Goal: Information Seeking & Learning: Find specific fact

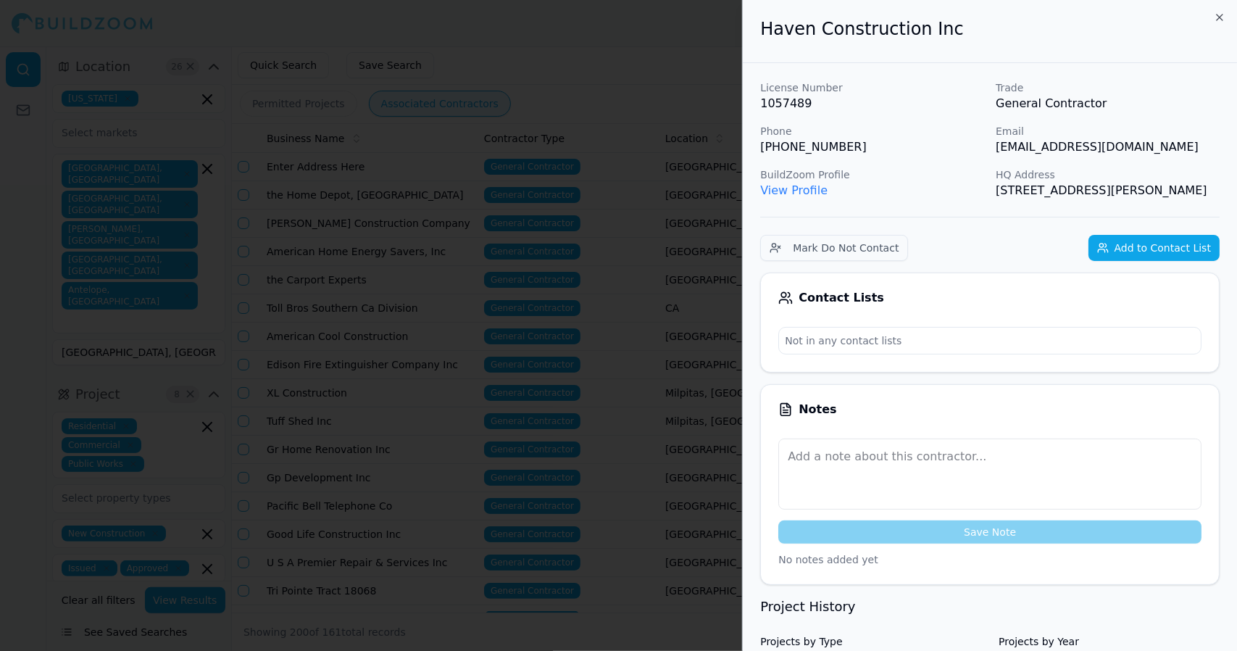
scroll to position [2400, 0]
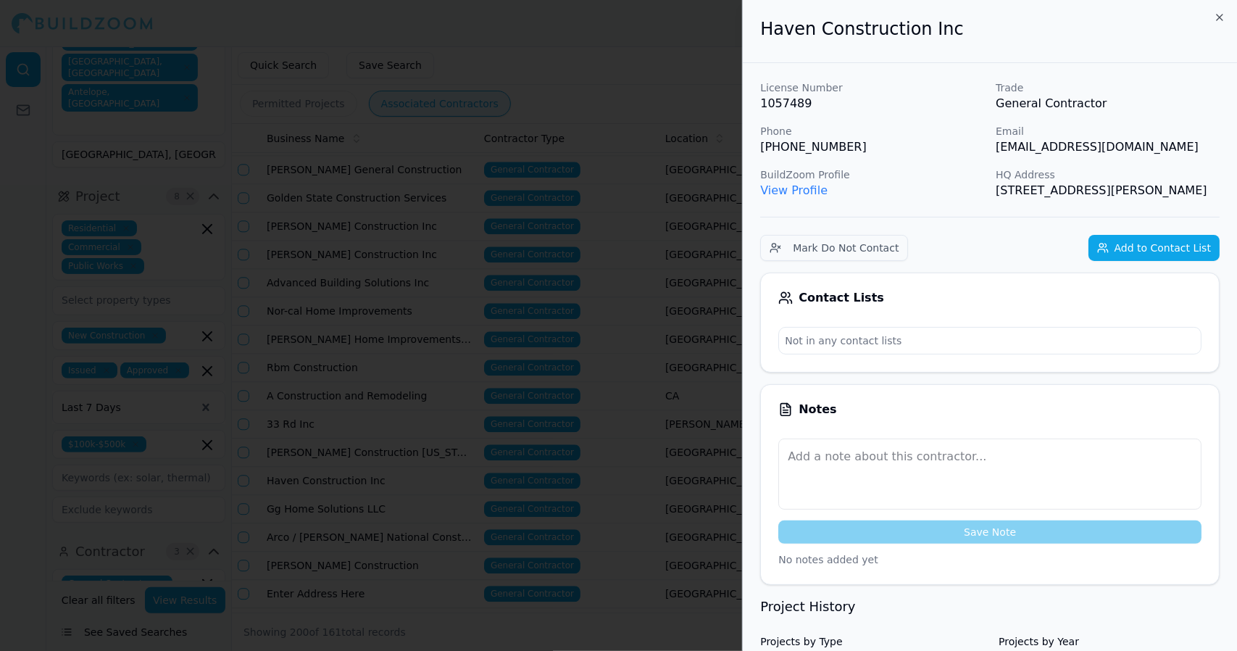
click at [895, 185] on p "View Profile" at bounding box center [872, 190] width 224 height 17
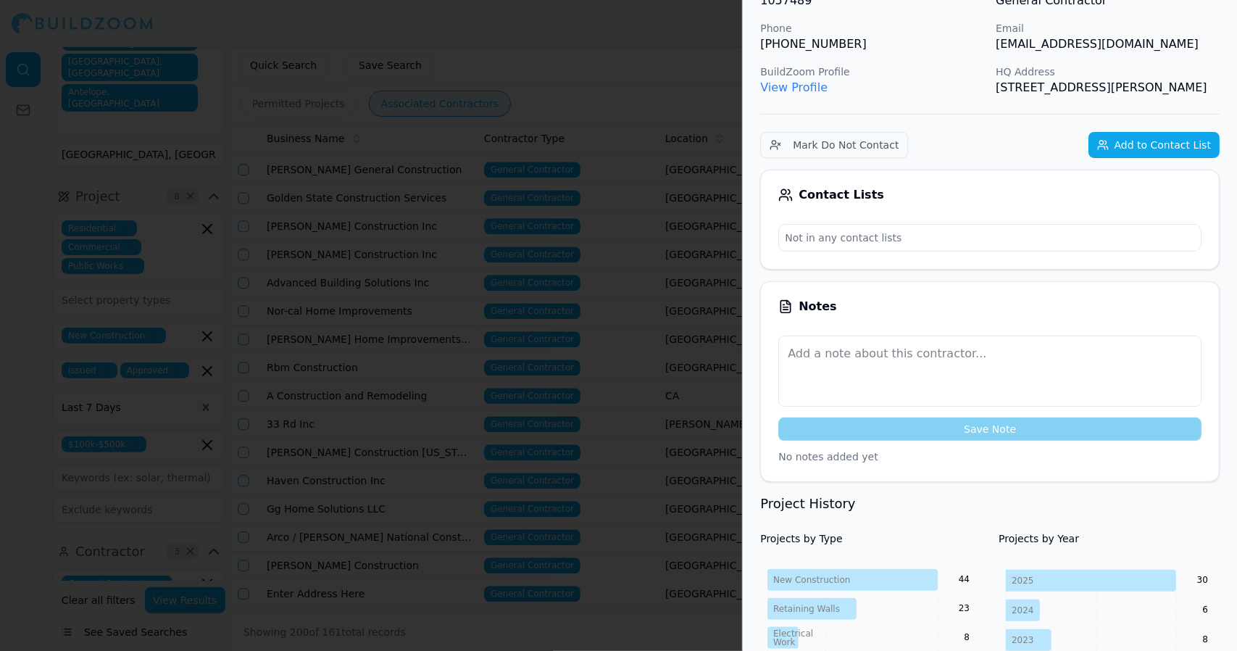
scroll to position [0, 0]
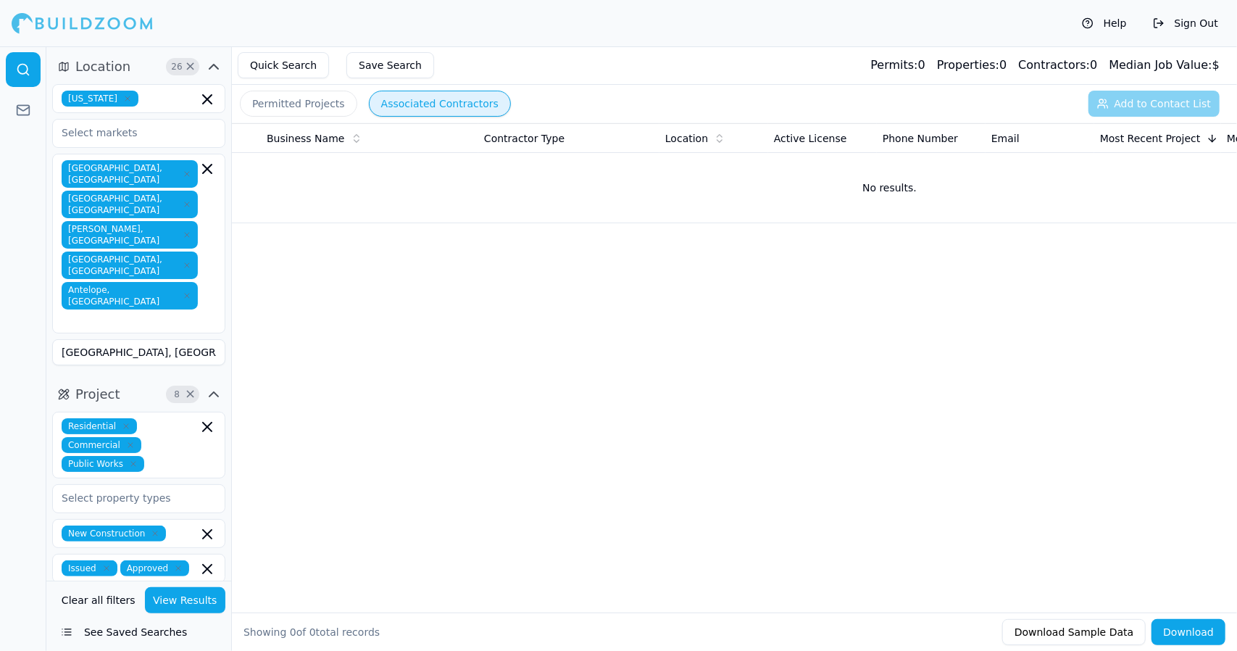
click at [293, 63] on button "Quick Search" at bounding box center [283, 65] width 91 height 26
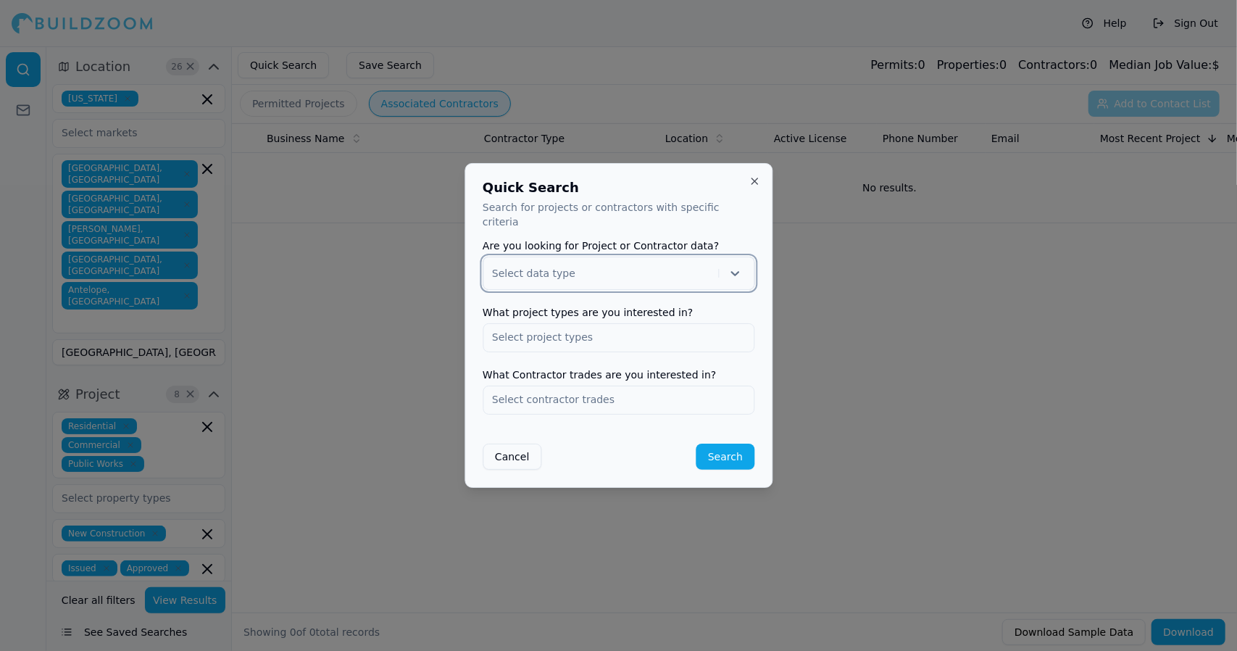
click at [737, 271] on icon at bounding box center [735, 273] width 9 height 5
click at [732, 299] on div "Project" at bounding box center [619, 310] width 270 height 23
click at [697, 332] on input "text" at bounding box center [619, 337] width 270 height 26
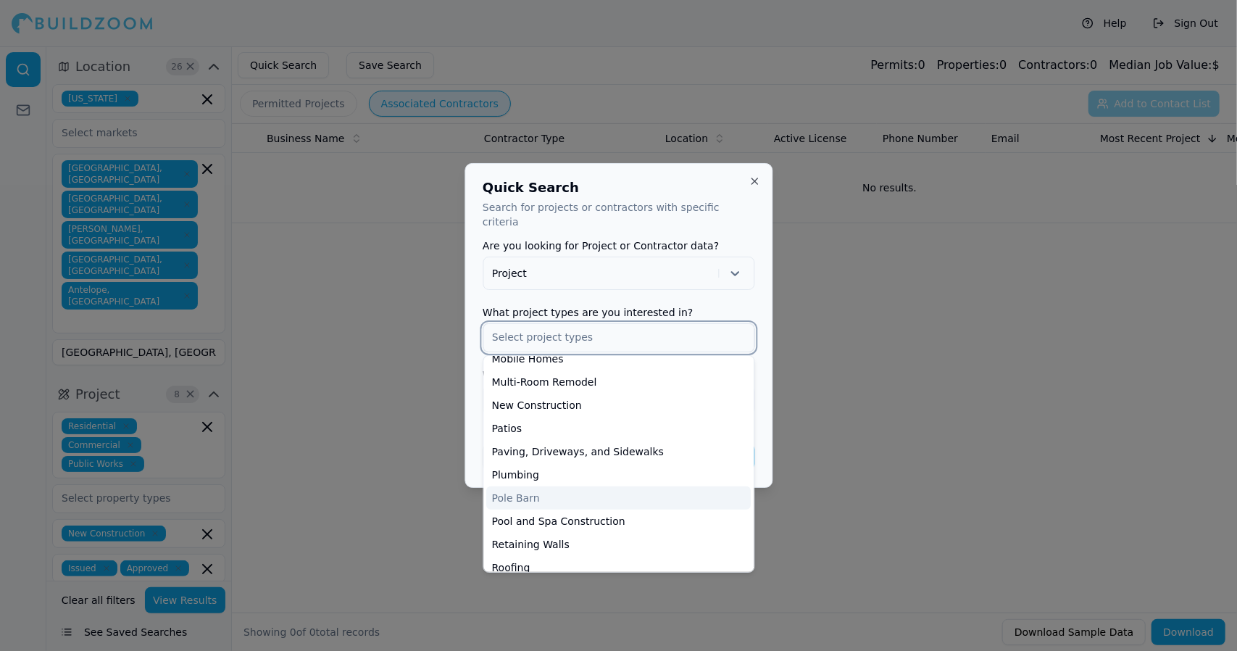
scroll to position [426, 0]
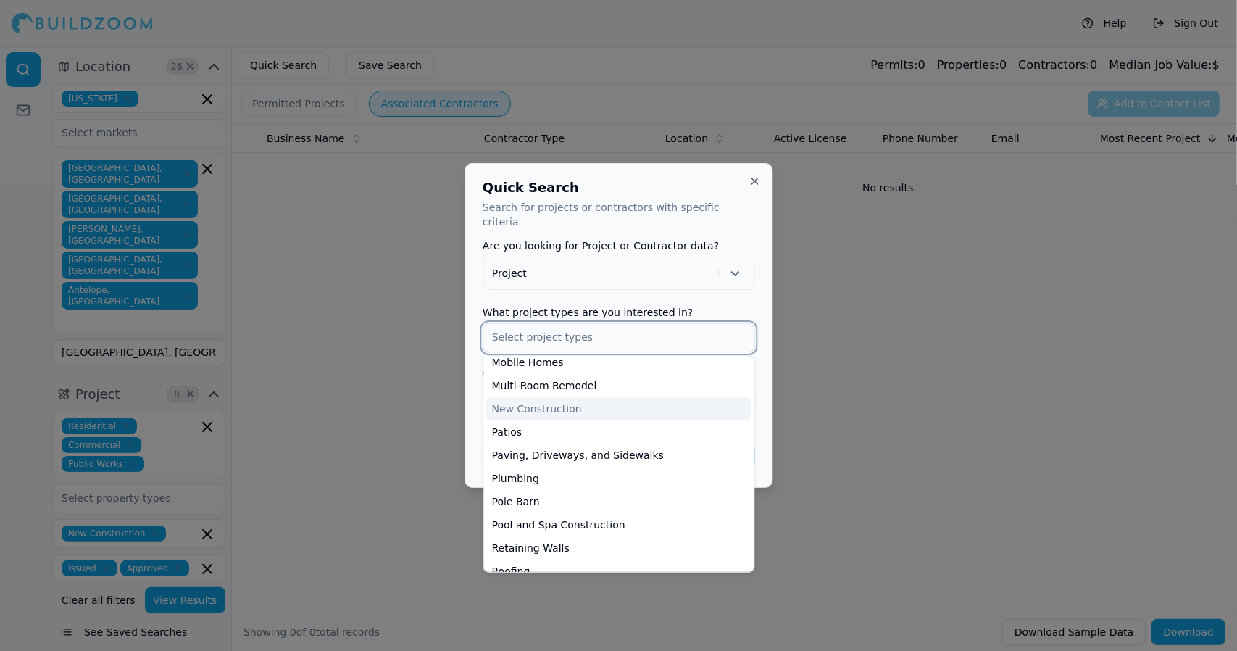
click at [596, 402] on div "New Construction" at bounding box center [618, 408] width 265 height 23
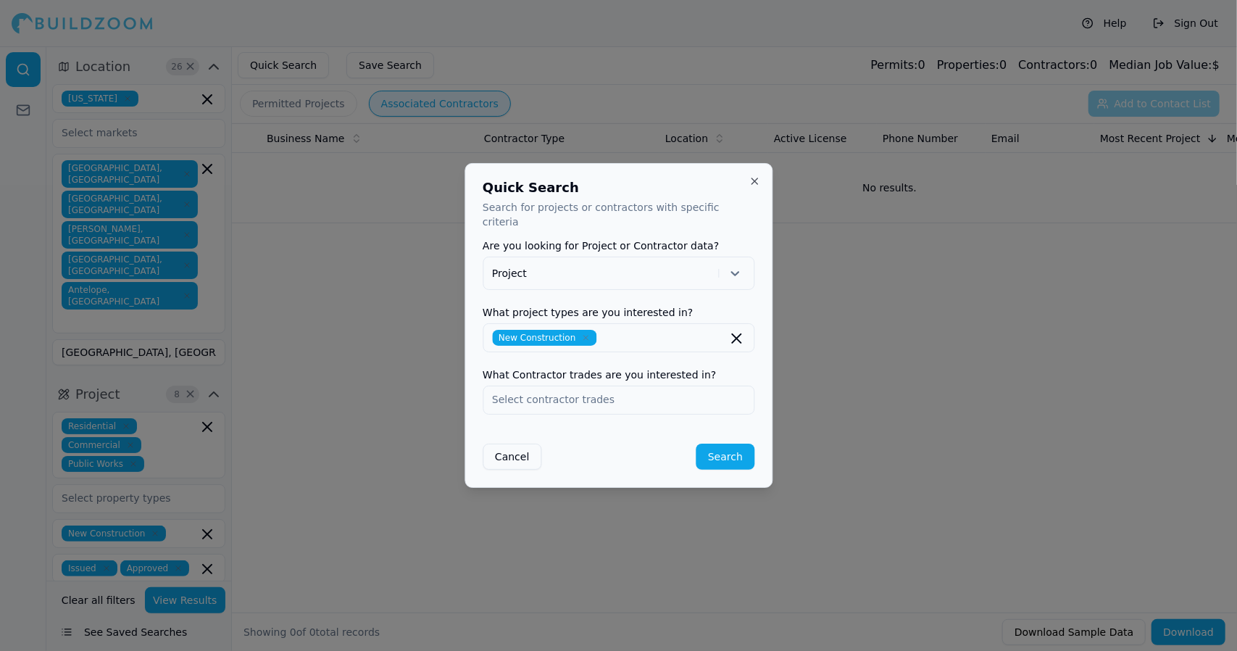
click at [471, 406] on div "Quick Search Search for projects or contractors with specific criteria Are you …" at bounding box center [619, 325] width 308 height 325
click at [655, 398] on input "text" at bounding box center [619, 399] width 270 height 26
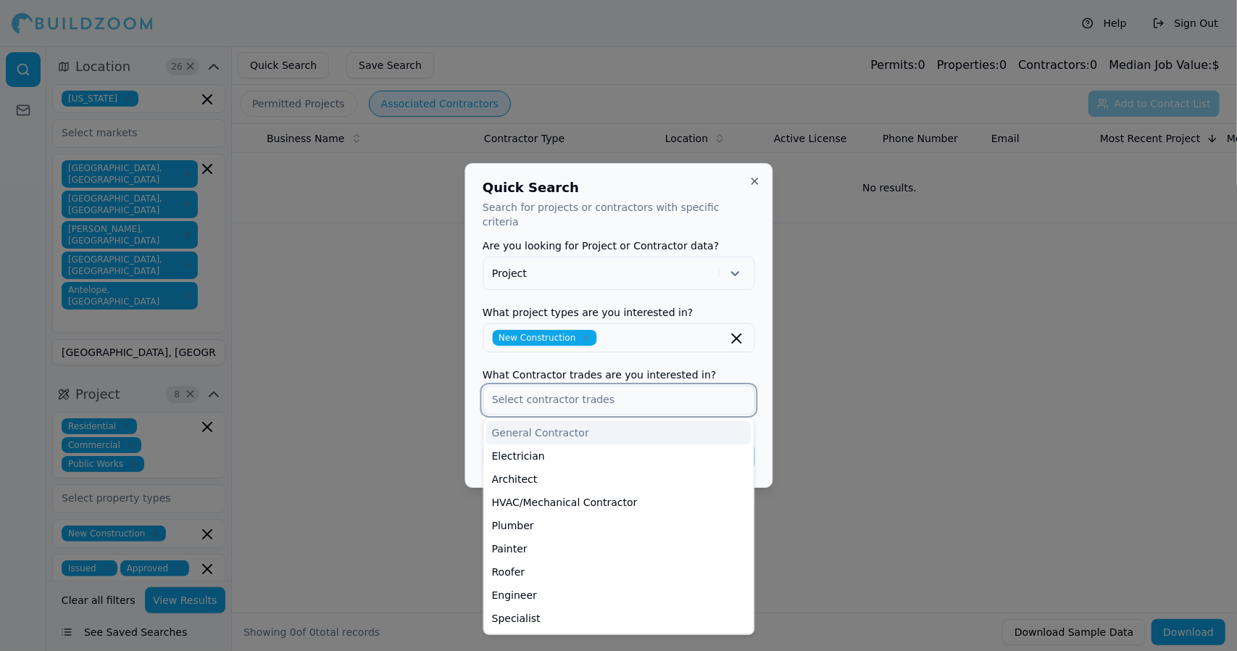
click at [647, 426] on div "General Contractor" at bounding box center [618, 432] width 265 height 23
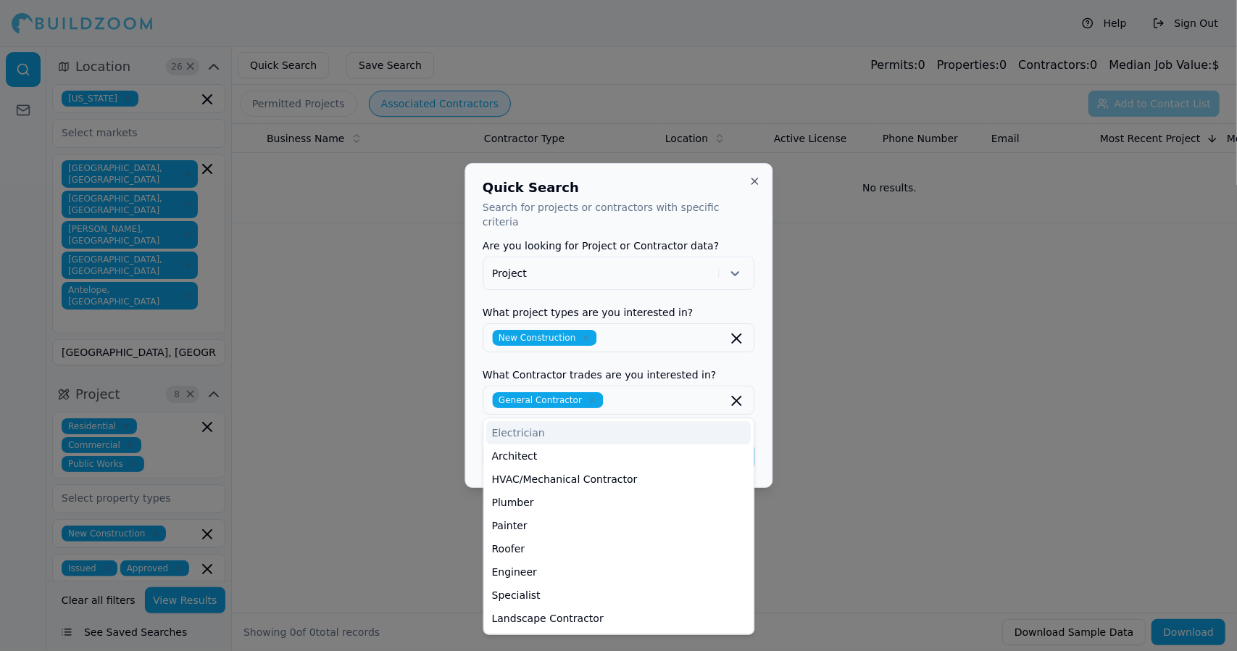
click at [870, 378] on div at bounding box center [618, 325] width 1237 height 651
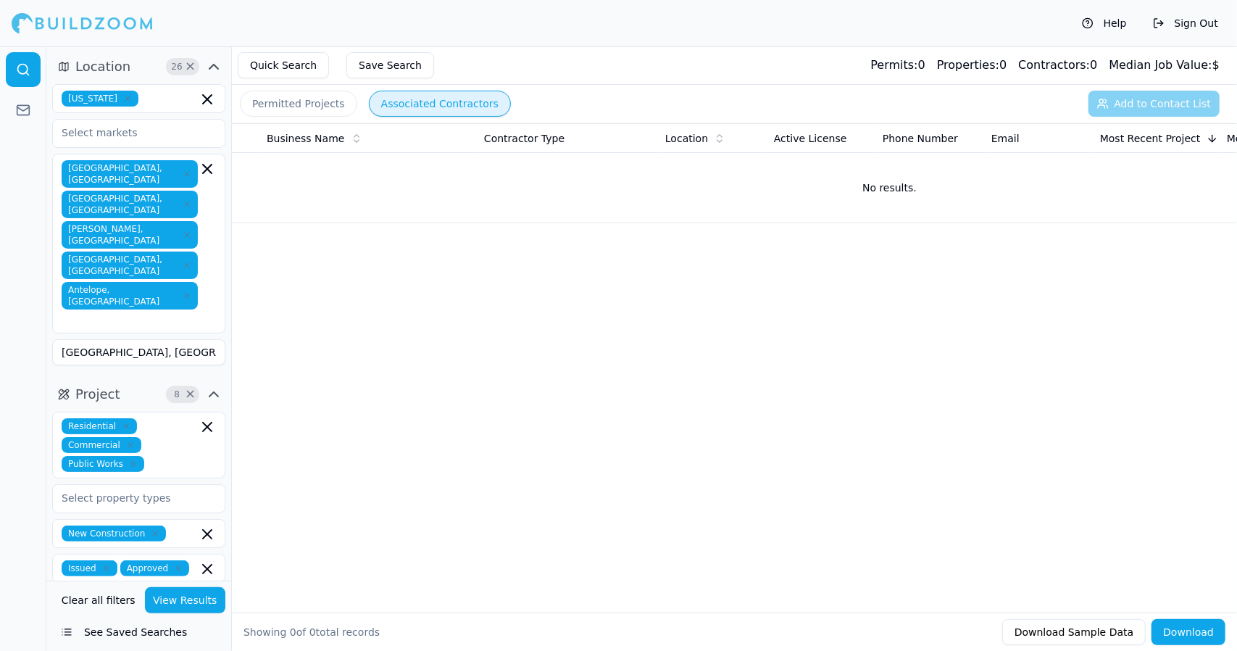
click at [289, 65] on button "Quick Search" at bounding box center [283, 65] width 91 height 26
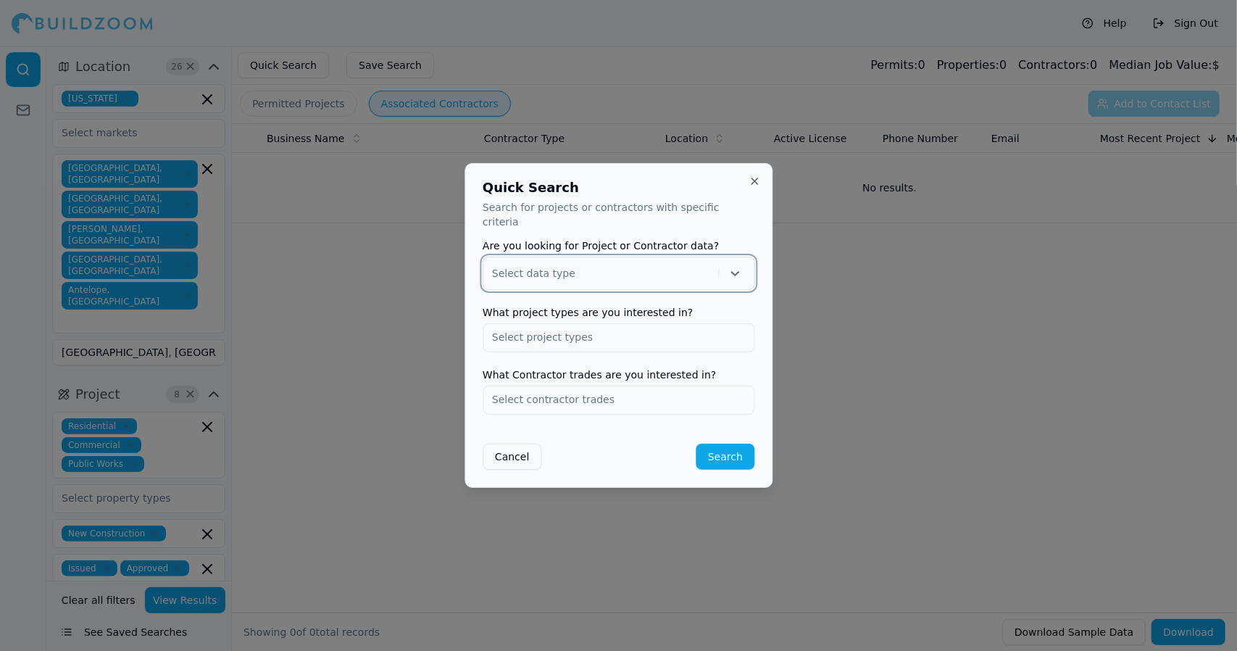
click at [735, 266] on icon at bounding box center [735, 273] width 14 height 14
click at [720, 299] on div "Project" at bounding box center [619, 310] width 270 height 23
click at [713, 329] on input "text" at bounding box center [619, 337] width 270 height 26
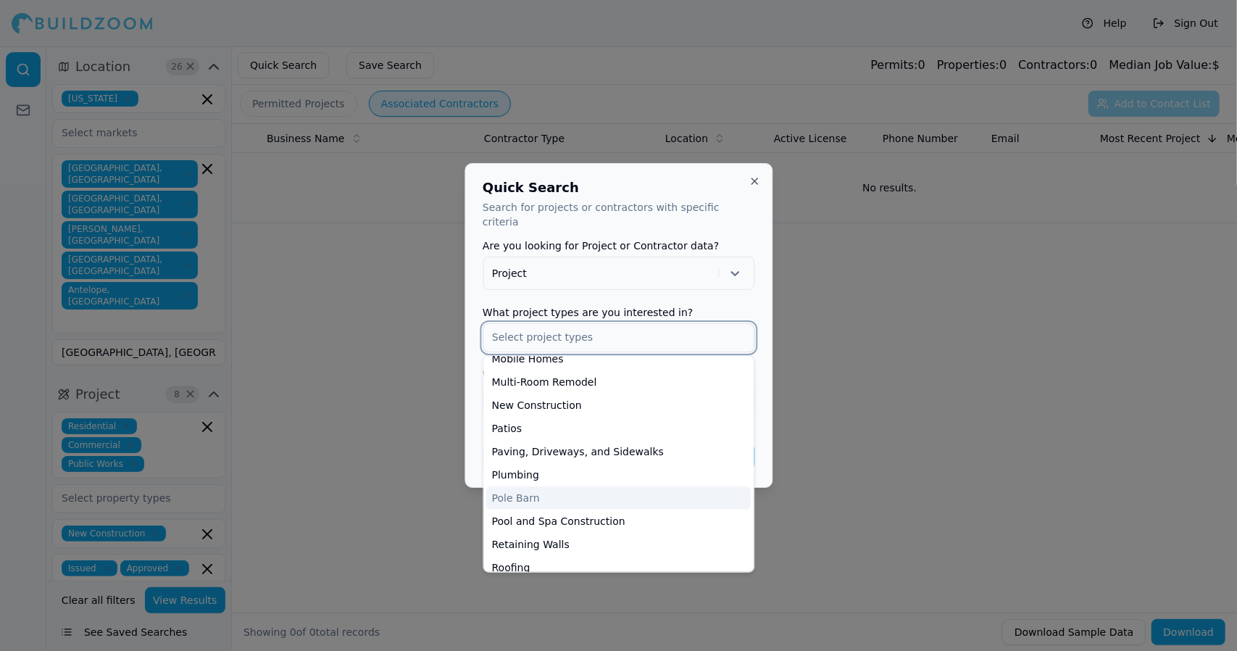
scroll to position [423, 0]
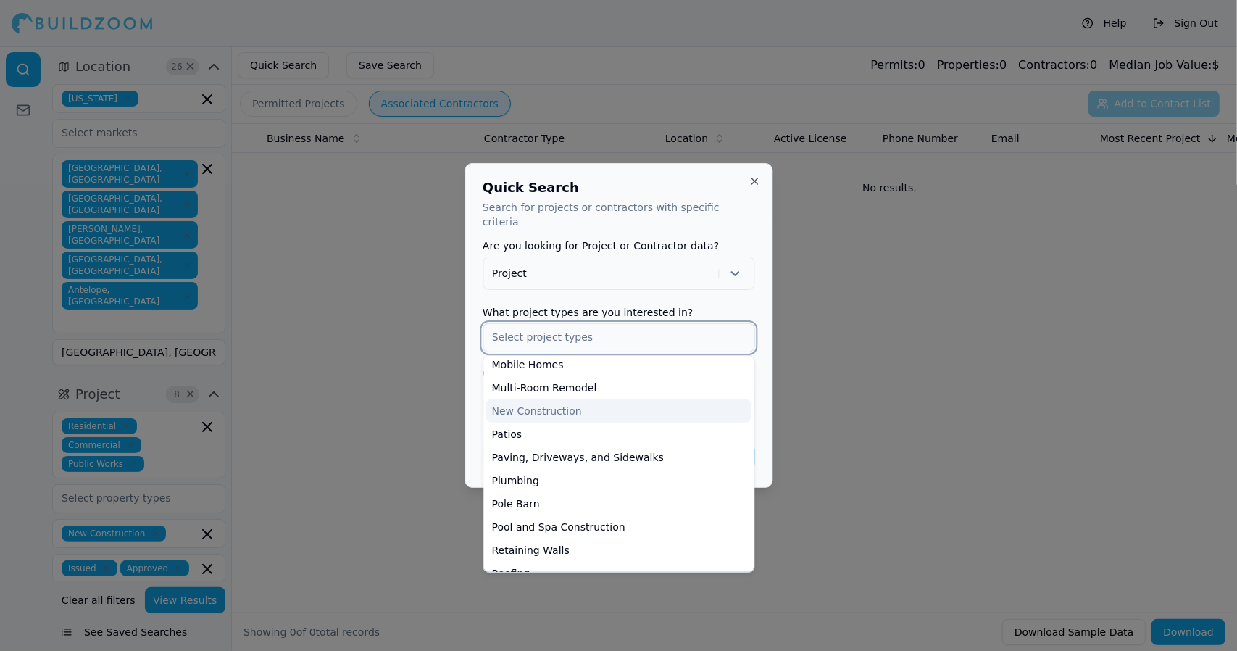
click at [646, 402] on div "New Construction" at bounding box center [618, 410] width 265 height 23
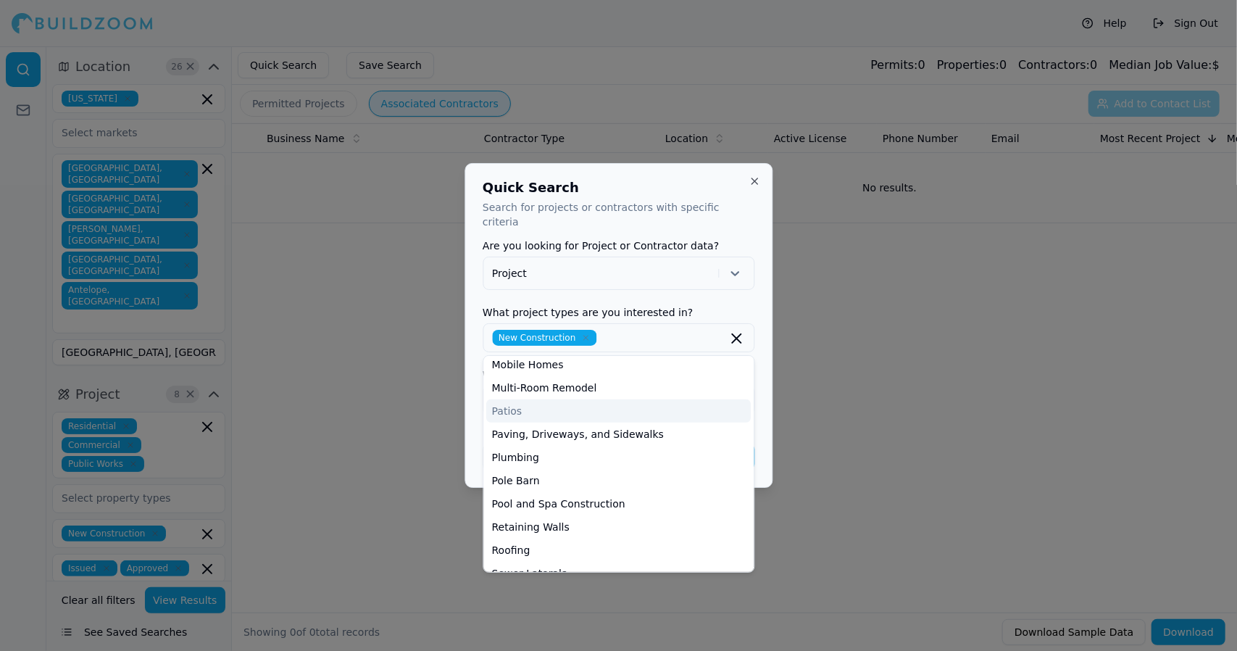
click at [765, 398] on div "Quick Search Search for projects or contractors with specific criteria Are you …" at bounding box center [619, 325] width 308 height 325
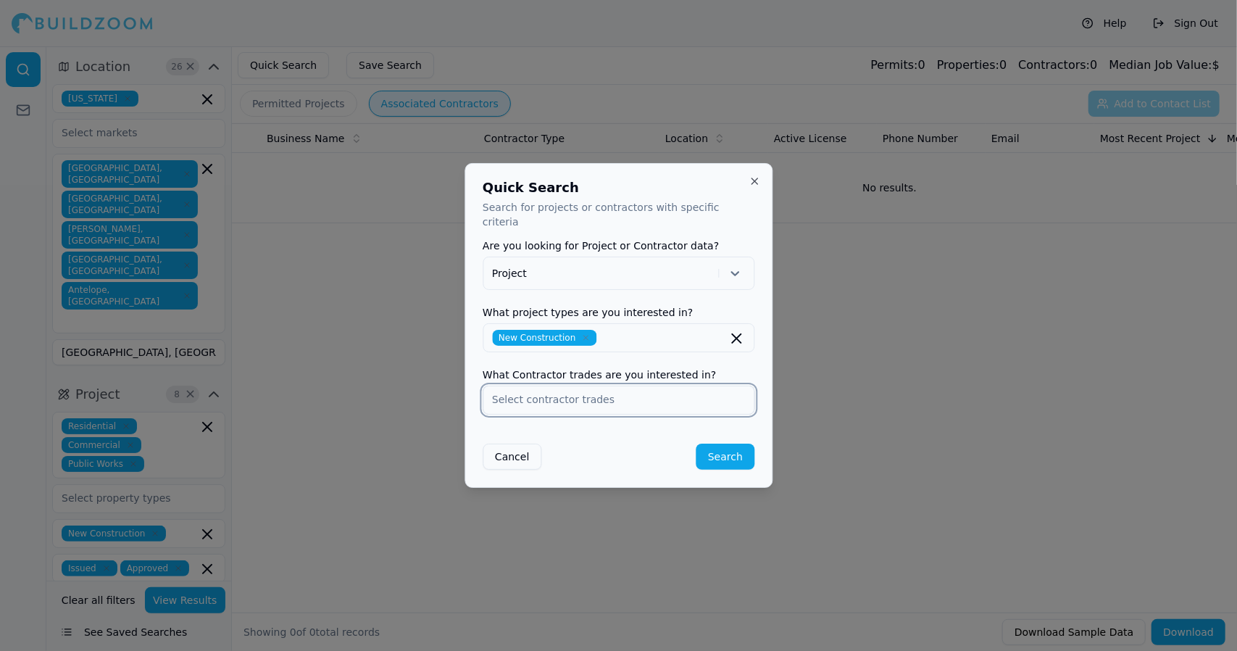
click at [667, 386] on input "text" at bounding box center [619, 399] width 270 height 26
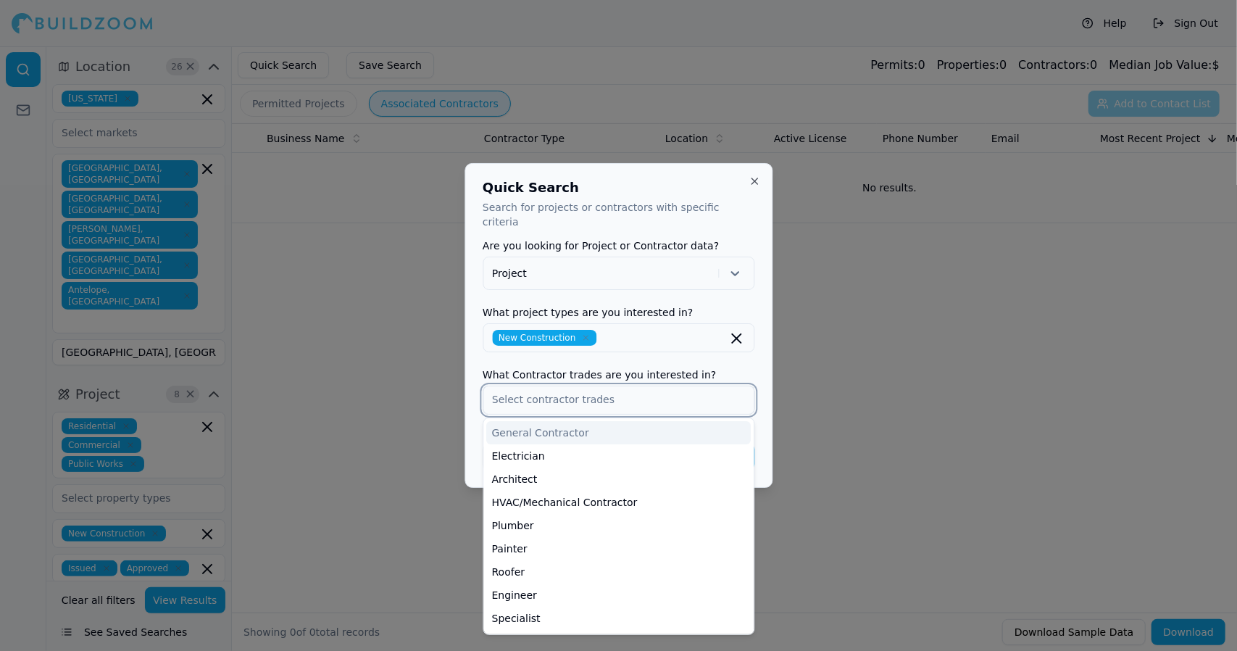
click at [652, 424] on div "General Contractor" at bounding box center [618, 432] width 265 height 23
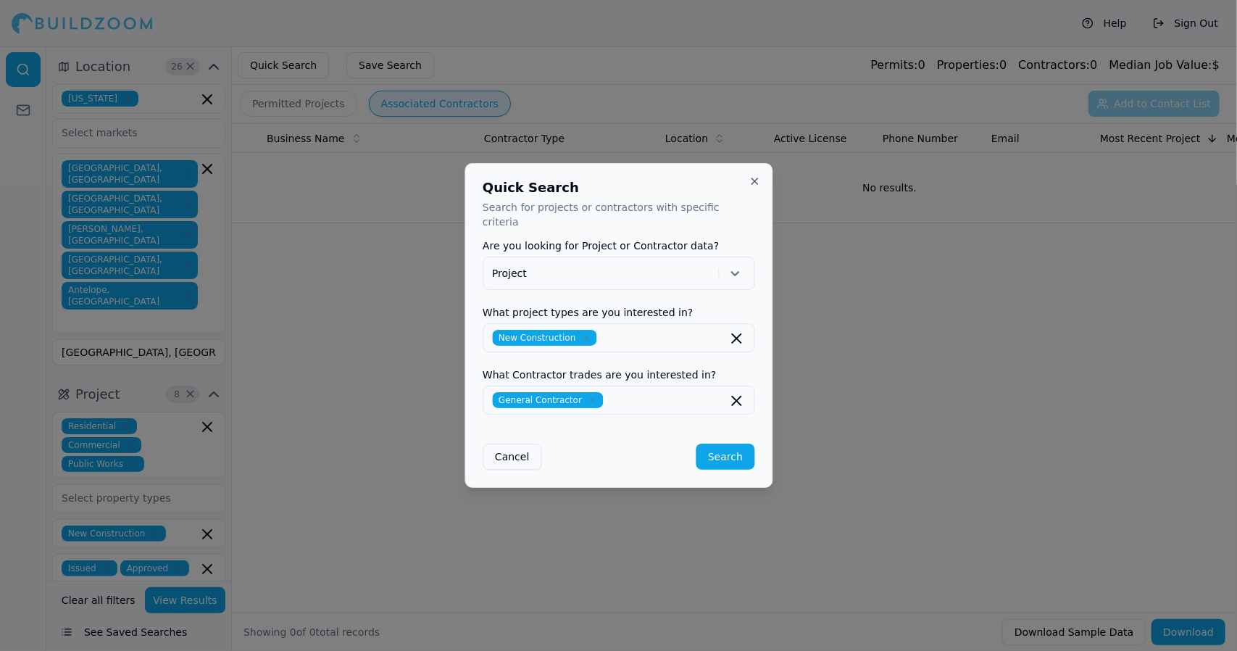
click at [657, 186] on div "Quick Search Search for projects or contractors with specific criteria Are you …" at bounding box center [619, 325] width 308 height 325
click at [729, 448] on button "Search" at bounding box center [726, 457] width 58 height 26
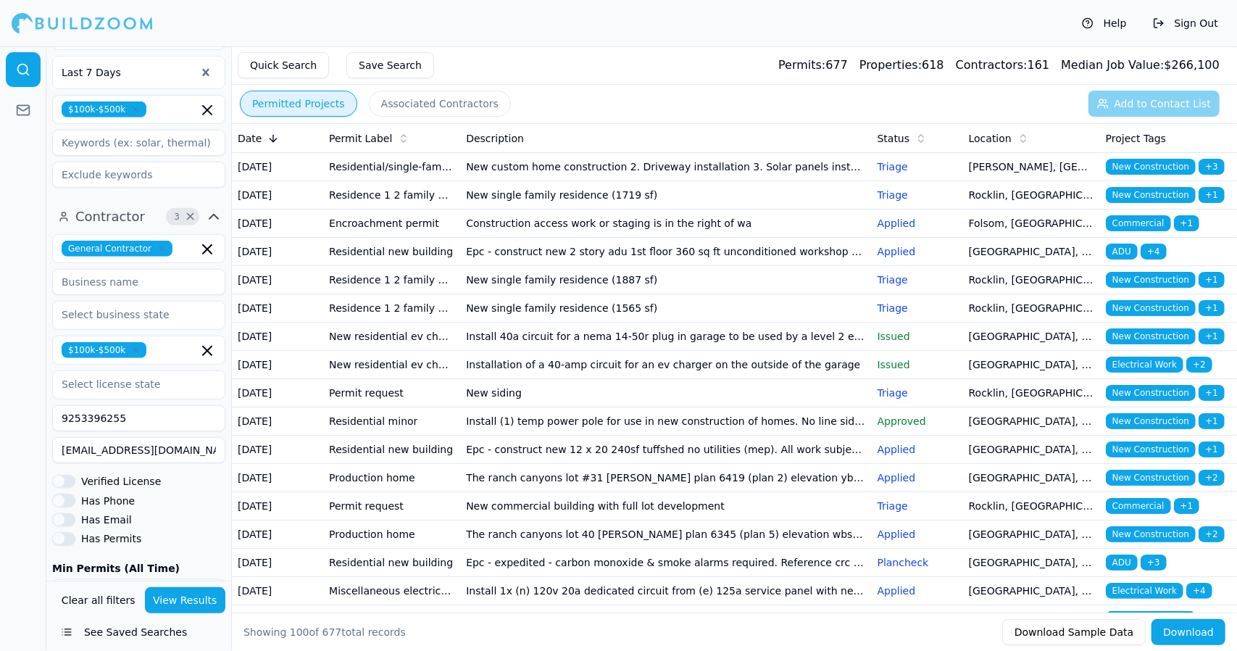
scroll to position [565, 0]
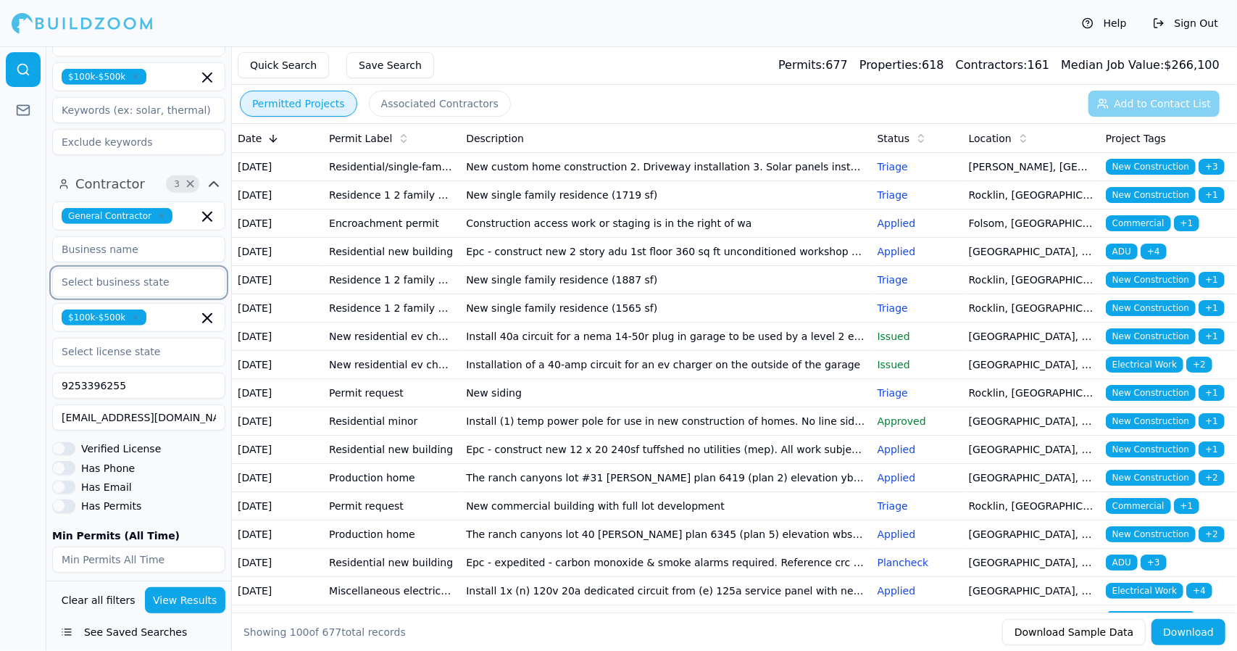
click at [146, 269] on input "text" at bounding box center [130, 282] width 154 height 26
click at [155, 236] on input at bounding box center [138, 249] width 173 height 26
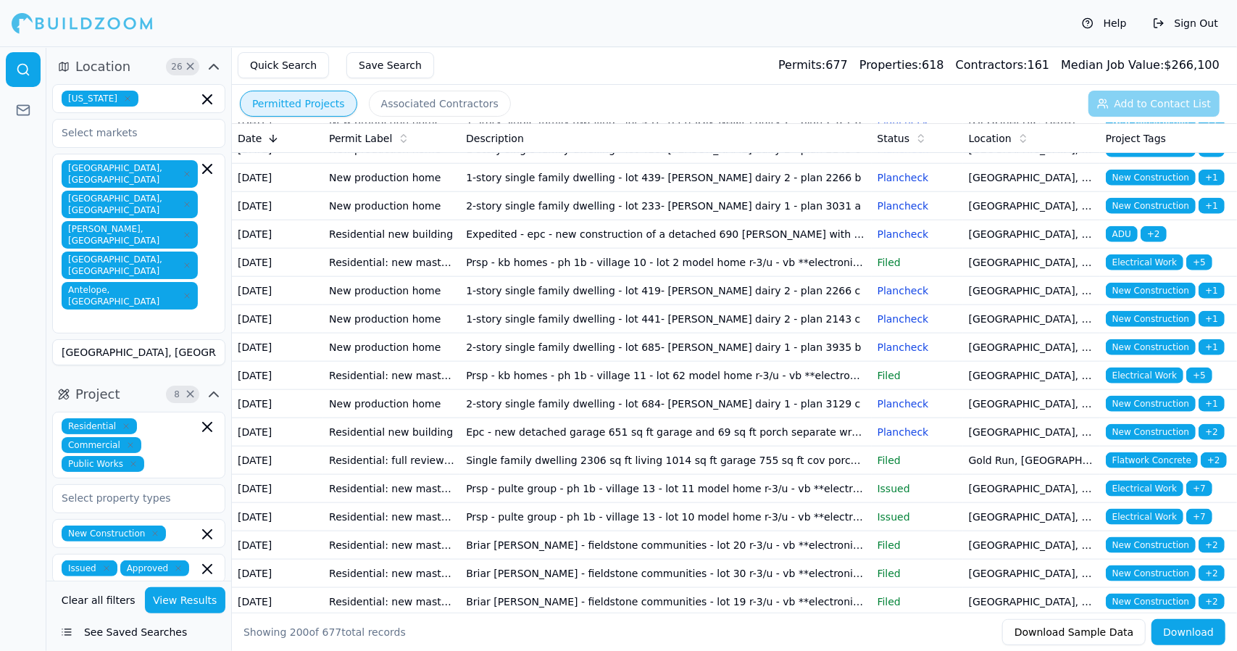
scroll to position [4769, 0]
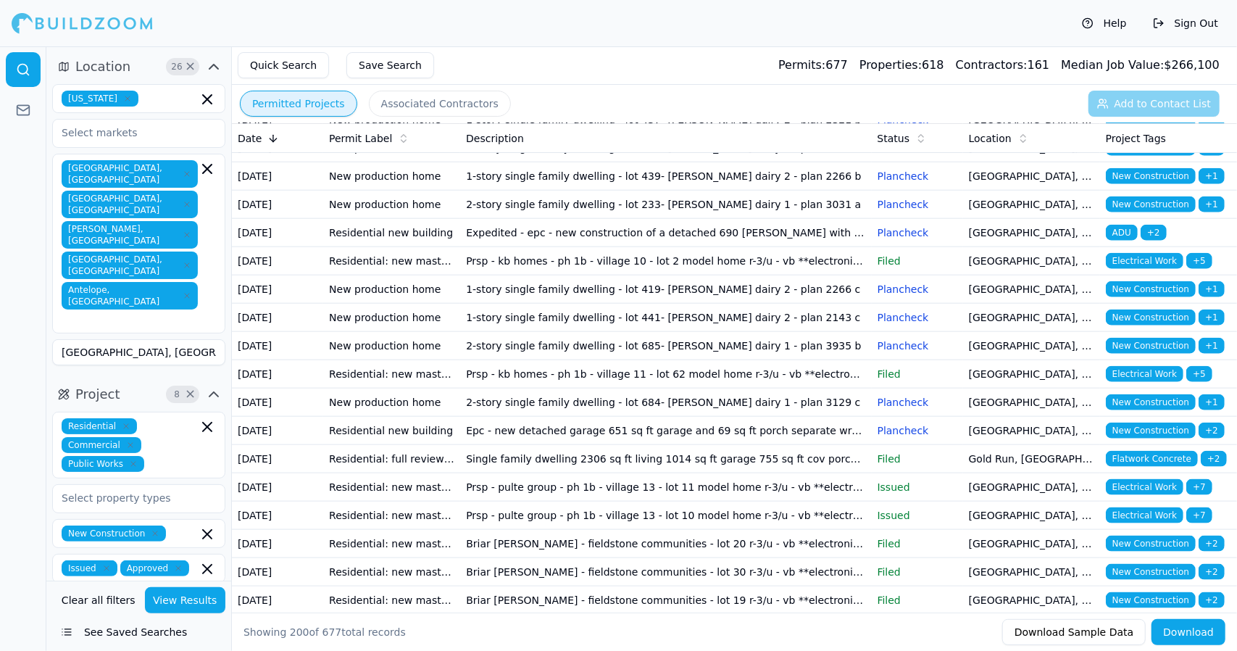
click at [275, 137] on icon at bounding box center [274, 139] width 12 height 12
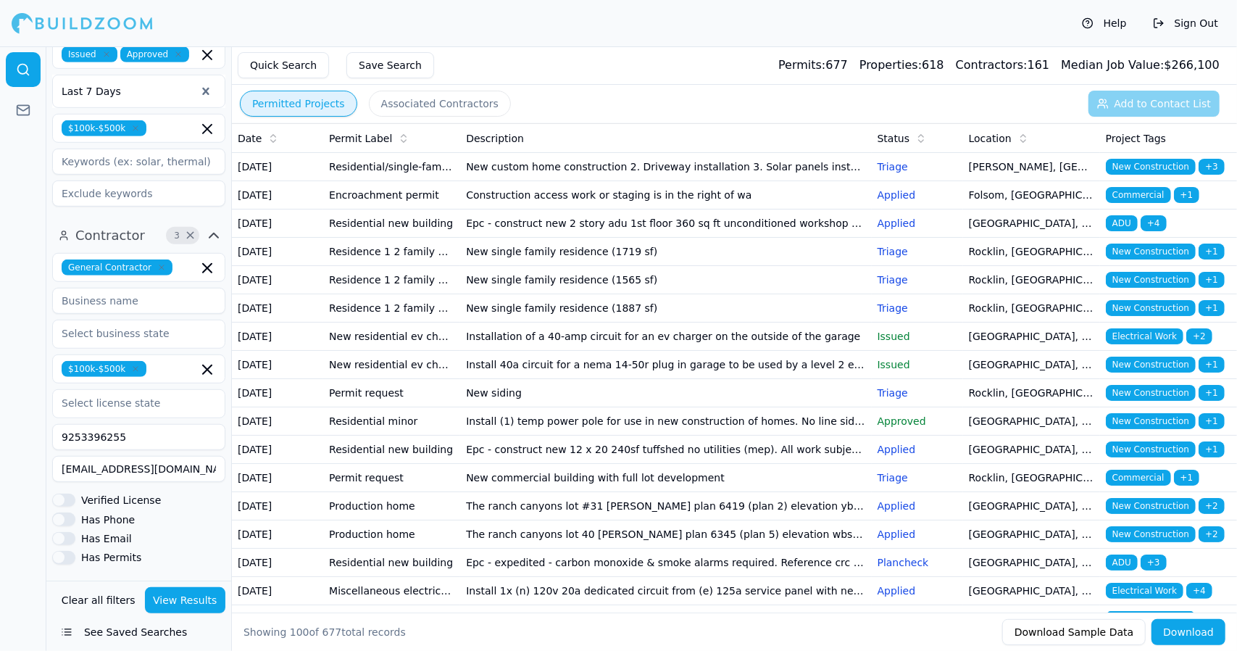
scroll to position [565, 0]
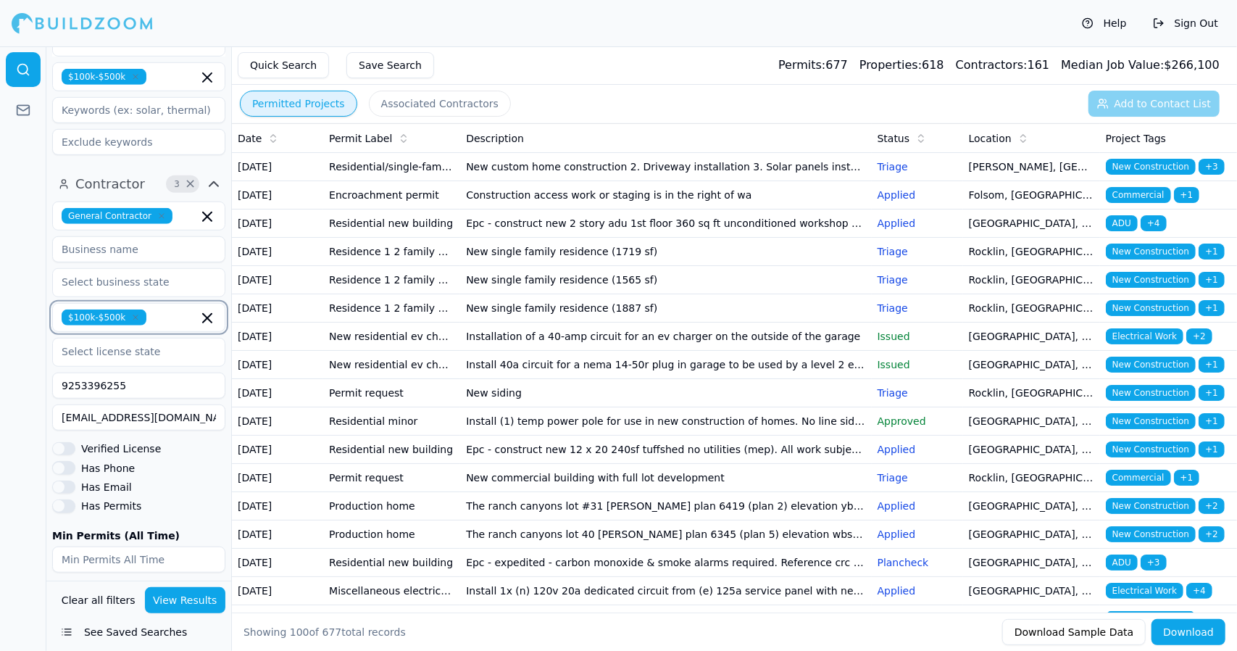
click at [196, 310] on input "text" at bounding box center [175, 318] width 46 height 16
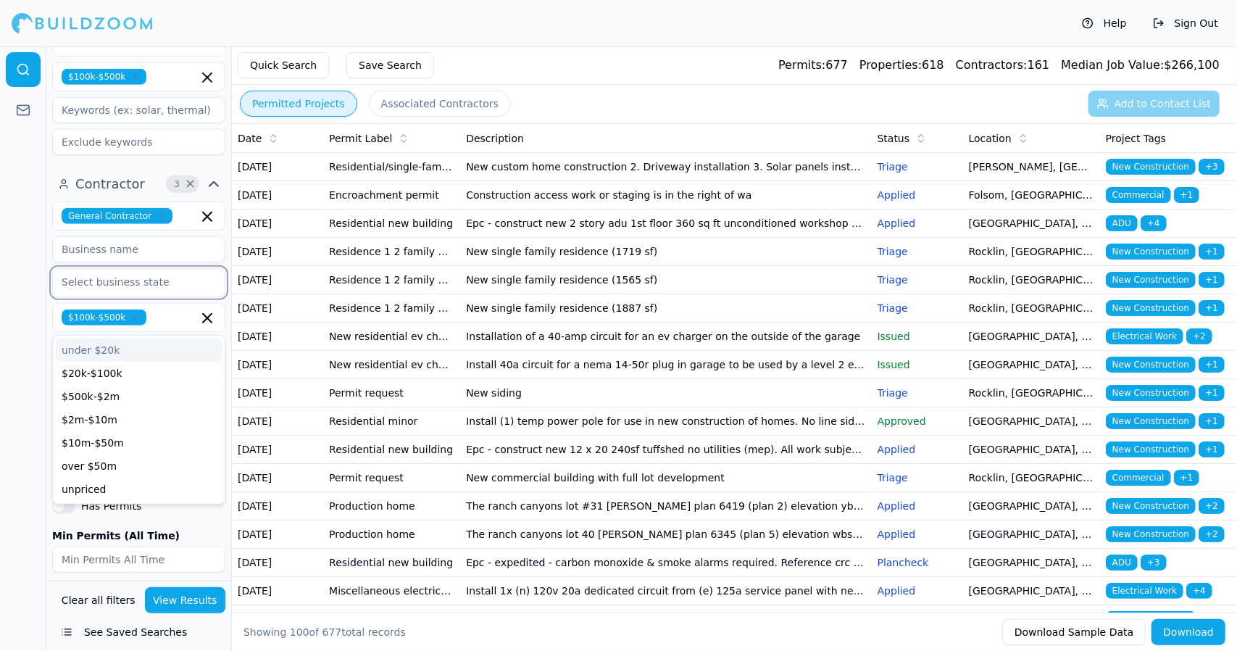
click at [187, 269] on input "text" at bounding box center [130, 282] width 154 height 26
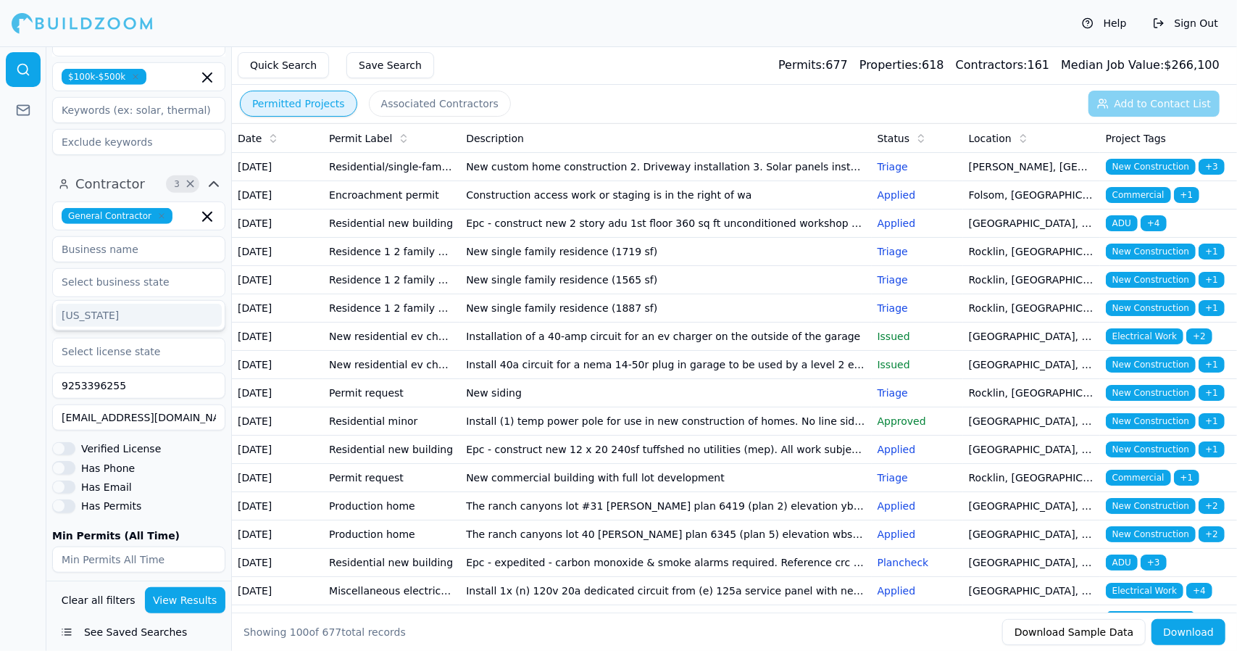
click at [175, 236] on input at bounding box center [138, 249] width 173 height 26
type input "BPPLUMBING"
type input "[US_STATE]"
click at [175, 373] on input "9253396255" at bounding box center [138, 386] width 173 height 26
click at [171, 339] on input "text" at bounding box center [130, 352] width 154 height 26
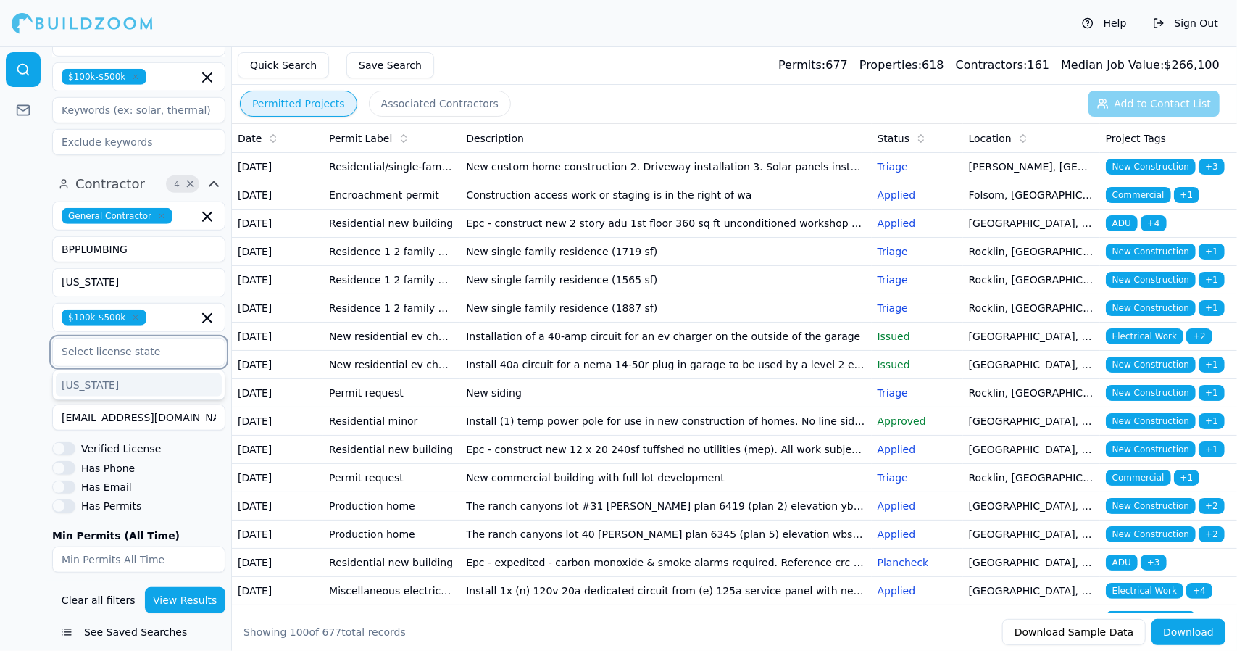
type input "[US_STATE]"
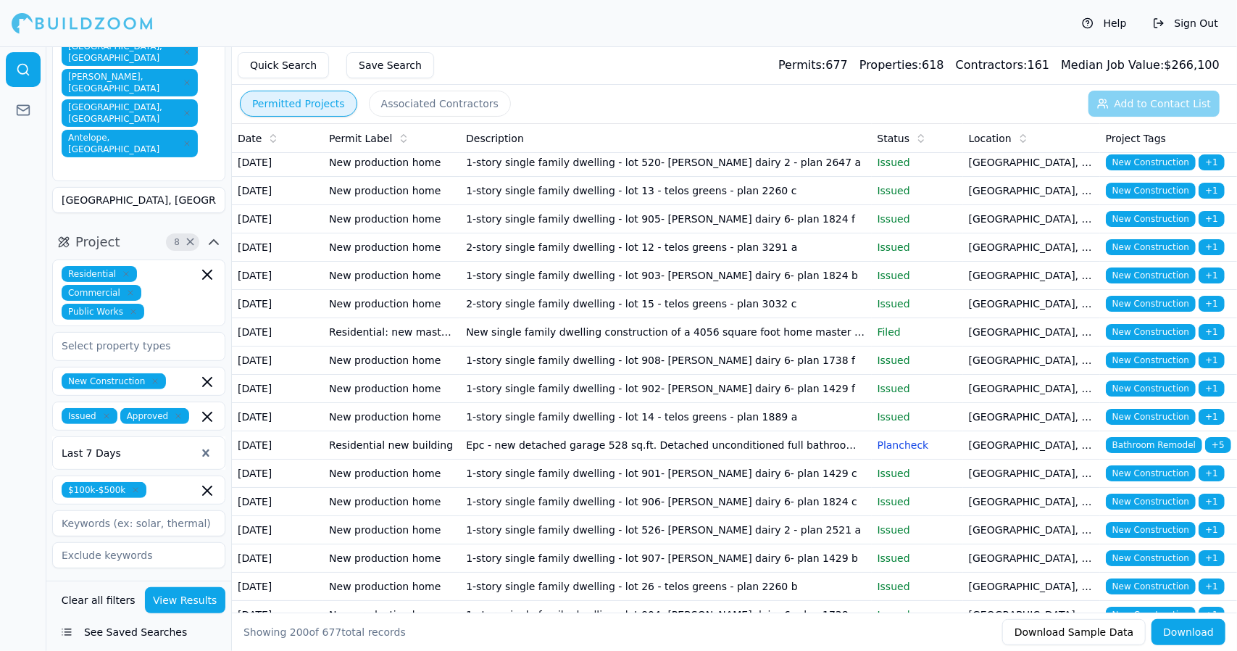
scroll to position [141, 0]
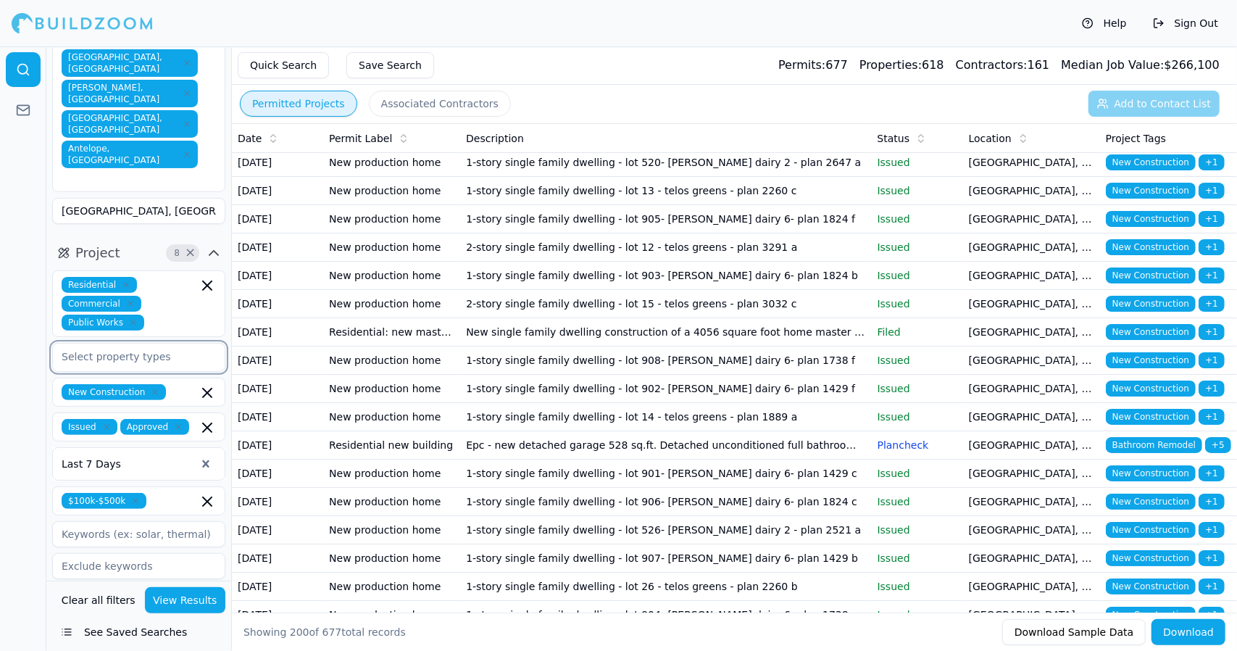
click at [141, 344] on input "text" at bounding box center [130, 357] width 154 height 26
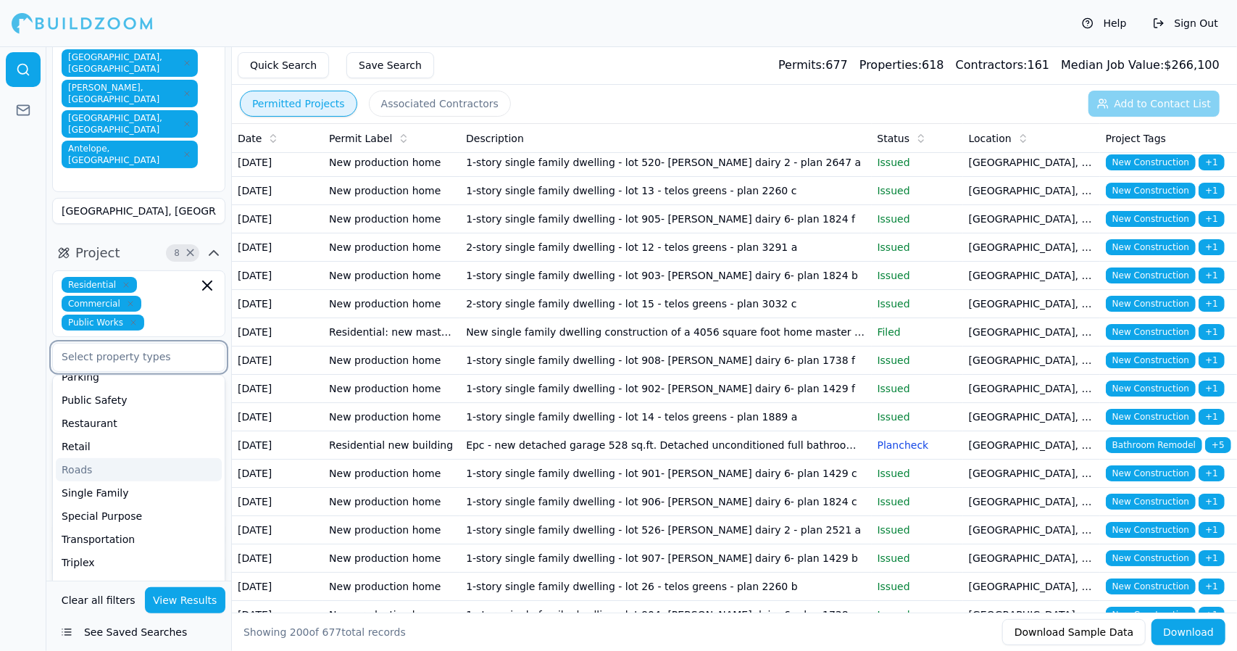
scroll to position [392, 0]
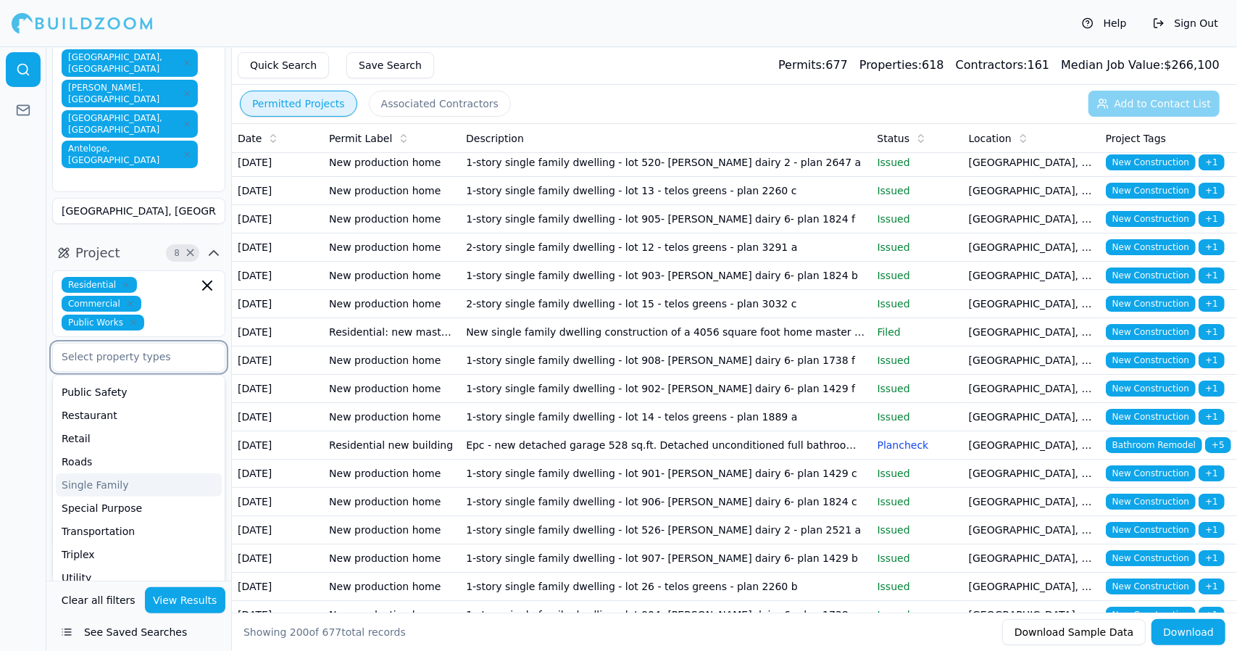
click at [120, 473] on div "Single Family" at bounding box center [139, 484] width 166 height 23
click at [98, 471] on div "Duplex" at bounding box center [139, 482] width 166 height 23
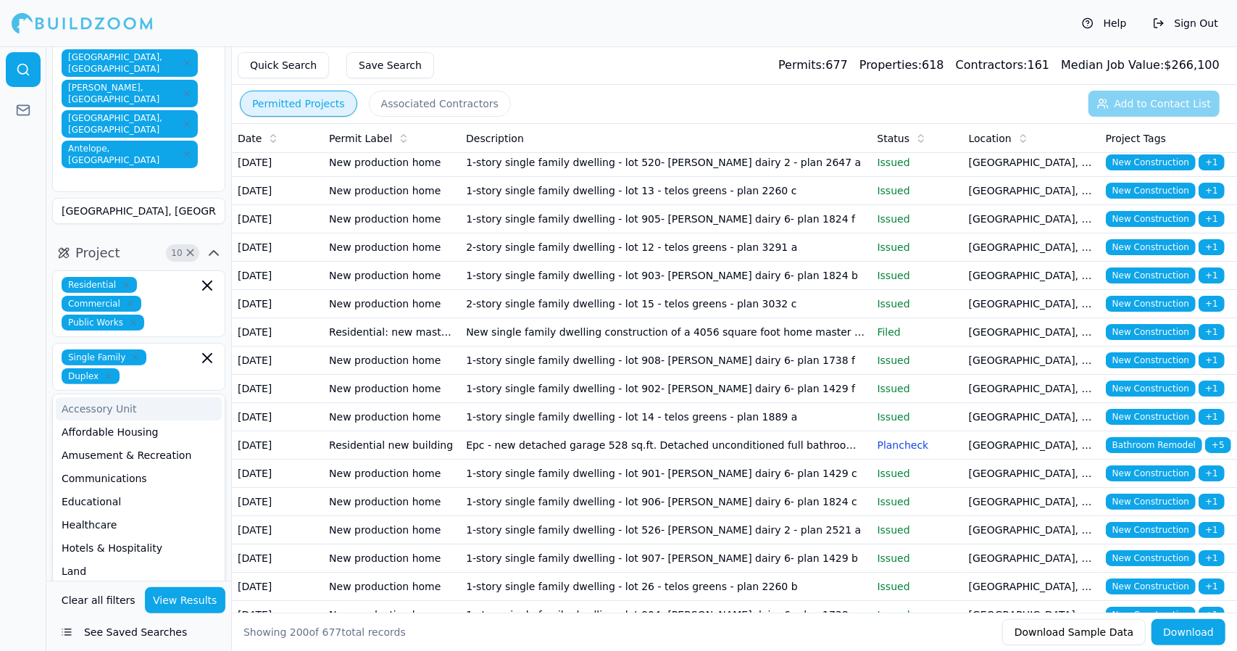
click at [162, 198] on input "[GEOGRAPHIC_DATA], [GEOGRAPHIC_DATA]" at bounding box center [138, 211] width 173 height 26
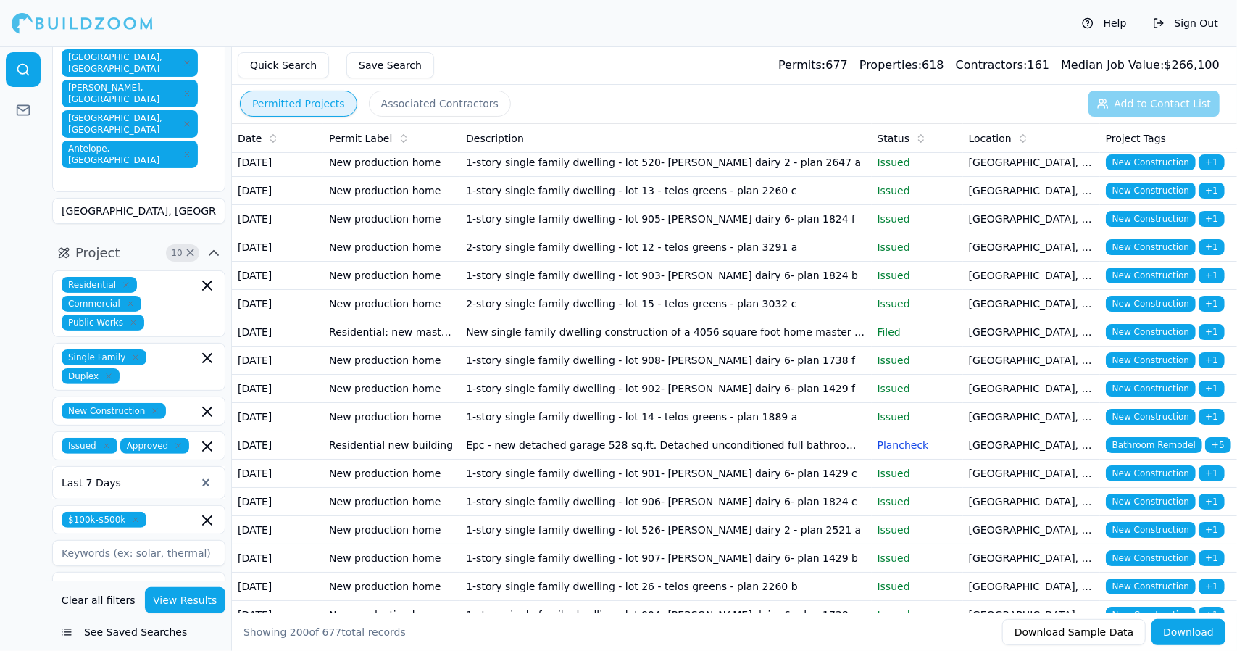
click at [162, 198] on input "[GEOGRAPHIC_DATA], [GEOGRAPHIC_DATA]" at bounding box center [138, 211] width 173 height 26
click at [399, 99] on button "Associated Contractors" at bounding box center [440, 104] width 142 height 26
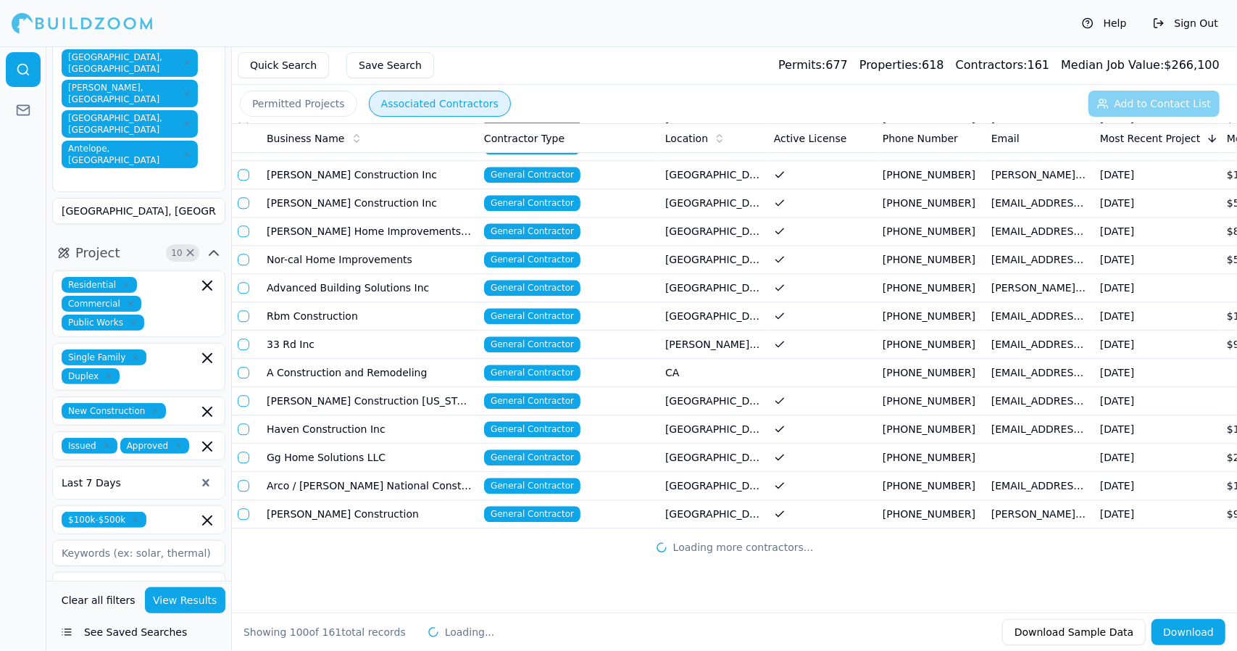
scroll to position [2400, 0]
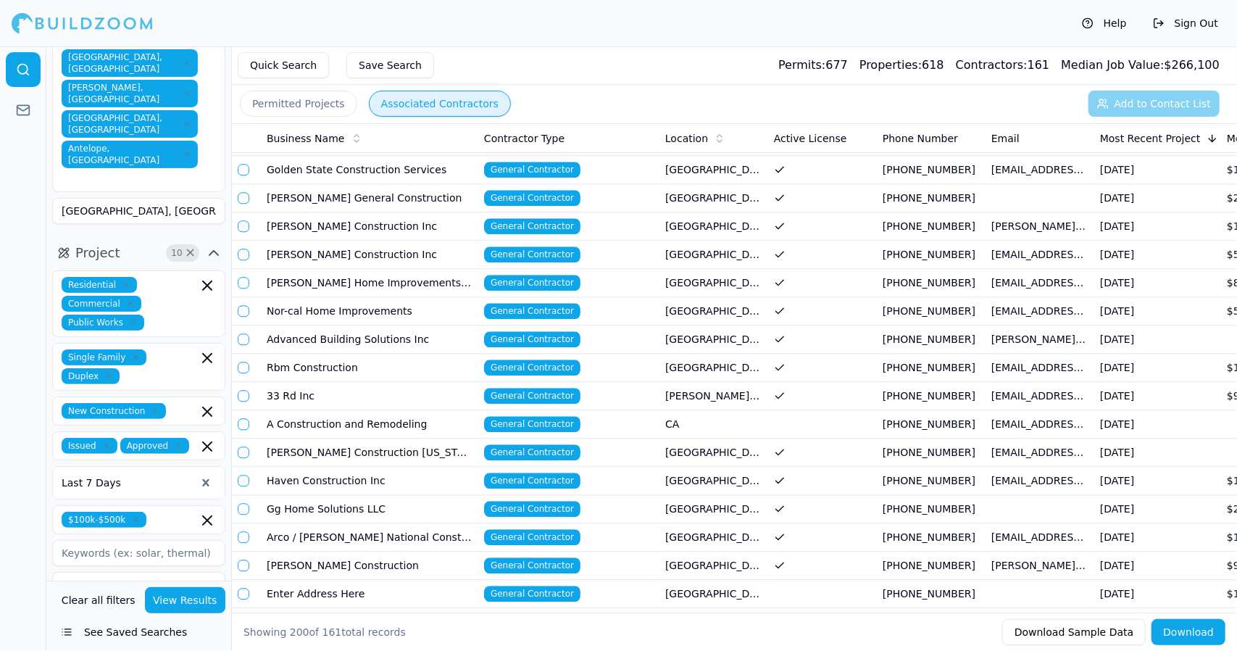
click at [284, 65] on button "Quick Search" at bounding box center [283, 65] width 91 height 26
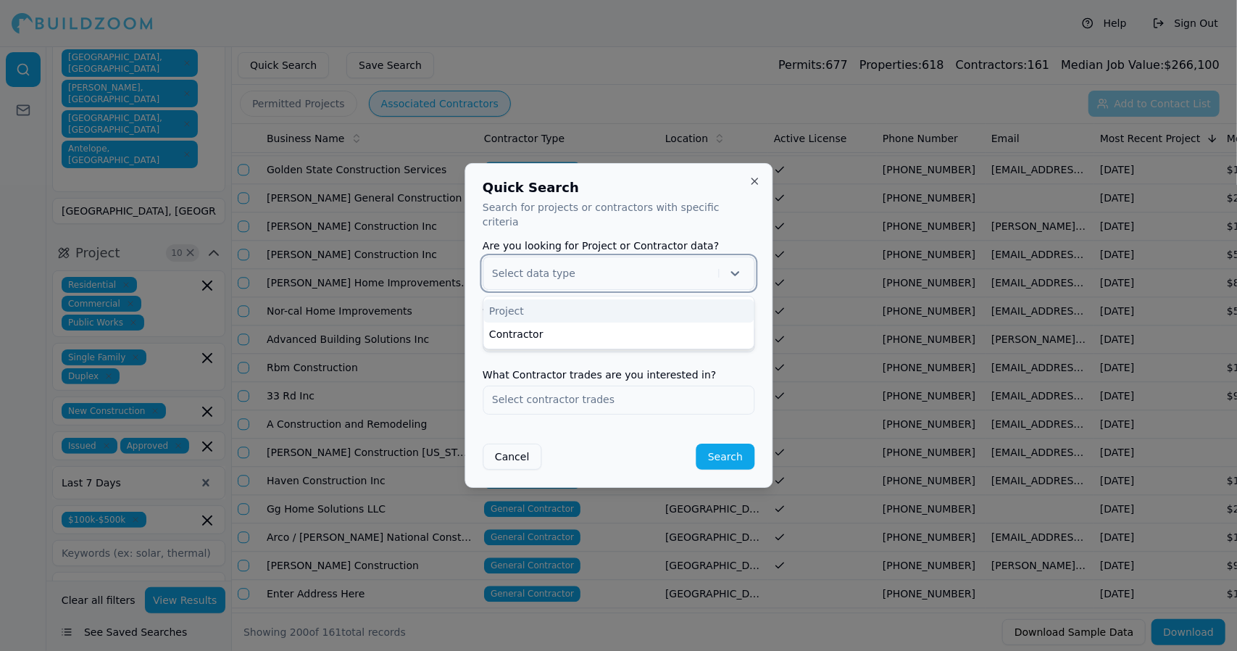
click at [734, 266] on icon at bounding box center [735, 273] width 14 height 14
click at [711, 302] on div "Project" at bounding box center [619, 310] width 270 height 23
click at [676, 336] on input "text" at bounding box center [619, 337] width 270 height 26
click at [643, 337] on input "text" at bounding box center [619, 337] width 270 height 26
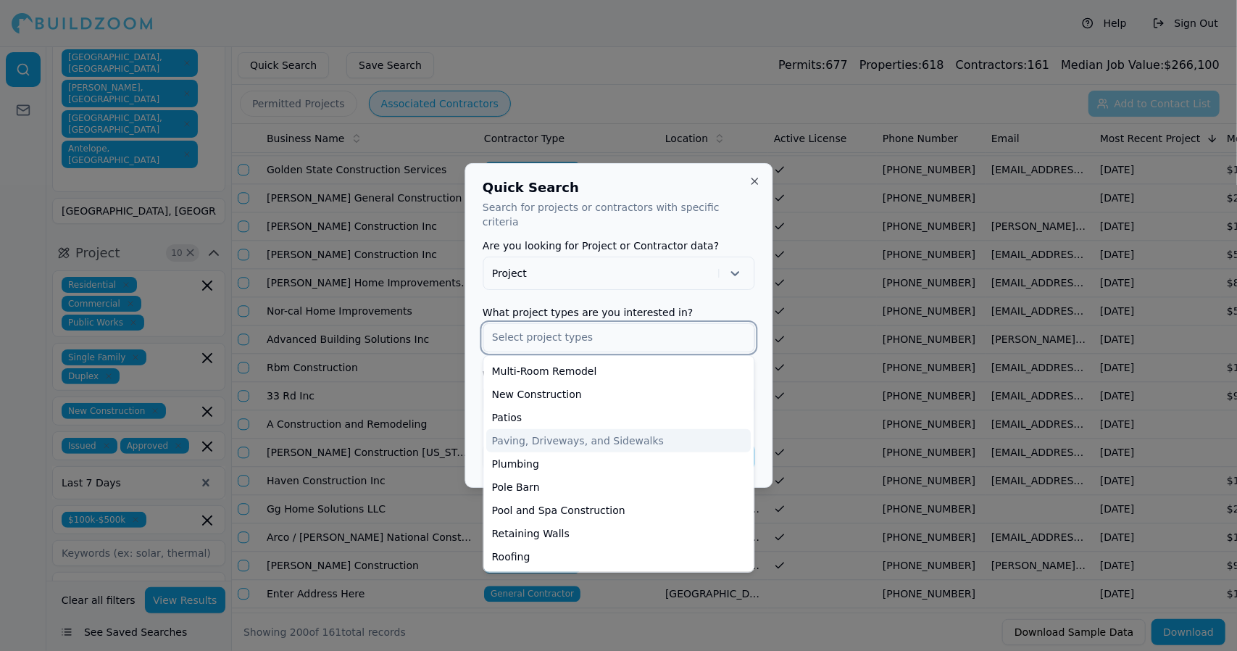
scroll to position [439, 0]
click at [612, 387] on div "New Construction" at bounding box center [618, 394] width 265 height 23
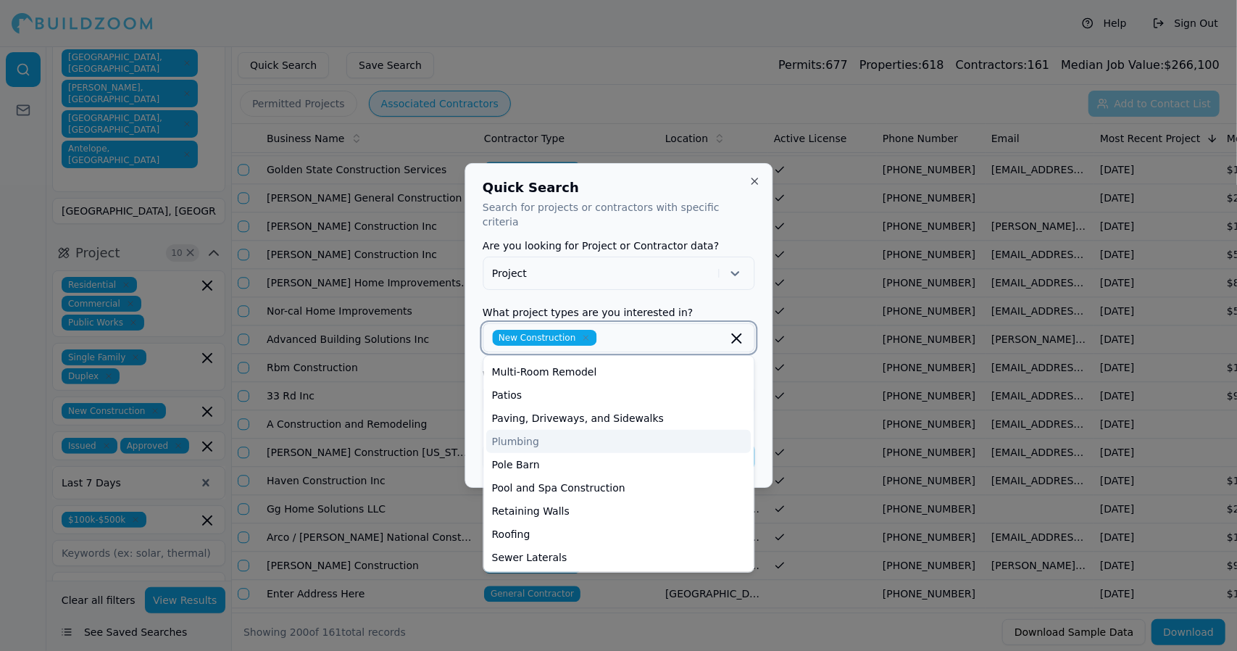
click at [583, 433] on div "Plumbing" at bounding box center [618, 441] width 265 height 23
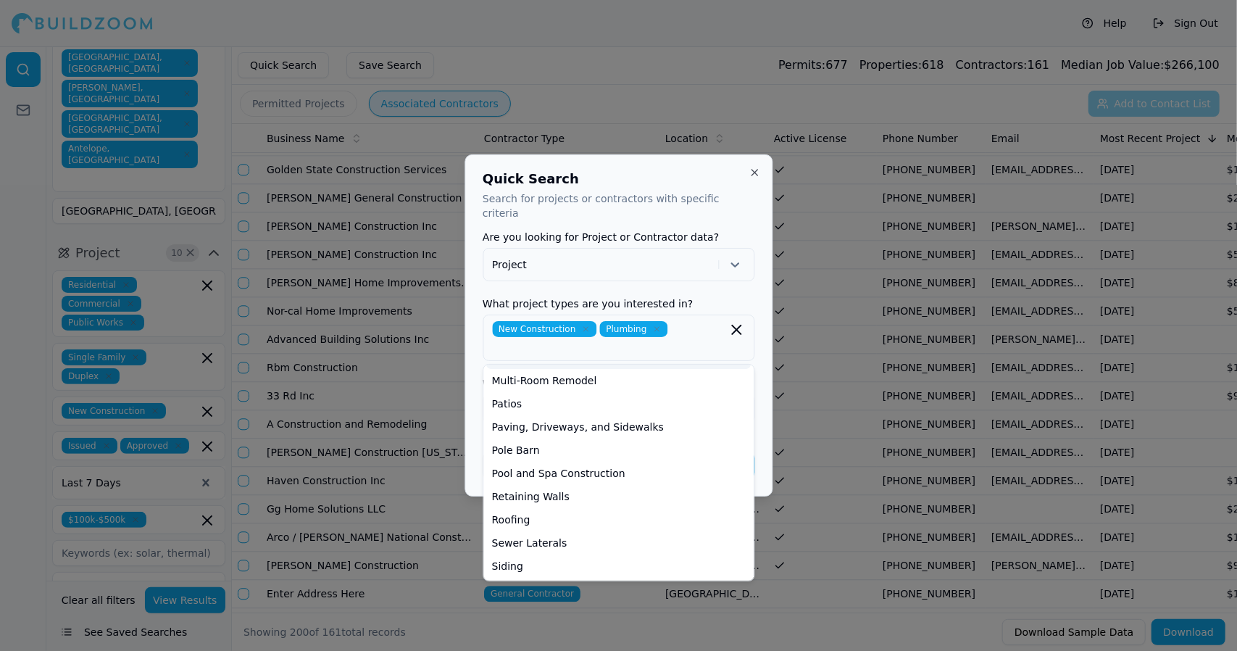
click at [672, 175] on div "Quick Search Search for projects or contractors with specific criteria Are you …" at bounding box center [619, 325] width 308 height 342
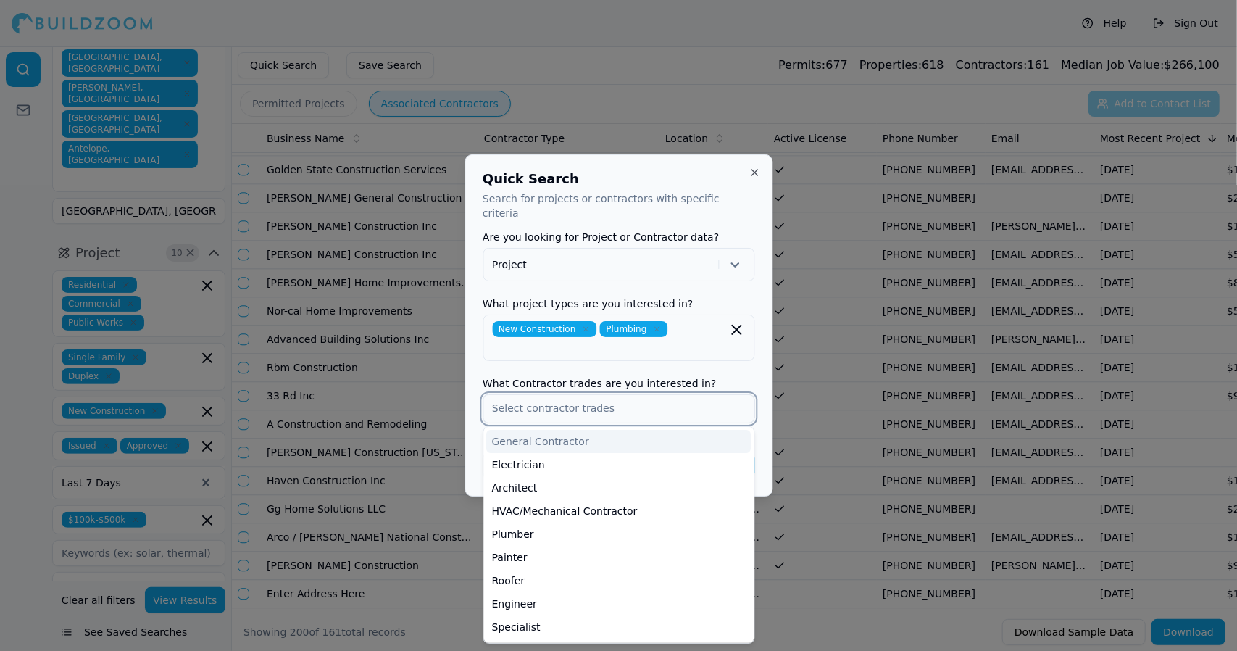
drag, startPoint x: 619, startPoint y: 396, endPoint x: 611, endPoint y: 431, distance: 35.7
drag, startPoint x: 611, startPoint y: 431, endPoint x: 587, endPoint y: 429, distance: 24.0
click at [587, 430] on div "General Contractor" at bounding box center [618, 441] width 265 height 23
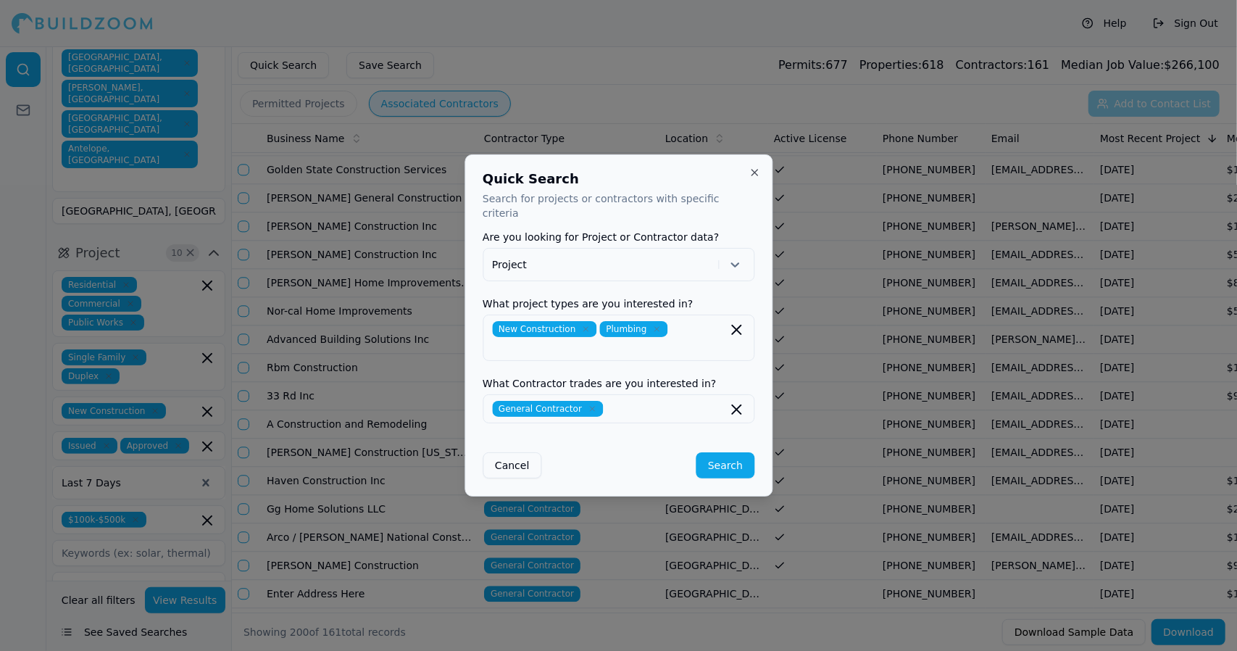
click at [764, 475] on div "Quick Search Search for projects or contractors with specific criteria Are you …" at bounding box center [619, 325] width 308 height 342
click at [725, 453] on button "Search" at bounding box center [726, 465] width 58 height 26
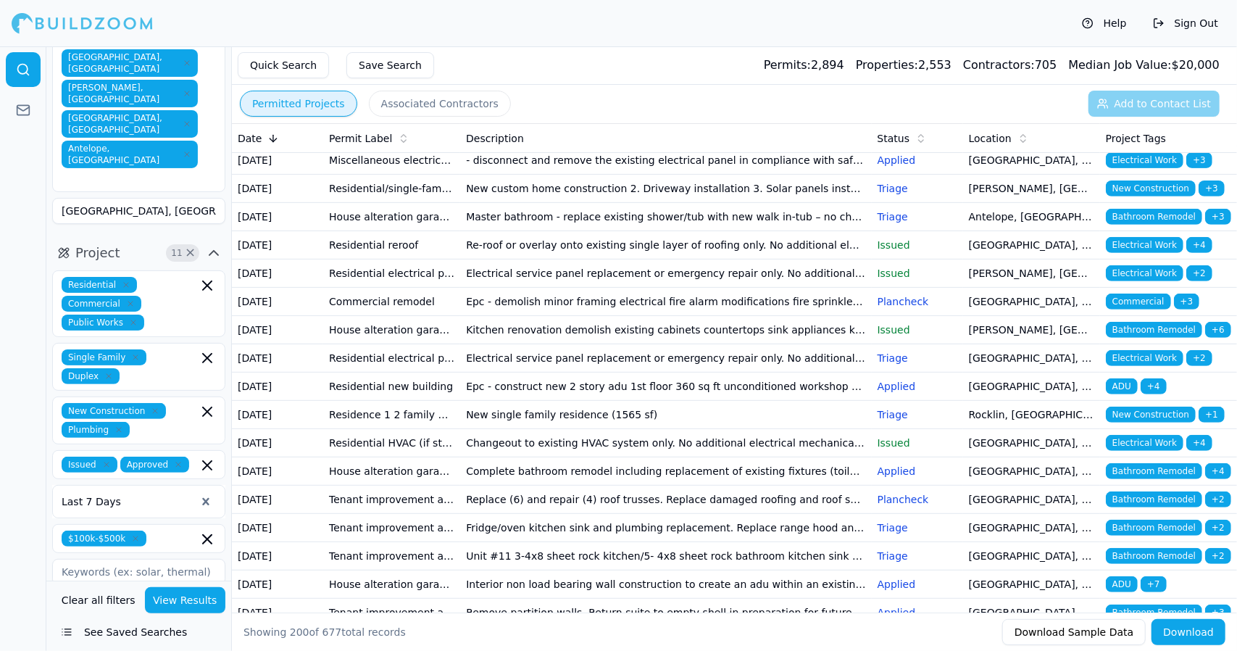
scroll to position [406, 0]
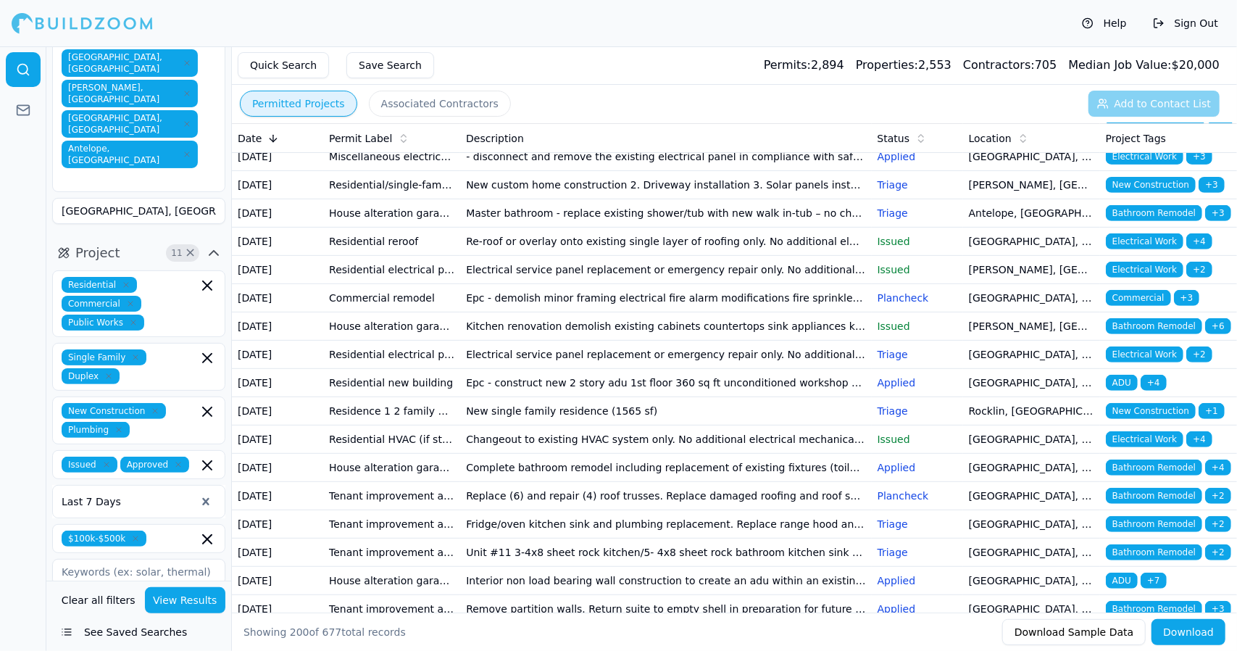
click at [1150, 199] on td "New Construction + 3" at bounding box center [1168, 185] width 137 height 28
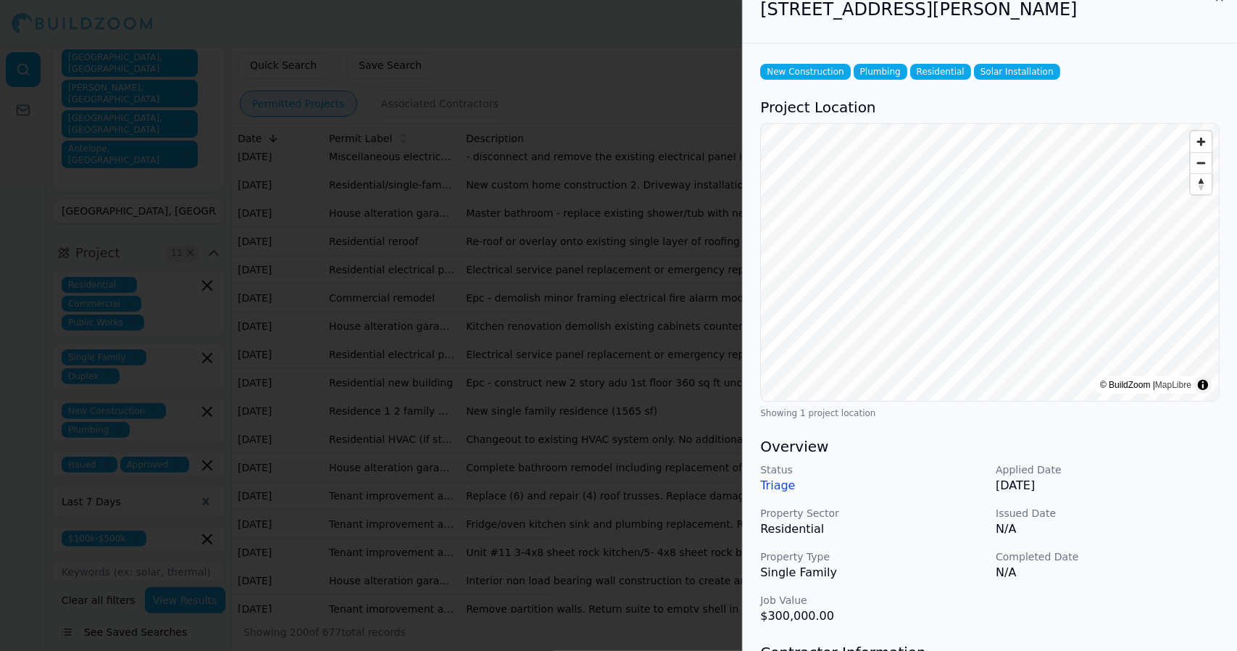
scroll to position [0, 0]
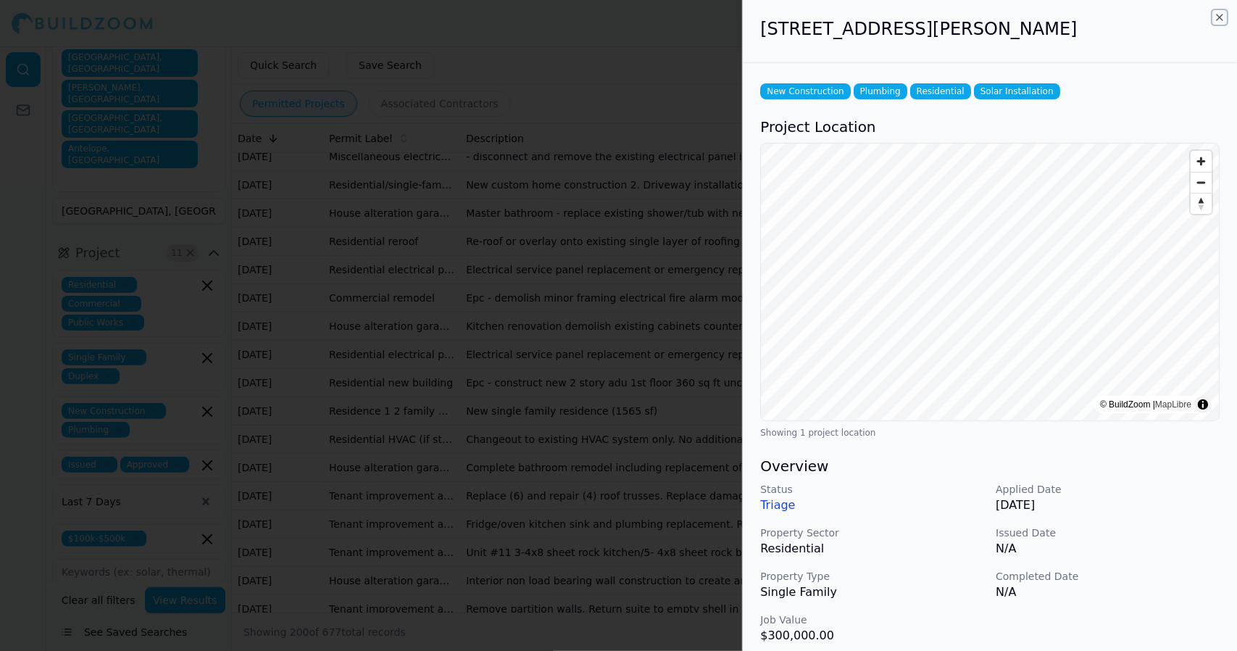
click at [1222, 20] on icon "button" at bounding box center [1220, 17] width 6 height 6
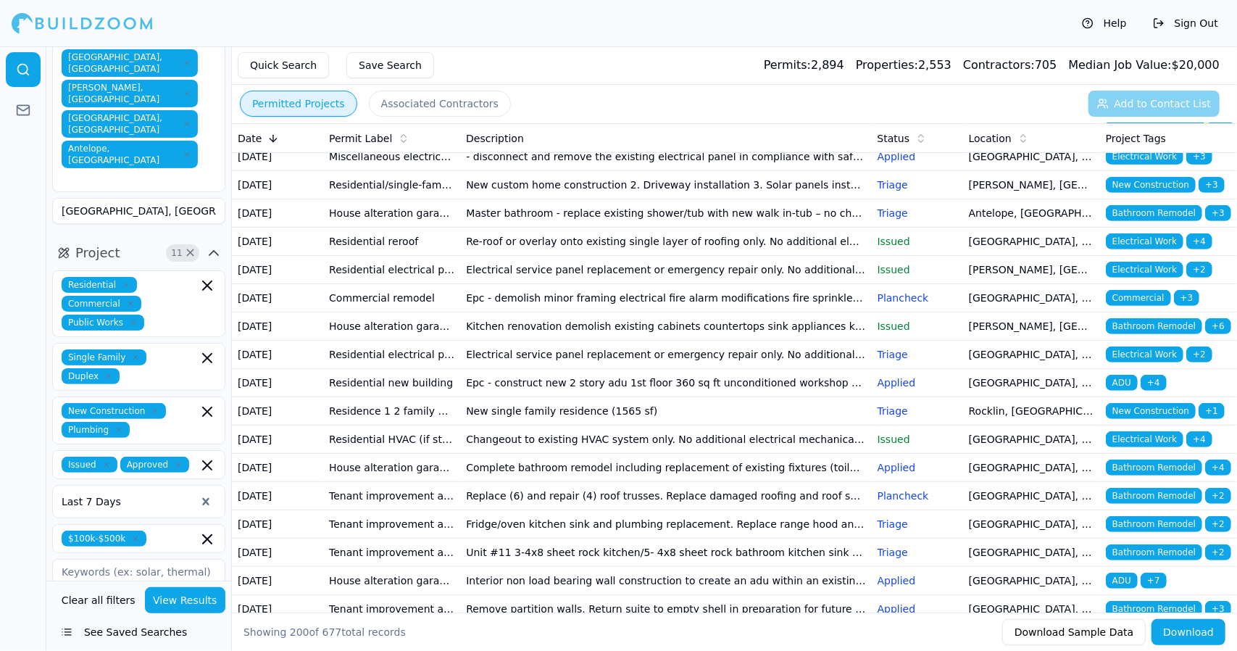
click at [1135, 221] on span "Bathroom Remodel" at bounding box center [1154, 213] width 96 height 16
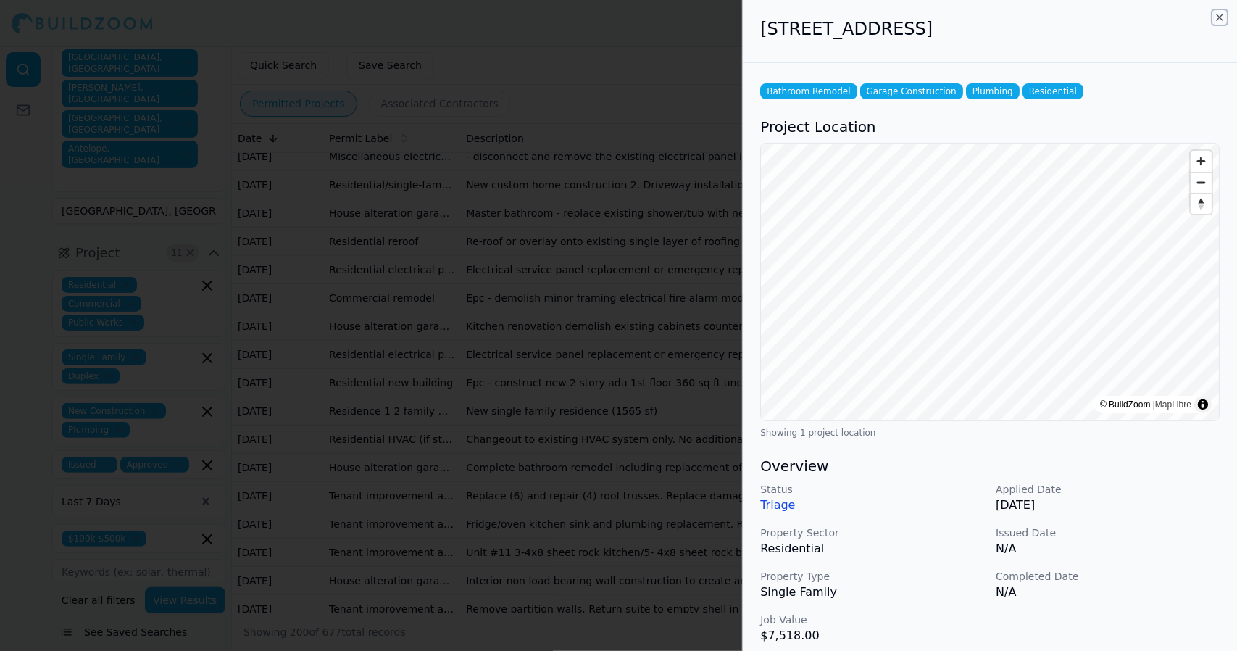
click at [1219, 14] on icon "button" at bounding box center [1220, 18] width 12 height 12
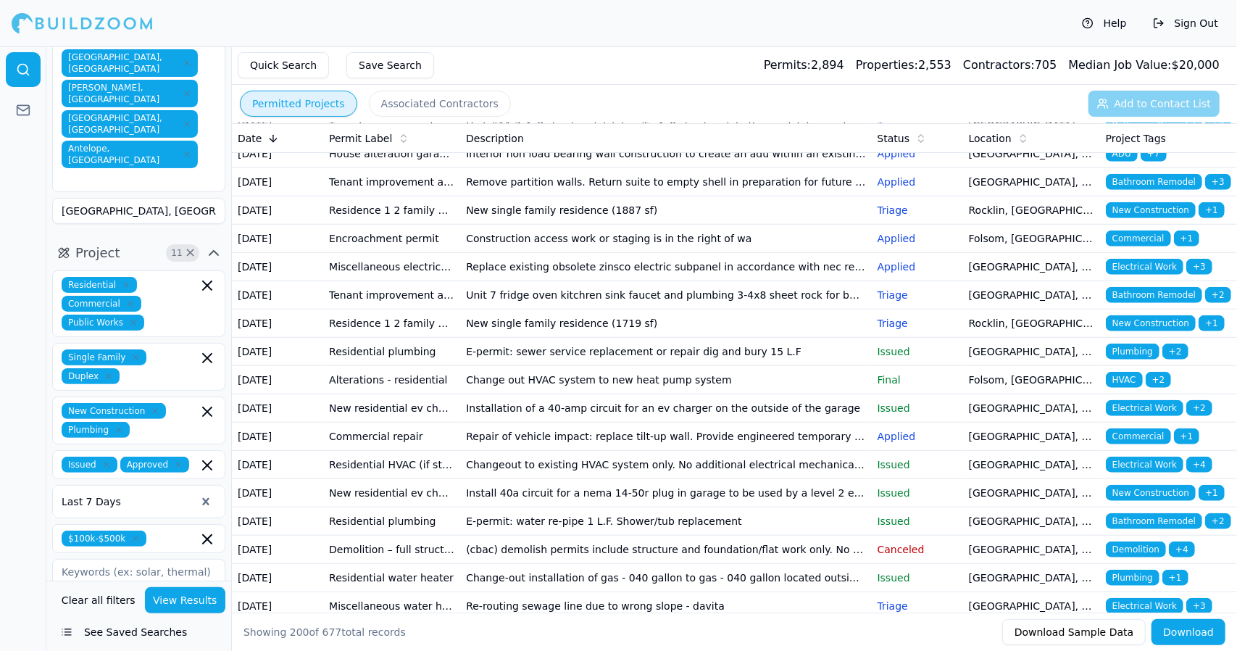
scroll to position [834, 0]
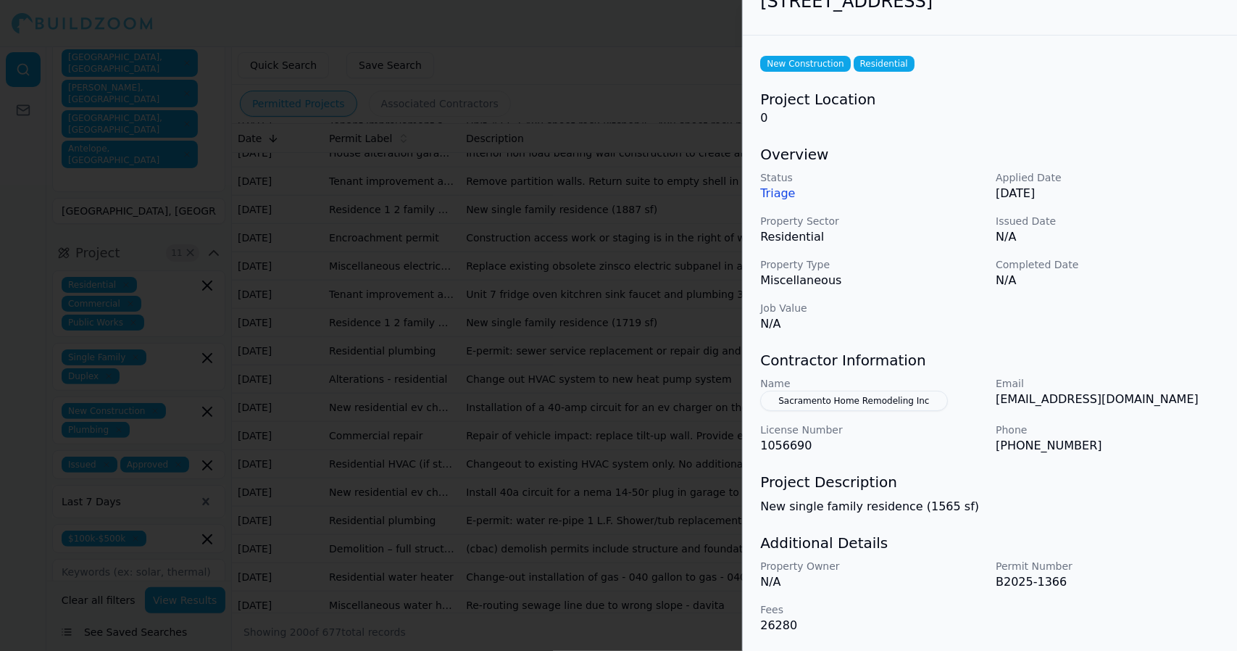
scroll to position [0, 0]
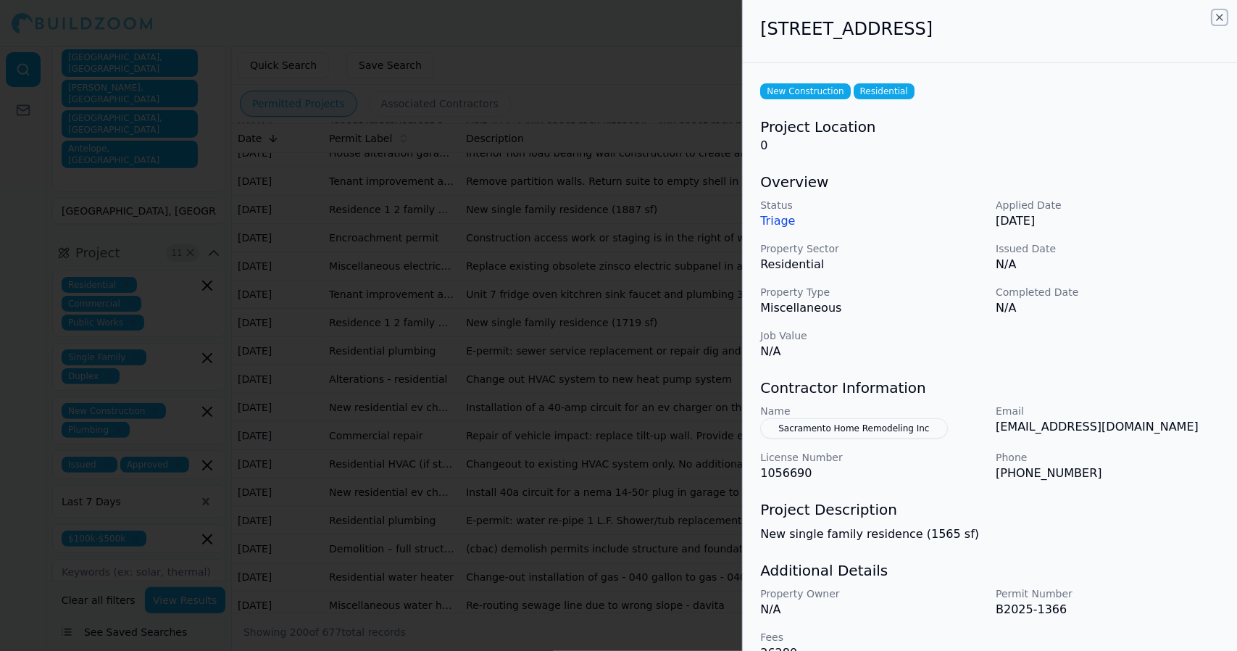
click at [1221, 20] on icon "button" at bounding box center [1220, 18] width 12 height 12
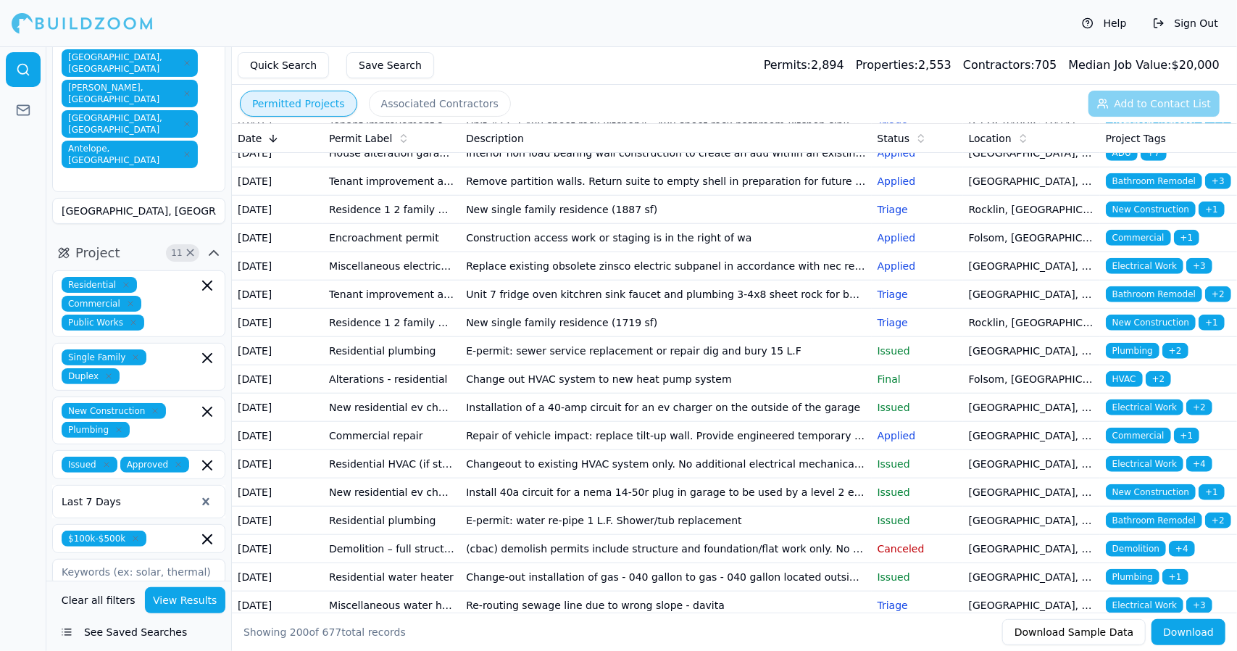
click at [1178, 217] on span "New Construction" at bounding box center [1151, 210] width 90 height 16
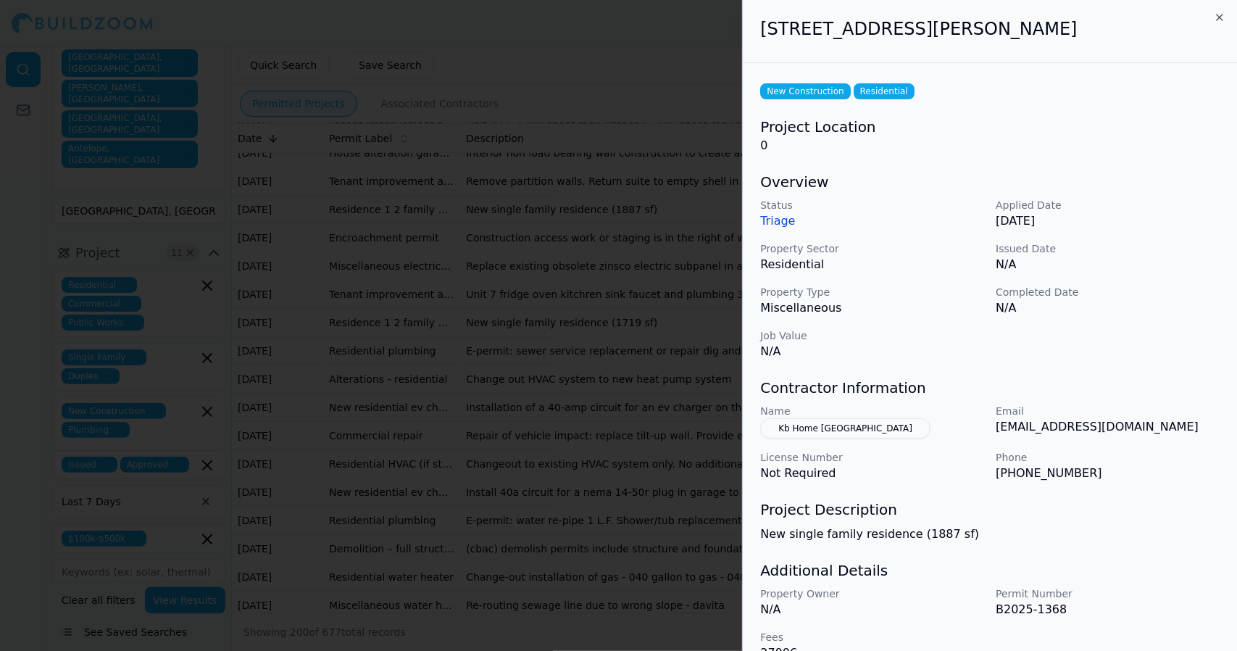
scroll to position [28, 0]
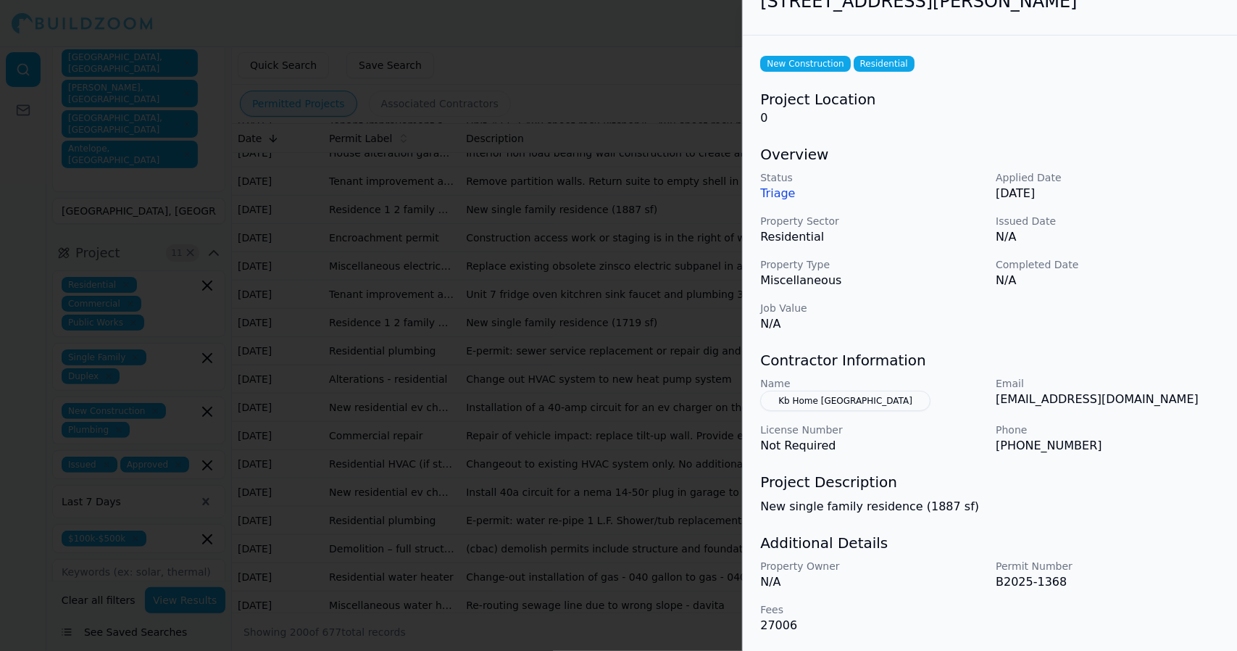
click at [1198, 428] on p "Phone" at bounding box center [1108, 430] width 224 height 14
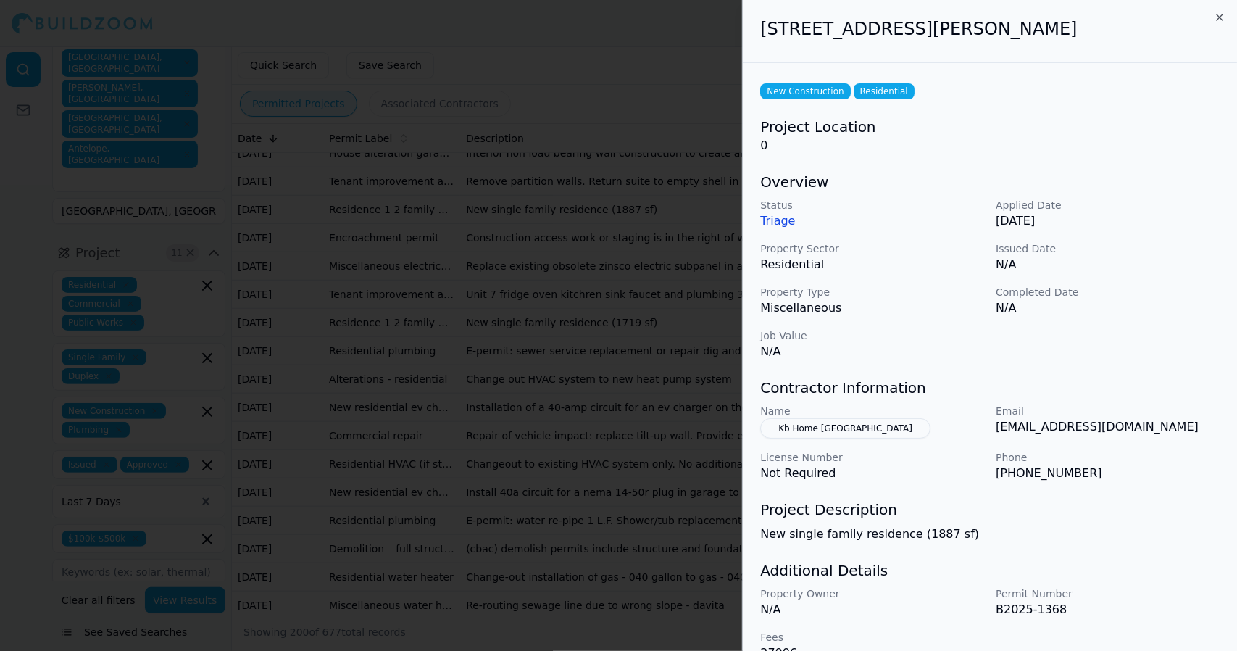
scroll to position [1, 0]
click at [1222, 18] on icon "button" at bounding box center [1220, 17] width 6 height 6
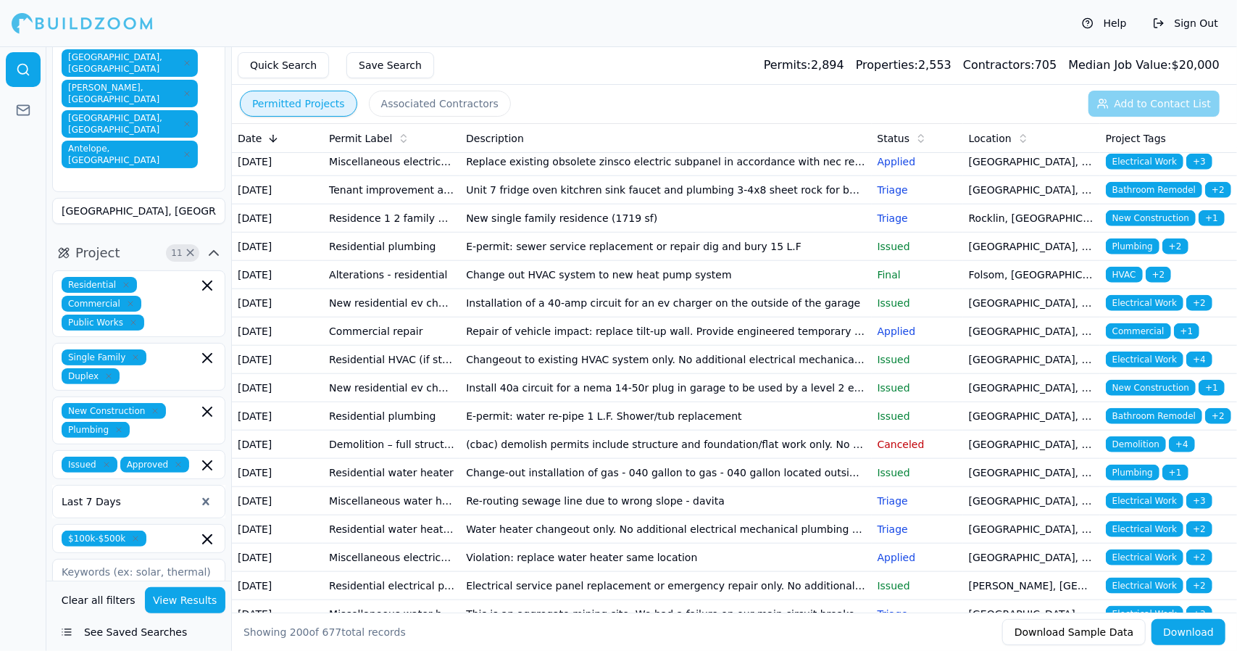
scroll to position [940, 0]
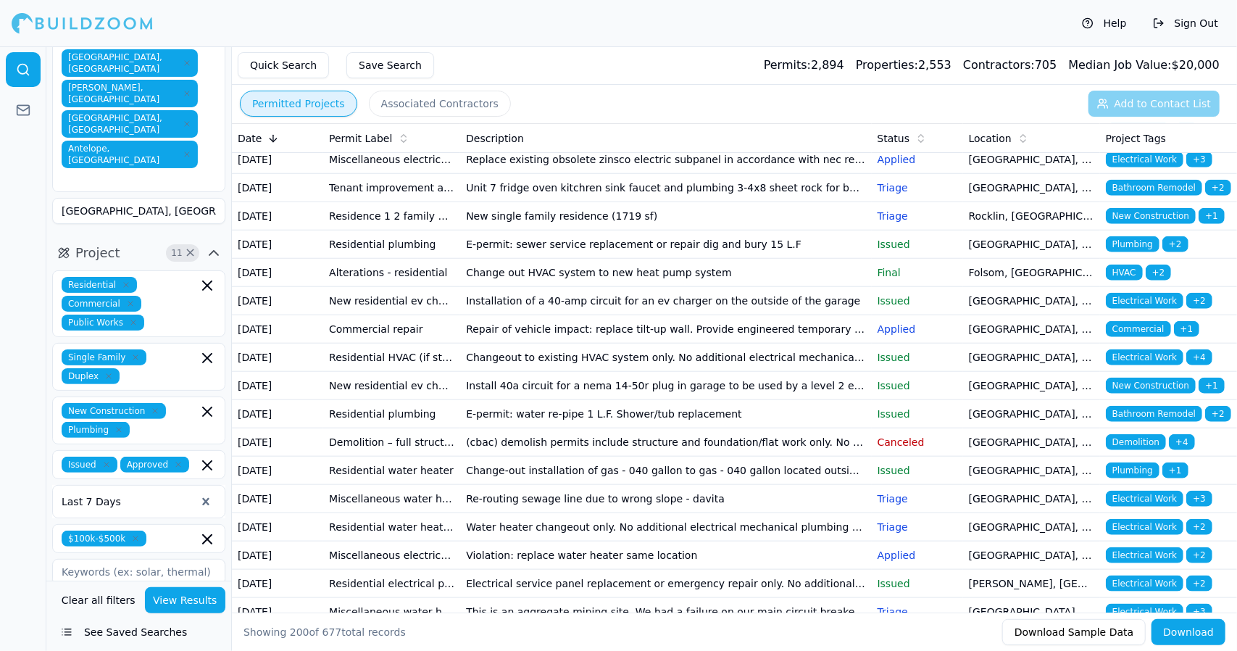
click at [1128, 139] on span "Commercial" at bounding box center [1138, 131] width 65 height 16
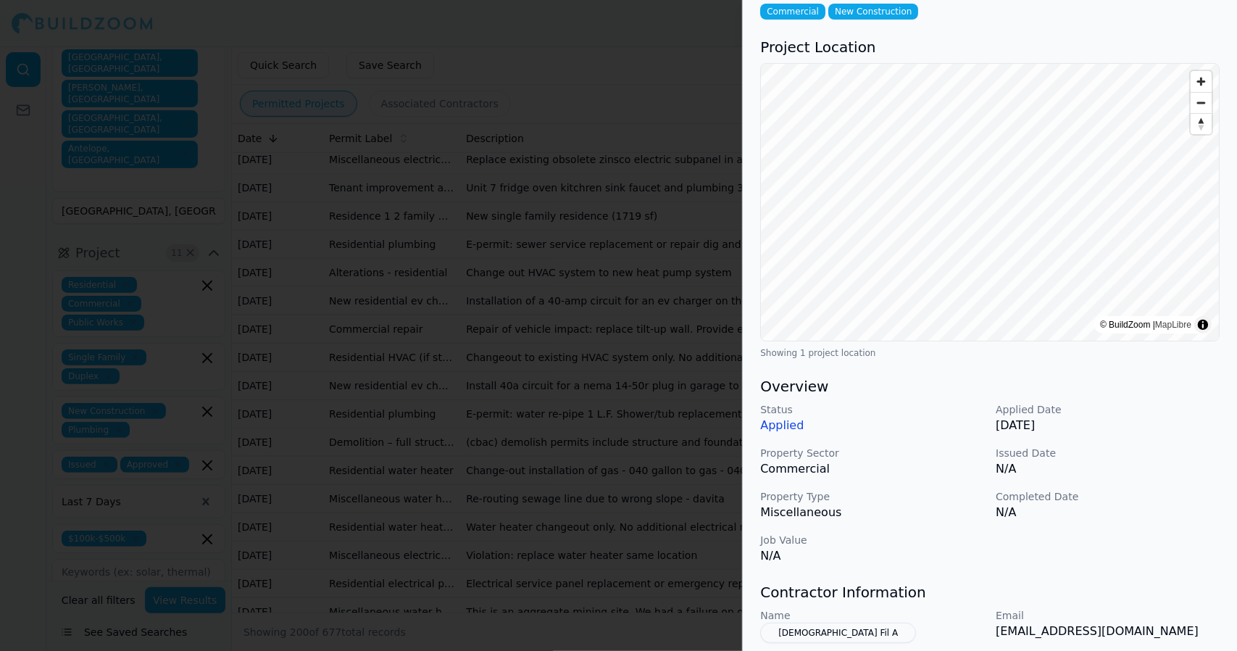
scroll to position [0, 0]
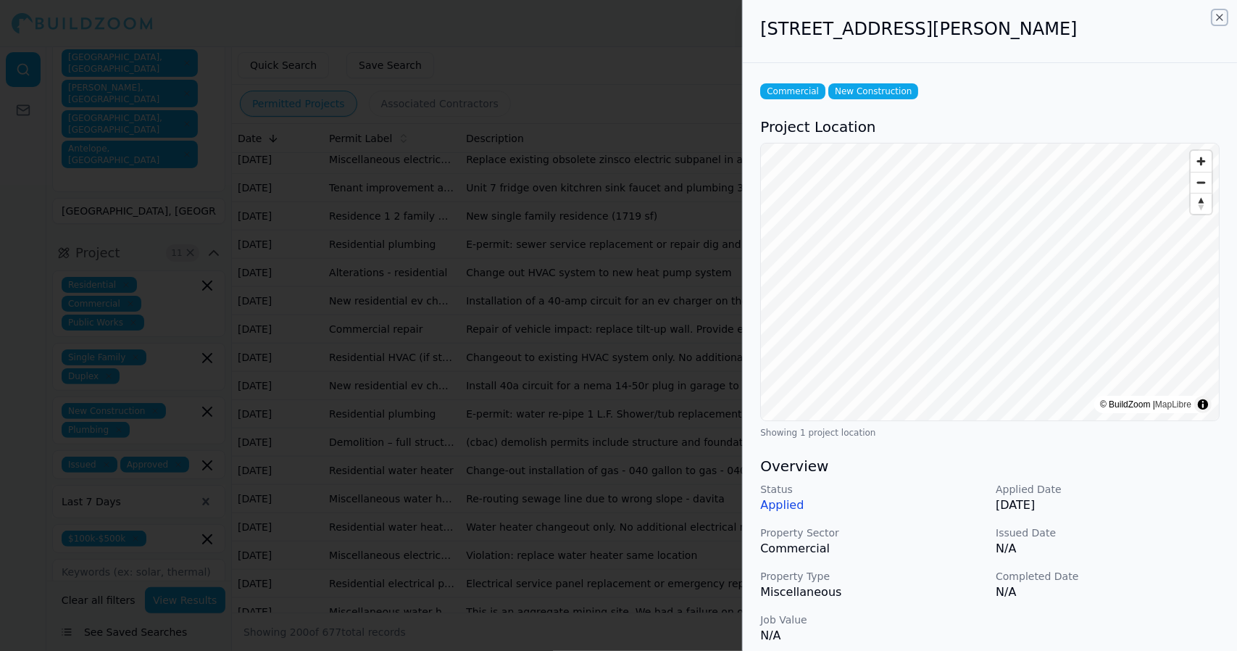
click at [1218, 18] on icon "button" at bounding box center [1220, 18] width 12 height 12
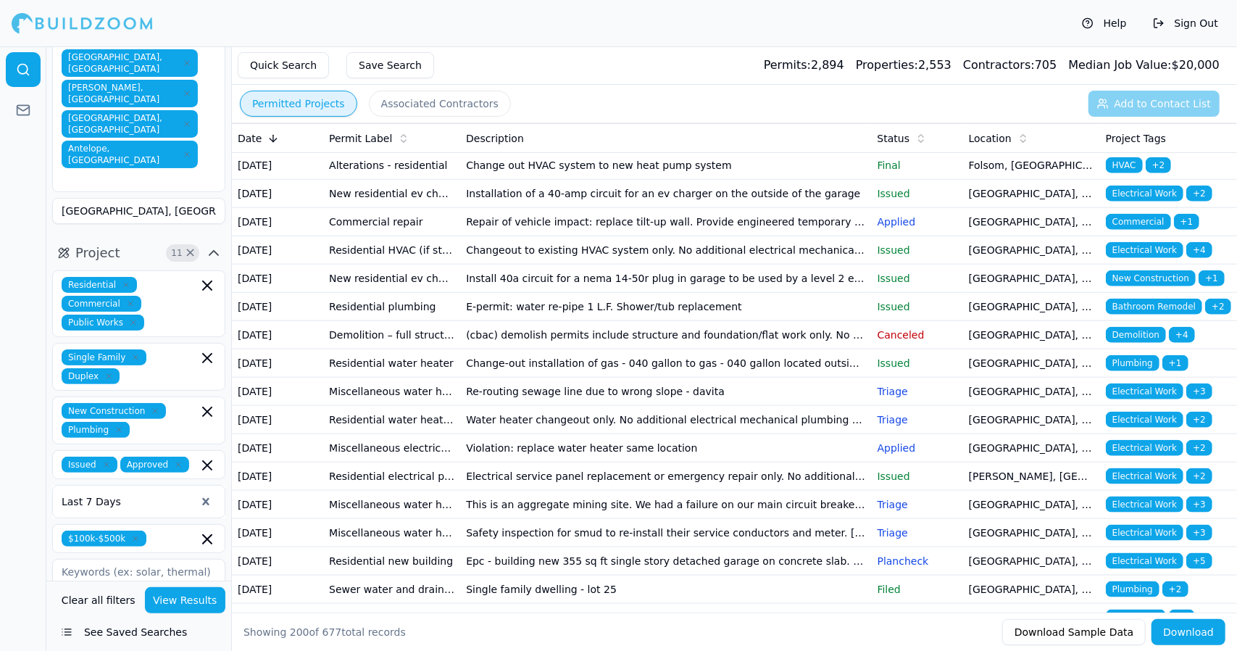
scroll to position [1048, 0]
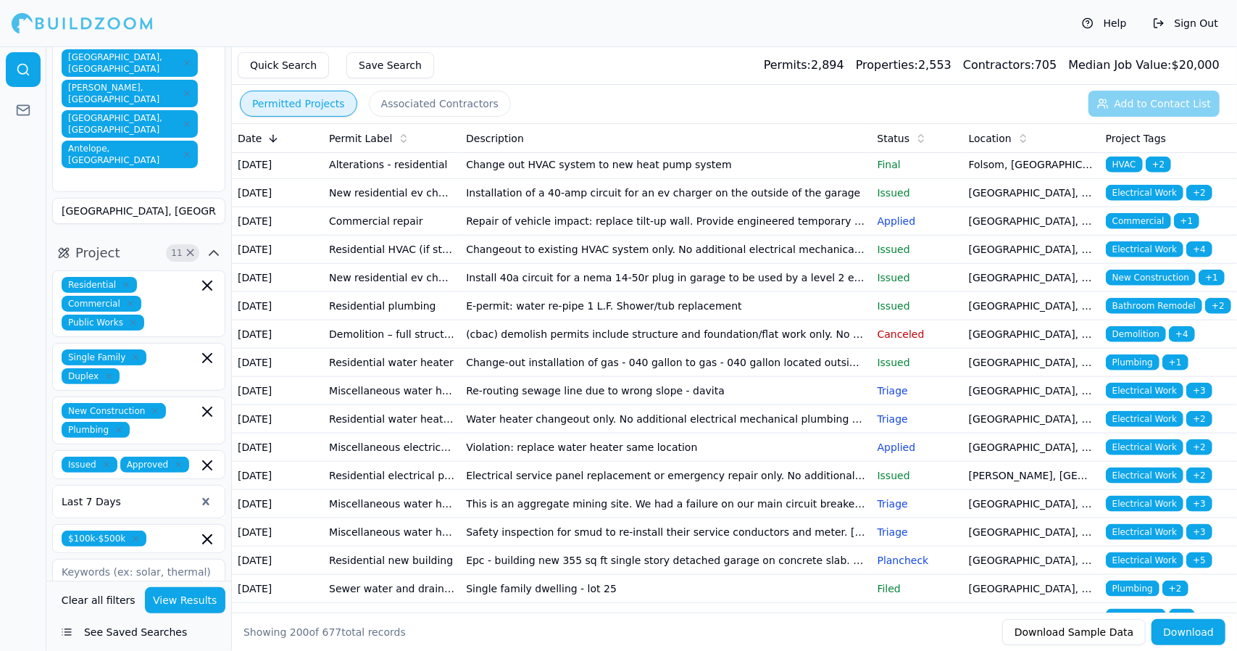
click at [1159, 123] on td "New Construction + 1" at bounding box center [1168, 108] width 137 height 28
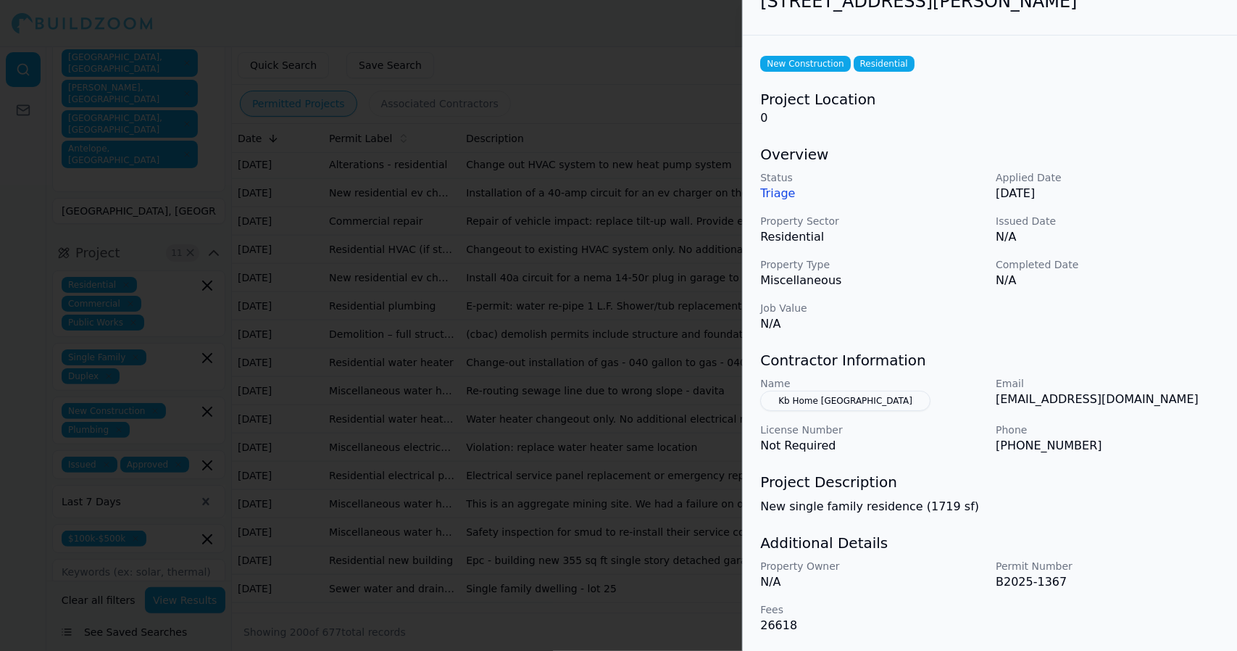
scroll to position [0, 0]
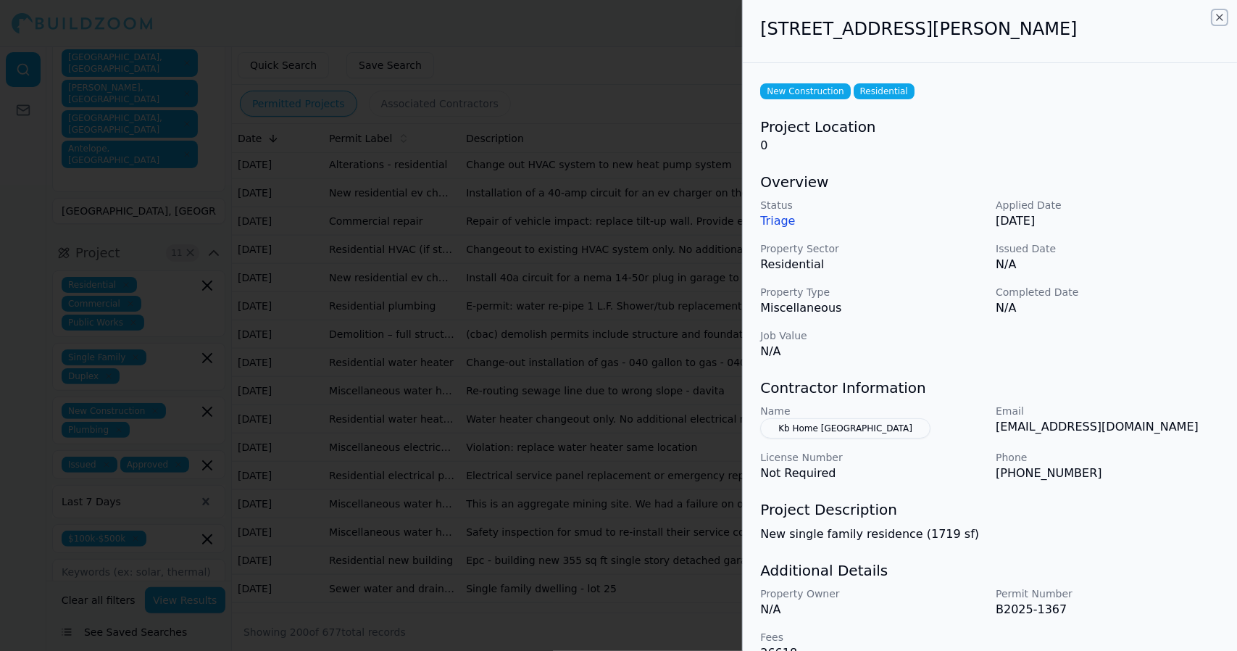
click at [1219, 14] on icon "button" at bounding box center [1220, 18] width 12 height 12
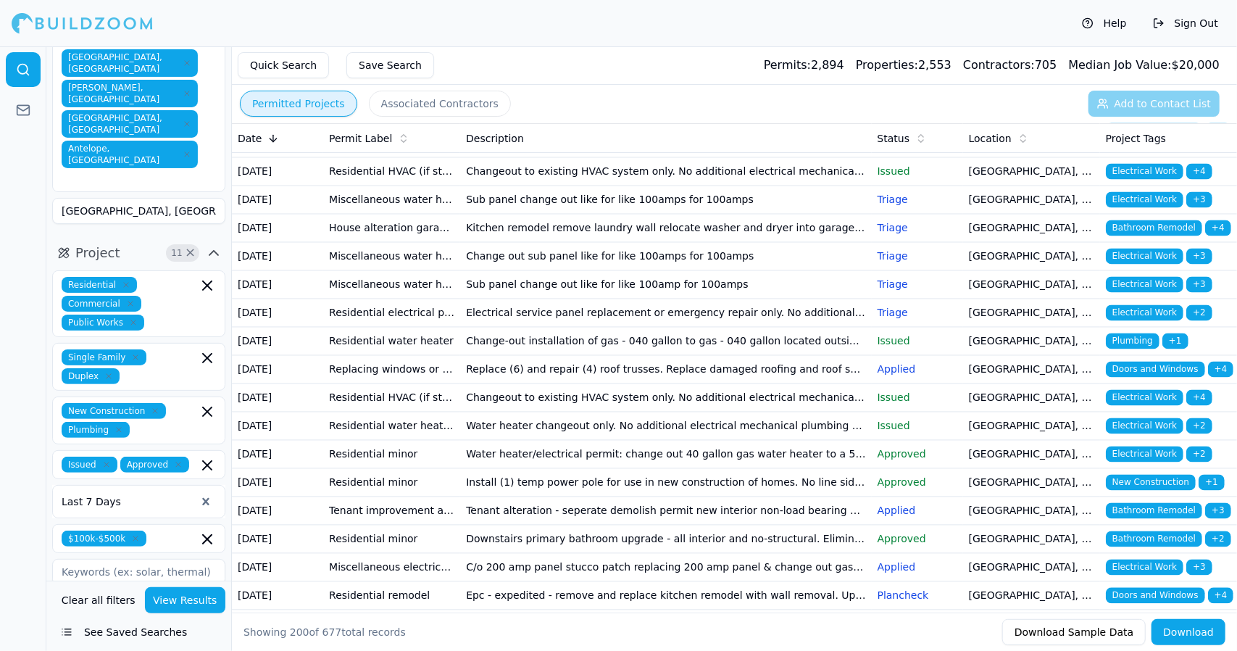
scroll to position [1862, 0]
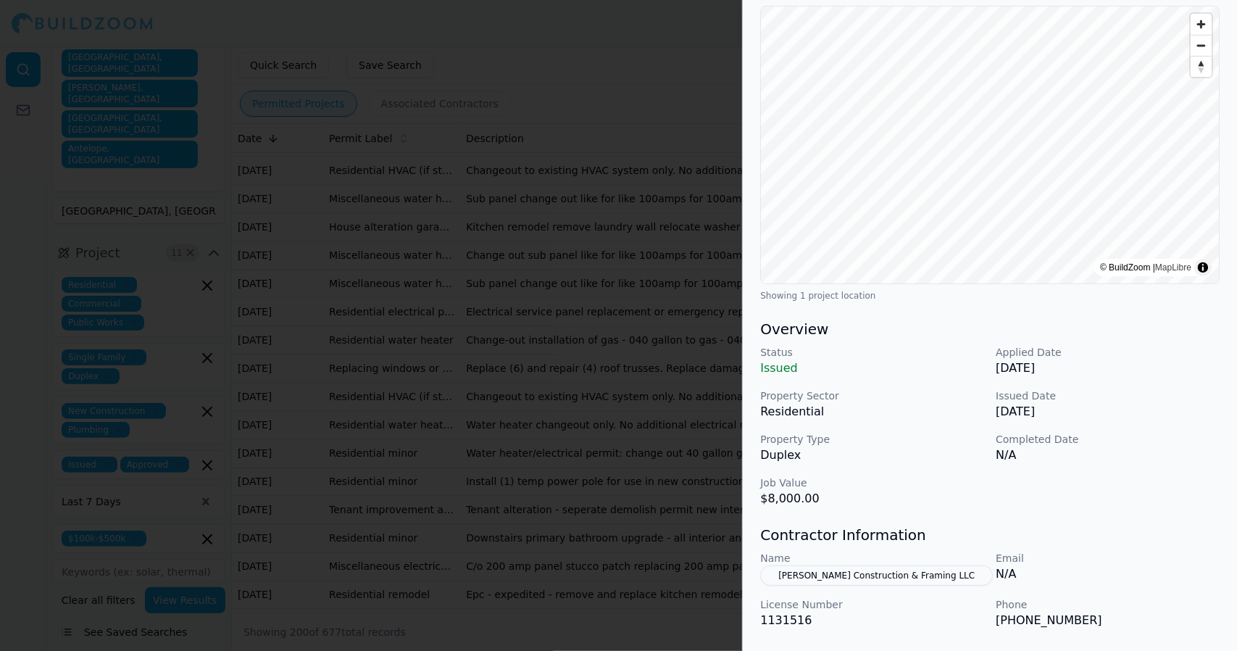
scroll to position [0, 0]
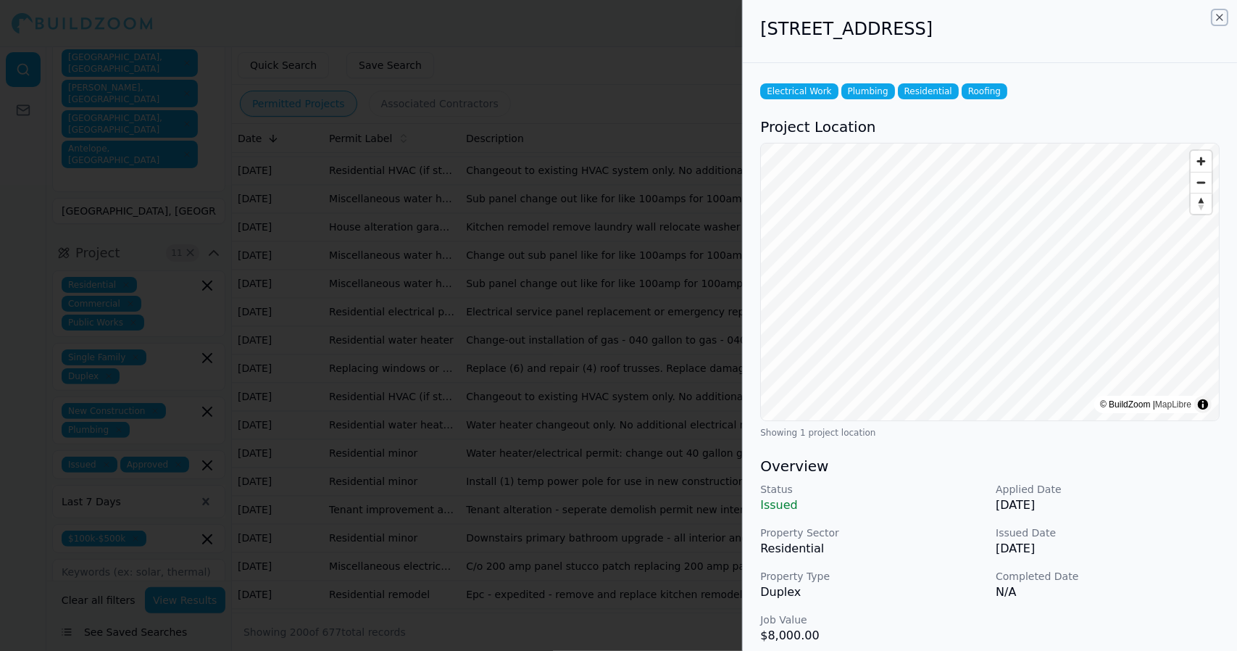
click at [1221, 17] on icon "button" at bounding box center [1220, 18] width 12 height 12
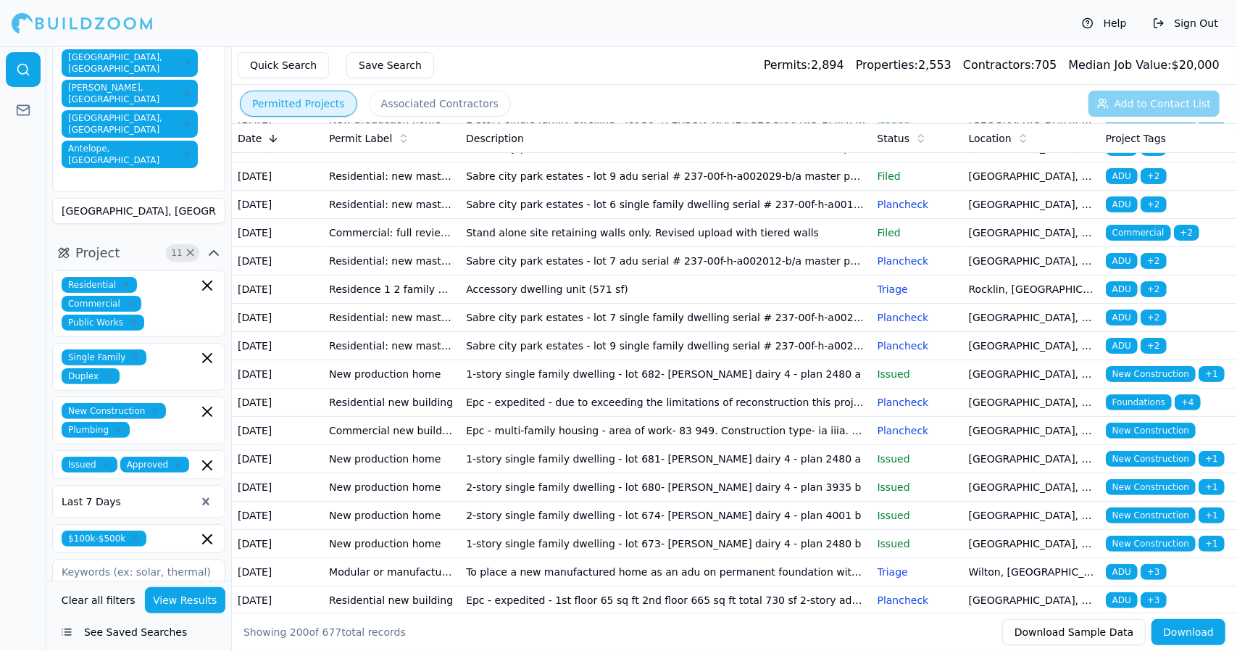
scroll to position [3896, 0]
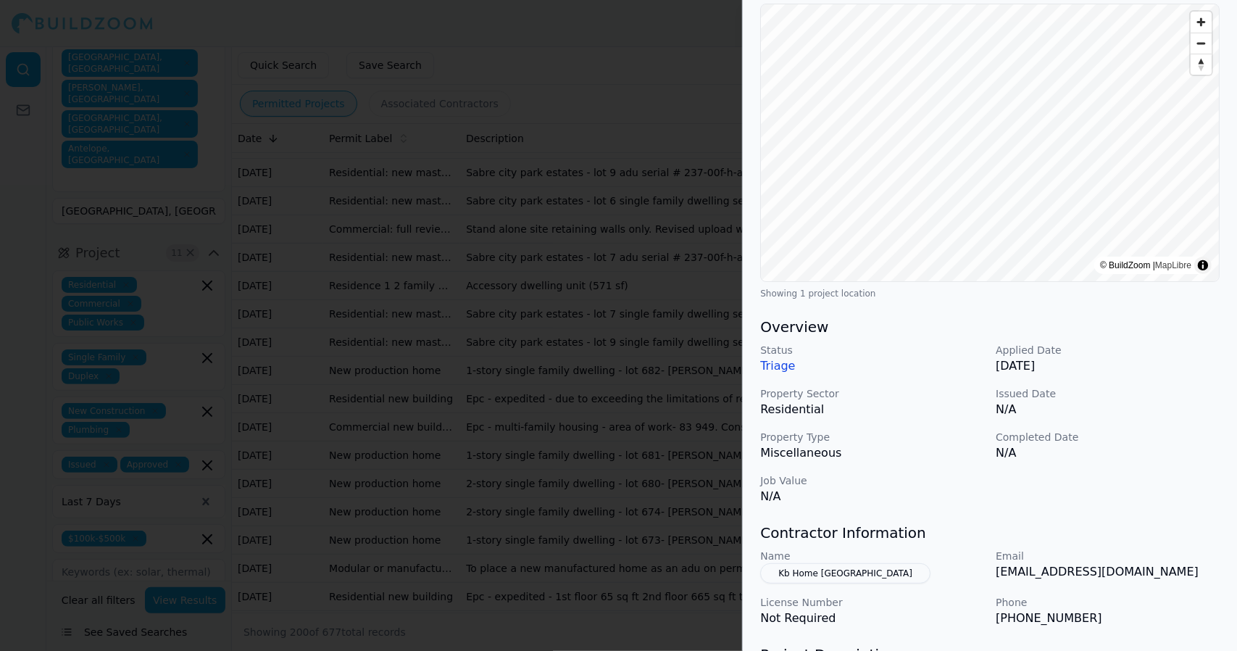
scroll to position [0, 0]
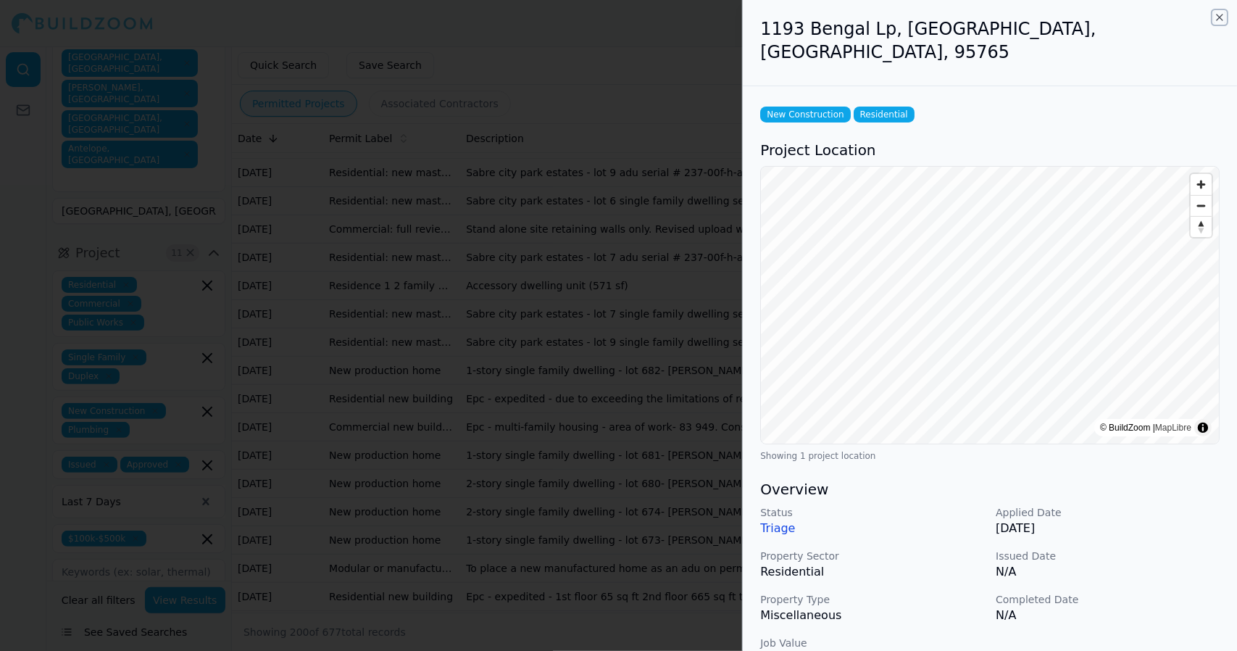
click at [1225, 18] on icon "button" at bounding box center [1220, 18] width 12 height 12
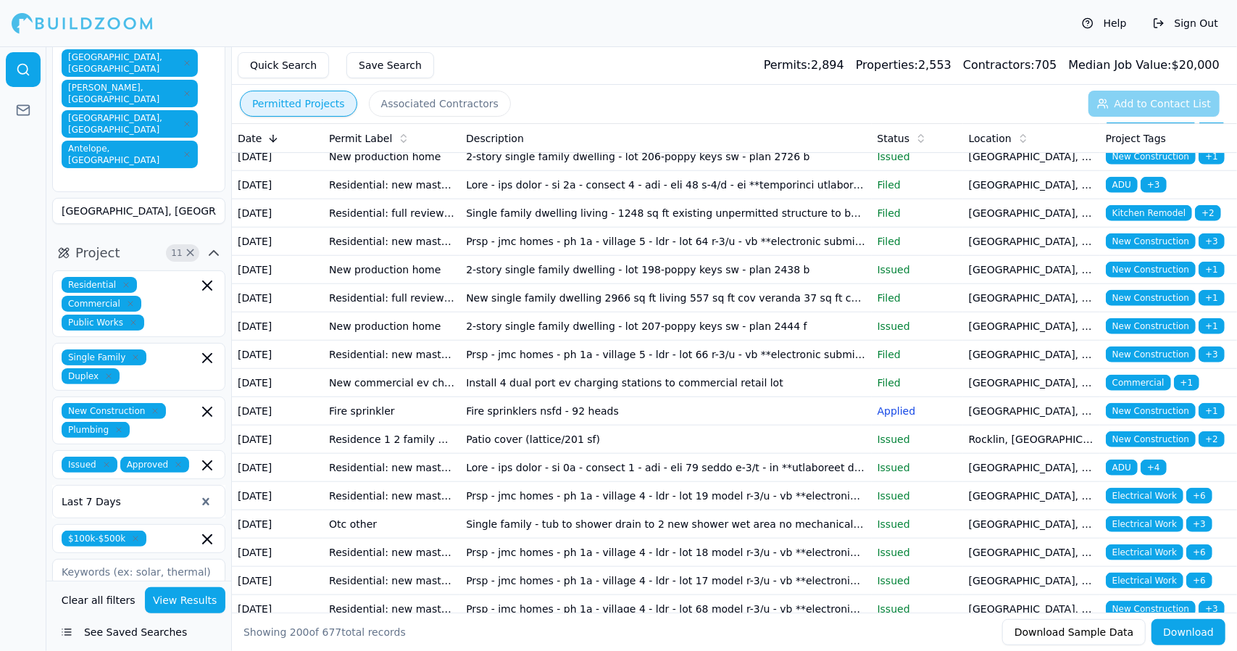
scroll to position [4677, 0]
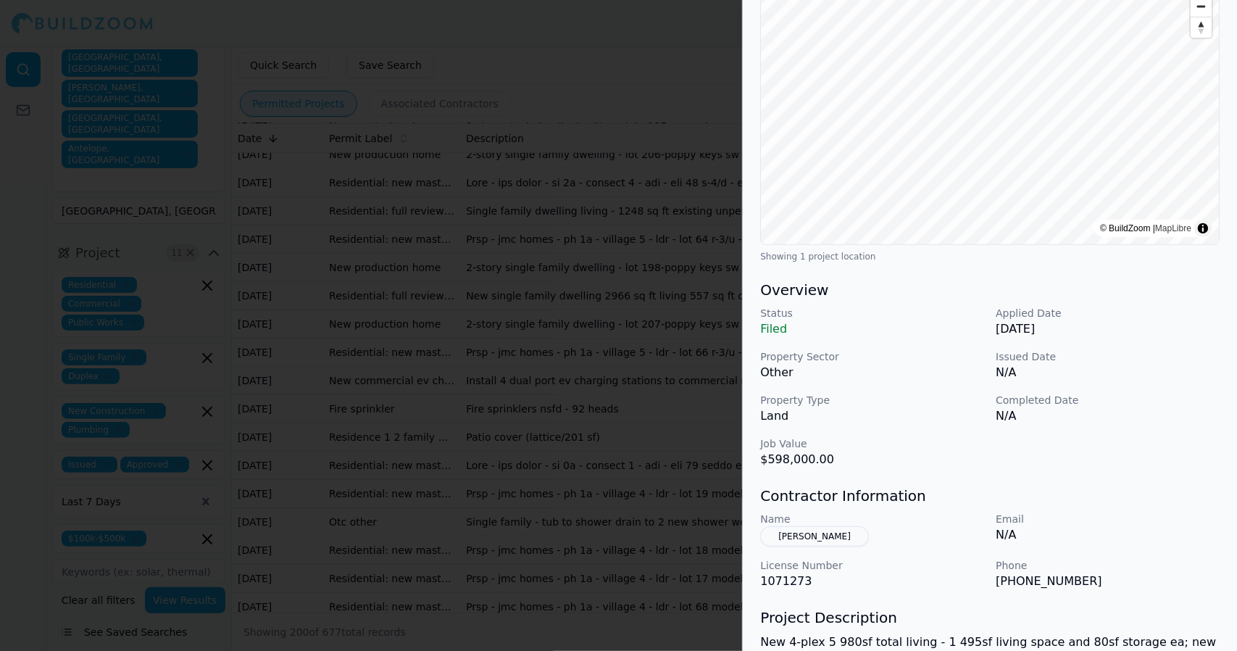
scroll to position [0, 0]
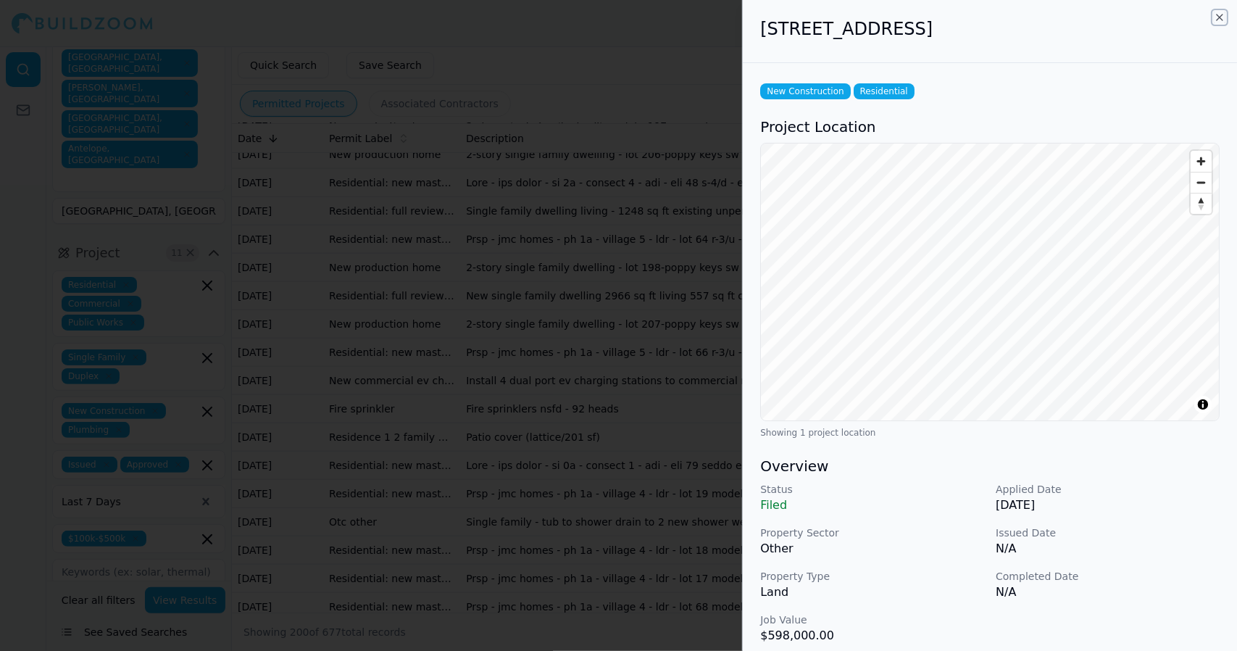
click at [1221, 15] on icon "button" at bounding box center [1220, 18] width 12 height 12
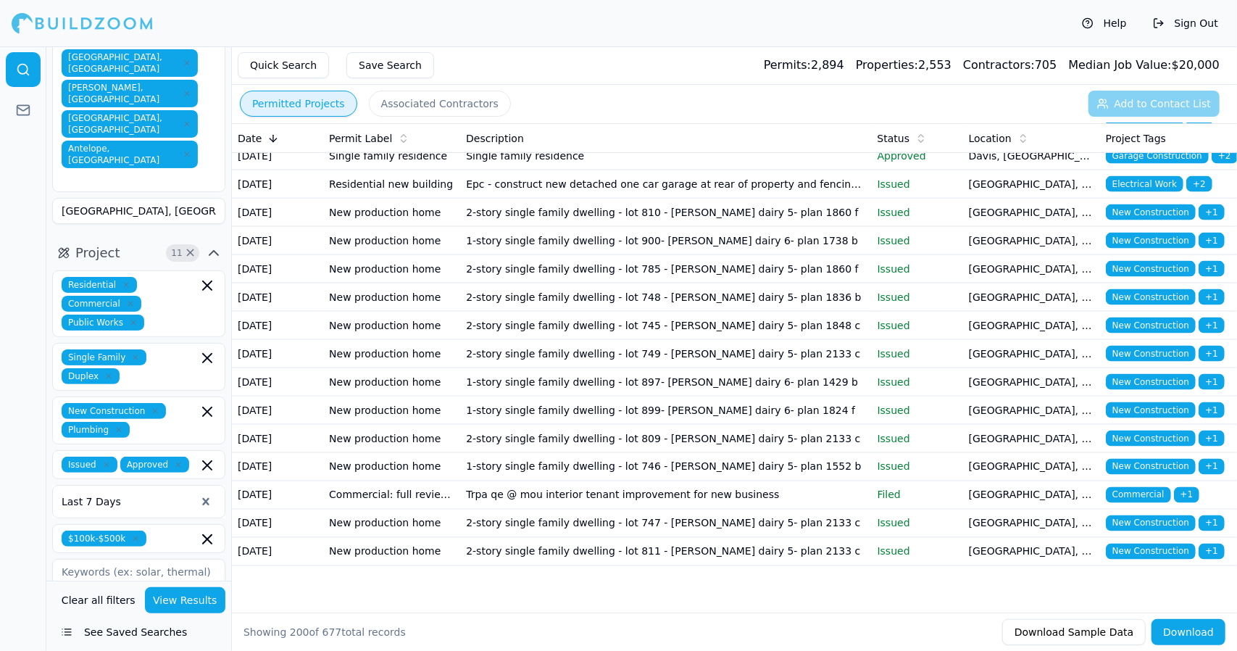
scroll to position [5488, 0]
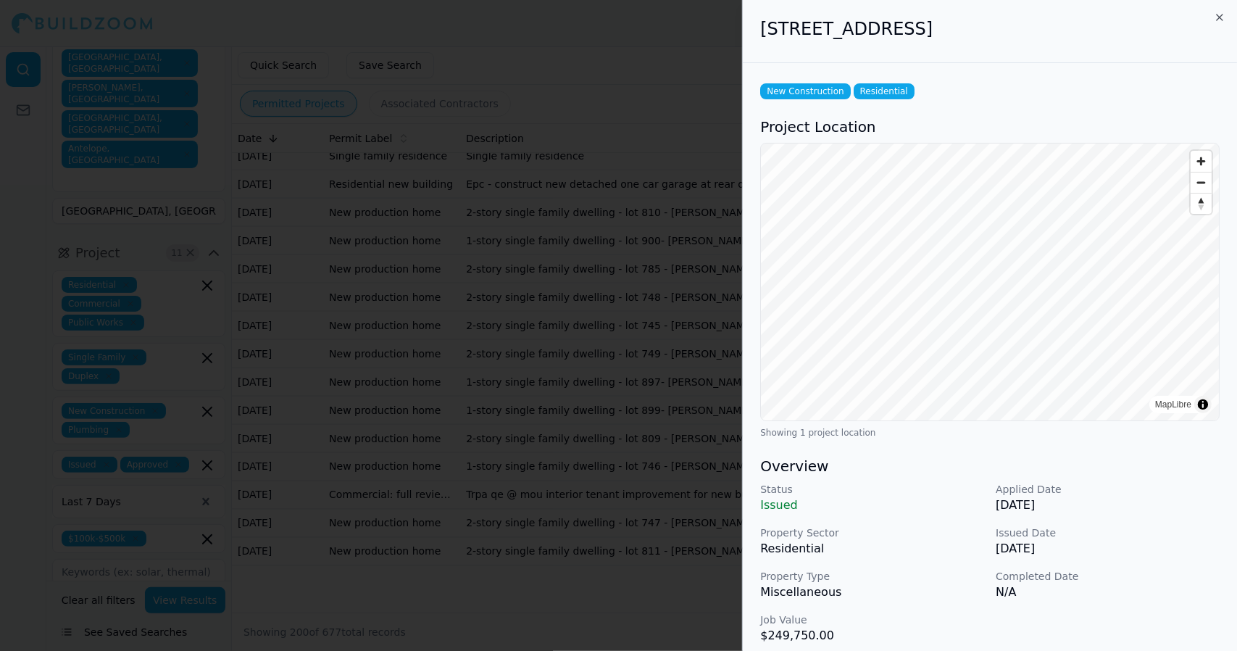
click at [1153, 360] on div at bounding box center [618, 325] width 1237 height 651
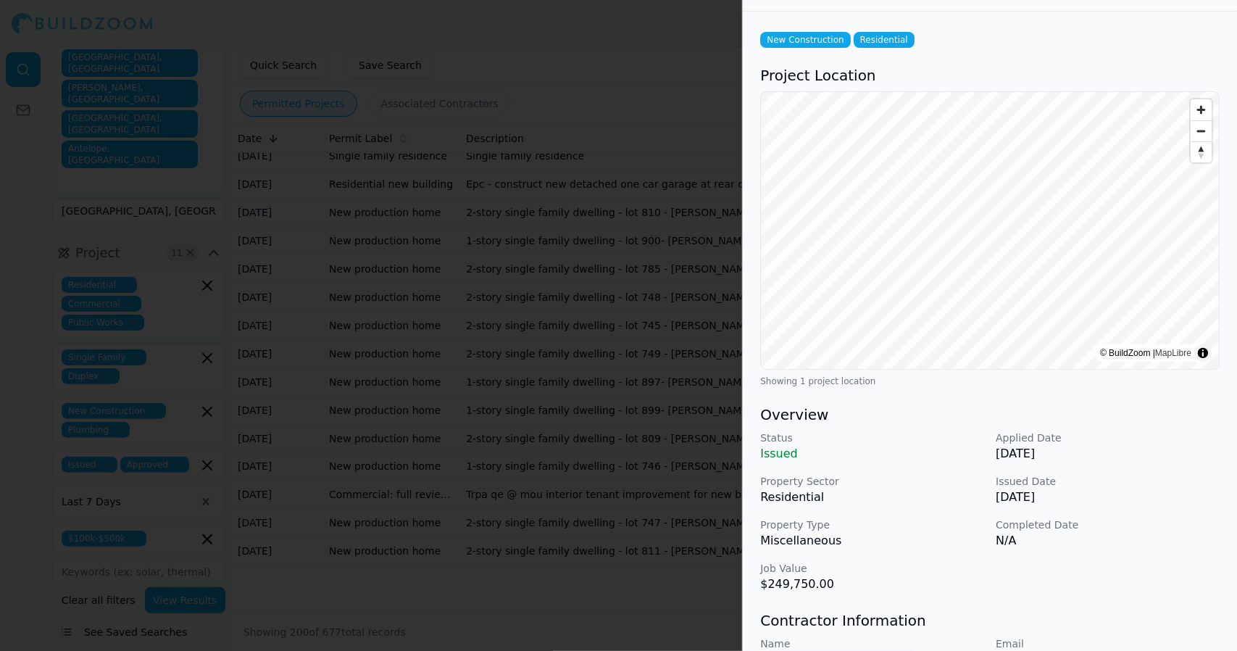
scroll to position [0, 0]
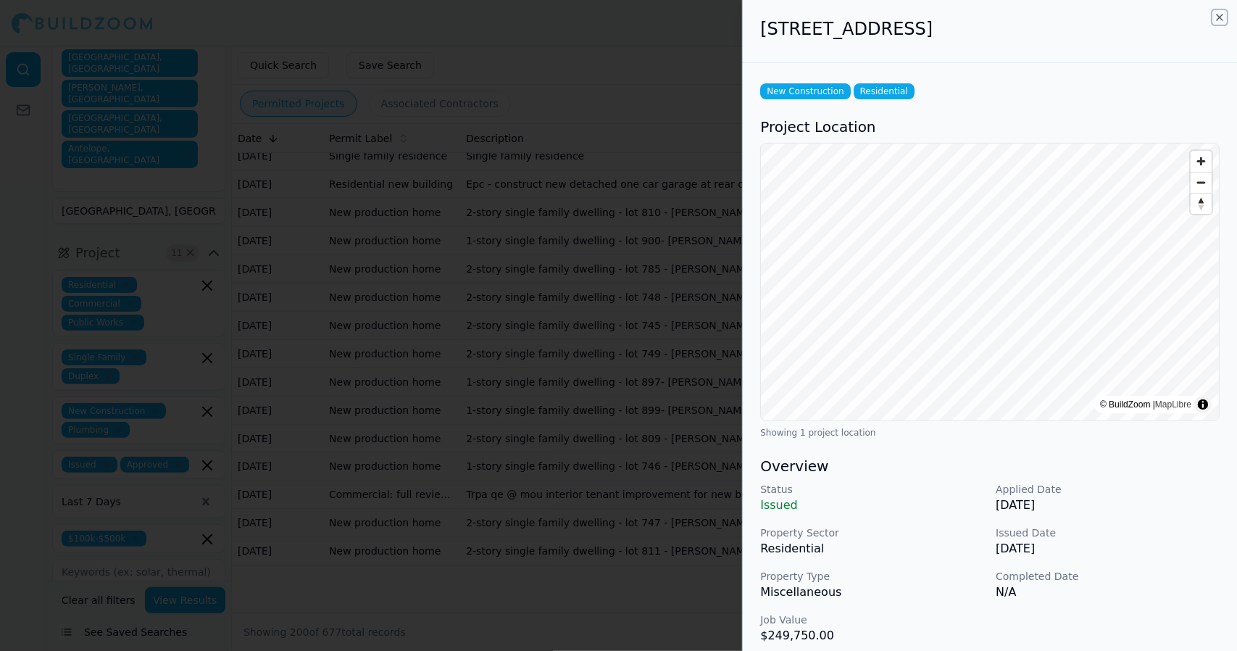
click at [1224, 20] on icon "button" at bounding box center [1220, 18] width 12 height 12
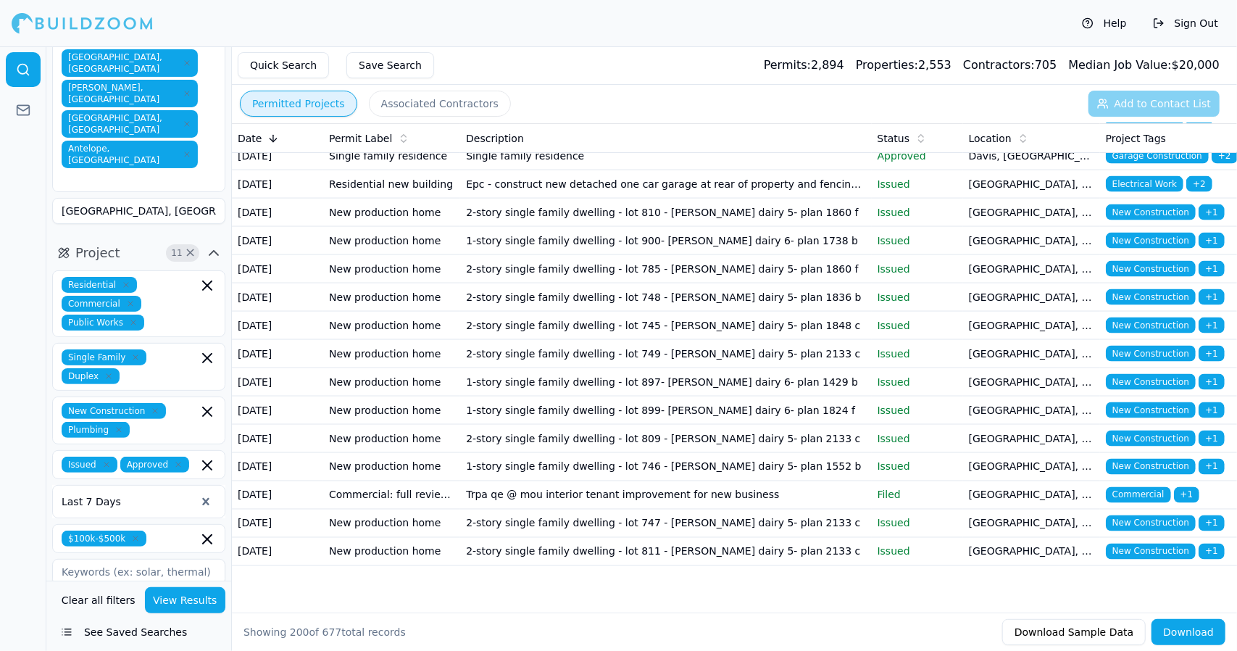
scroll to position [6053, 0]
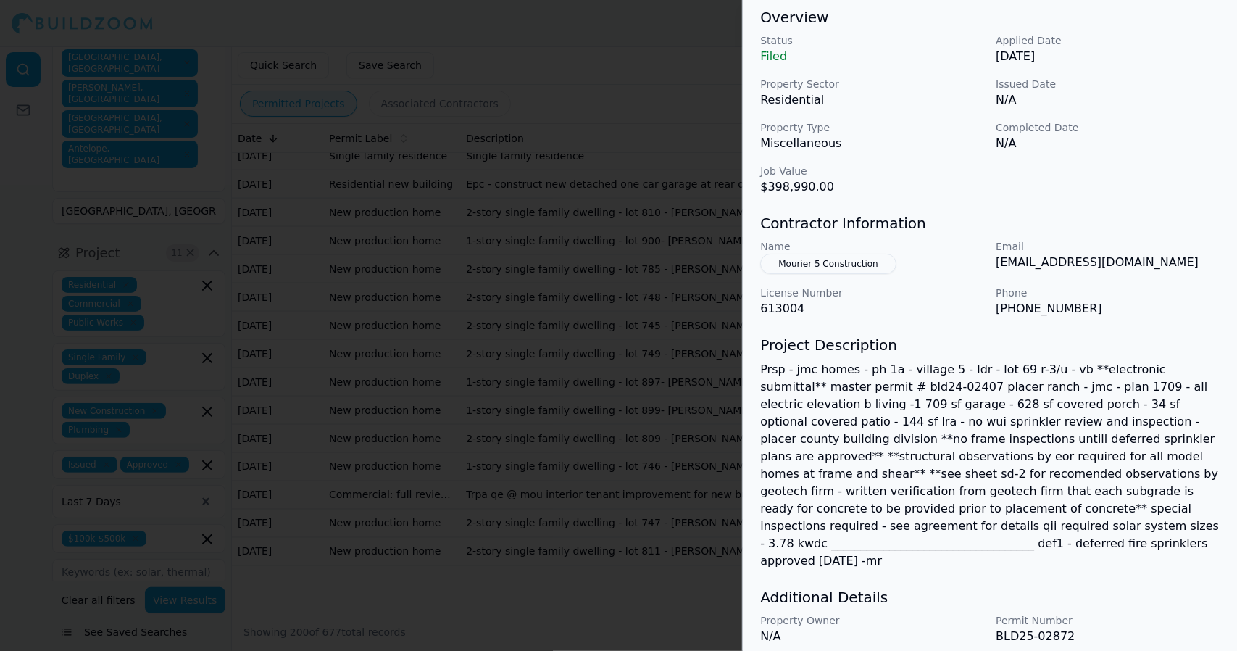
scroll to position [184, 0]
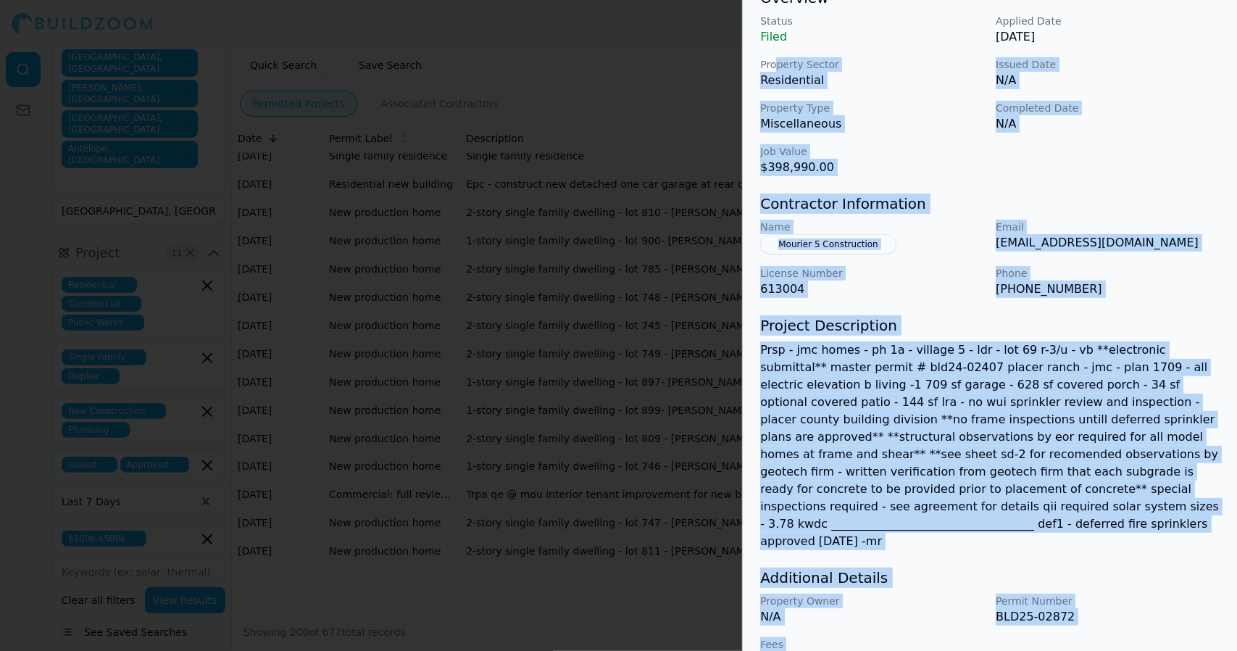
drag, startPoint x: 800, startPoint y: 626, endPoint x: 776, endPoint y: 53, distance: 573.9
click at [776, 53] on div "New Construction Patios Residential Solar Installation Project Location 0 Overv…" at bounding box center [990, 283] width 494 height 808
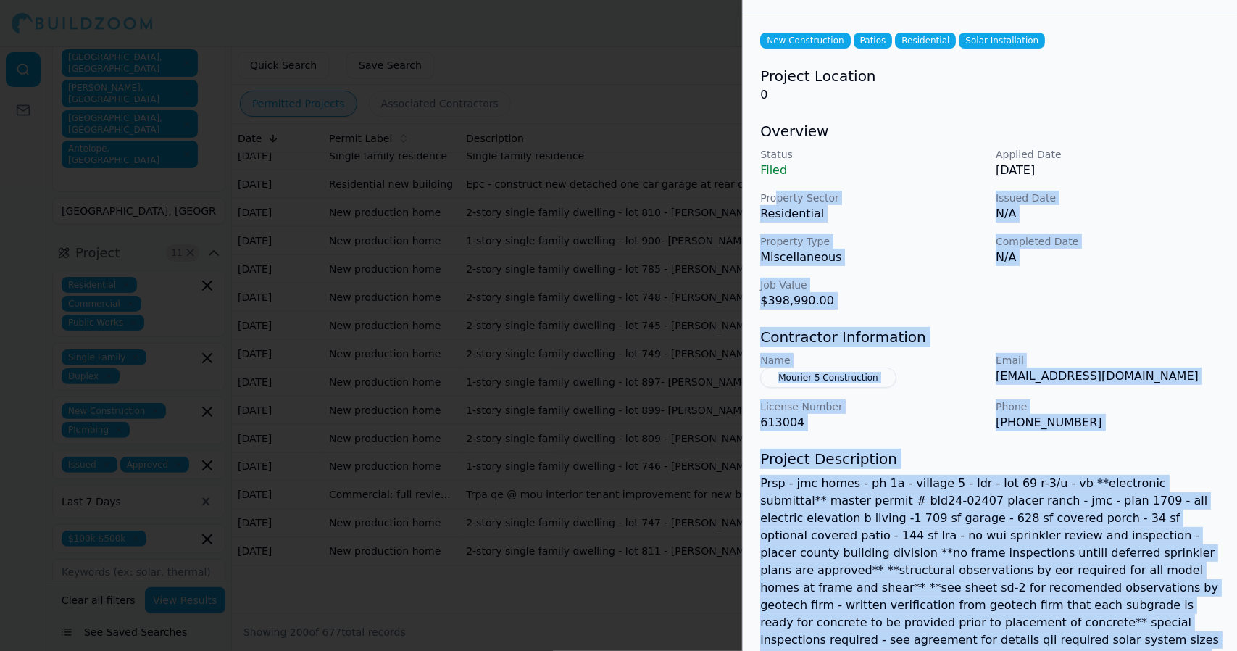
scroll to position [57, 0]
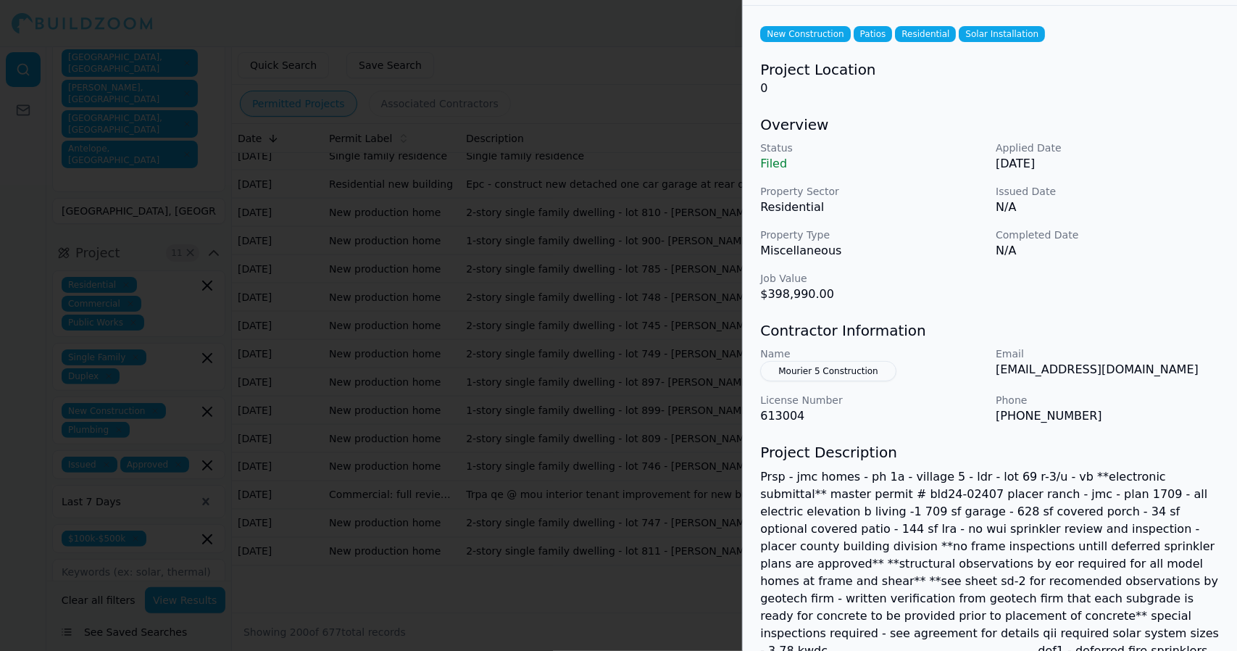
click at [763, 191] on p "Property Sector" at bounding box center [872, 191] width 224 height 14
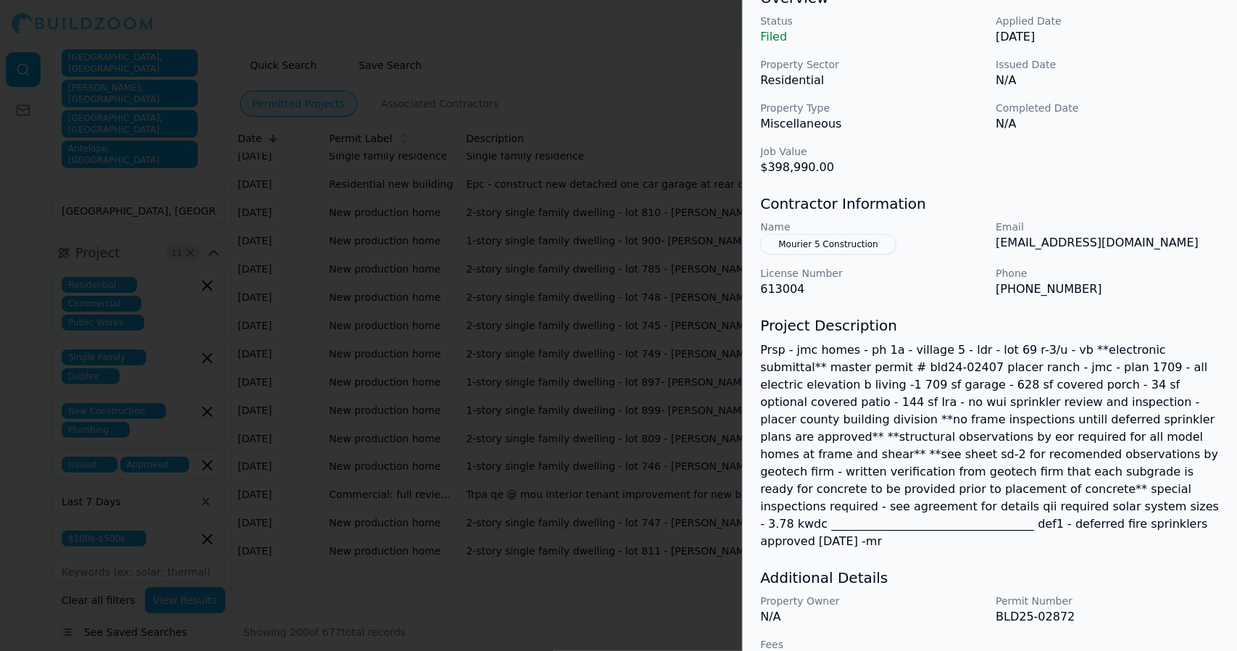
drag, startPoint x: 1079, startPoint y: 579, endPoint x: 847, endPoint y: 557, distance: 233.7
drag, startPoint x: 847, startPoint y: 557, endPoint x: 976, endPoint y: 602, distance: 136.9
click at [976, 637] on p "Fees" at bounding box center [872, 644] width 224 height 14
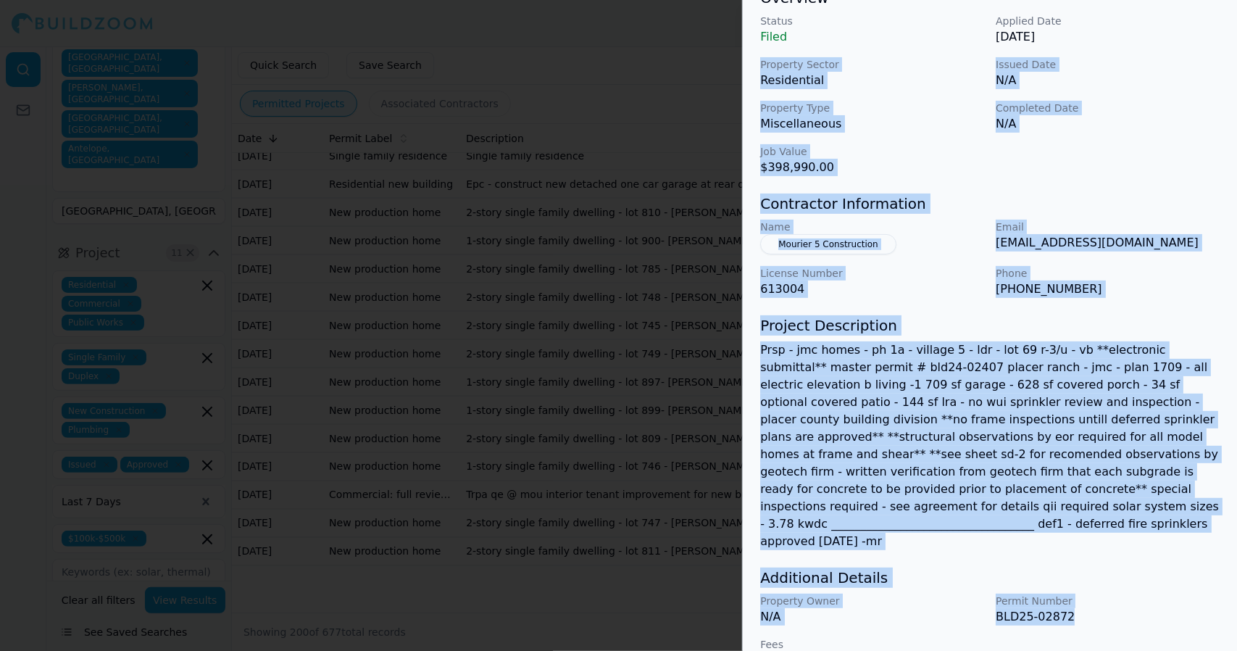
drag, startPoint x: 1070, startPoint y: 584, endPoint x: 761, endPoint y: 52, distance: 614.6
click at [761, 52] on div "New Construction Patios Residential Solar Installation Project Location 0 Overv…" at bounding box center [990, 283] width 494 height 808
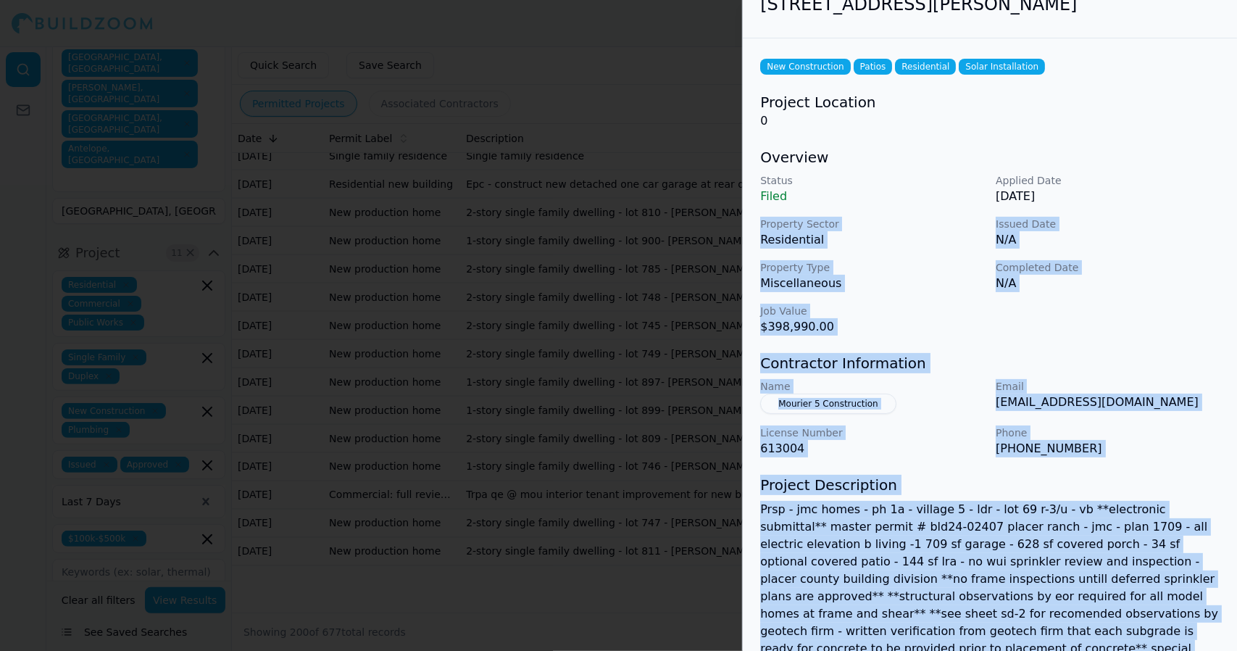
scroll to position [17, 0]
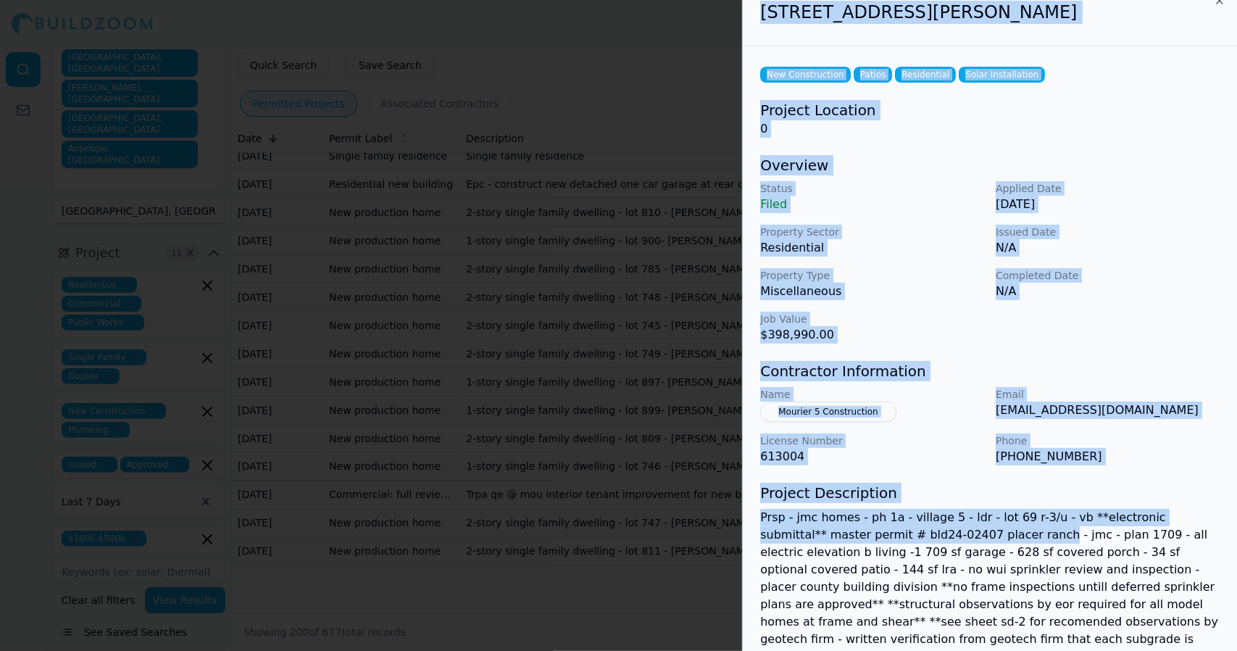
drag, startPoint x: 760, startPoint y: 16, endPoint x: 977, endPoint y: 537, distance: 564.5
click at [977, 537] on div "[STREET_ADDRESS][PERSON_NAME] New Construction Patios Residential Solar Install…" at bounding box center [990, 418] width 494 height 871
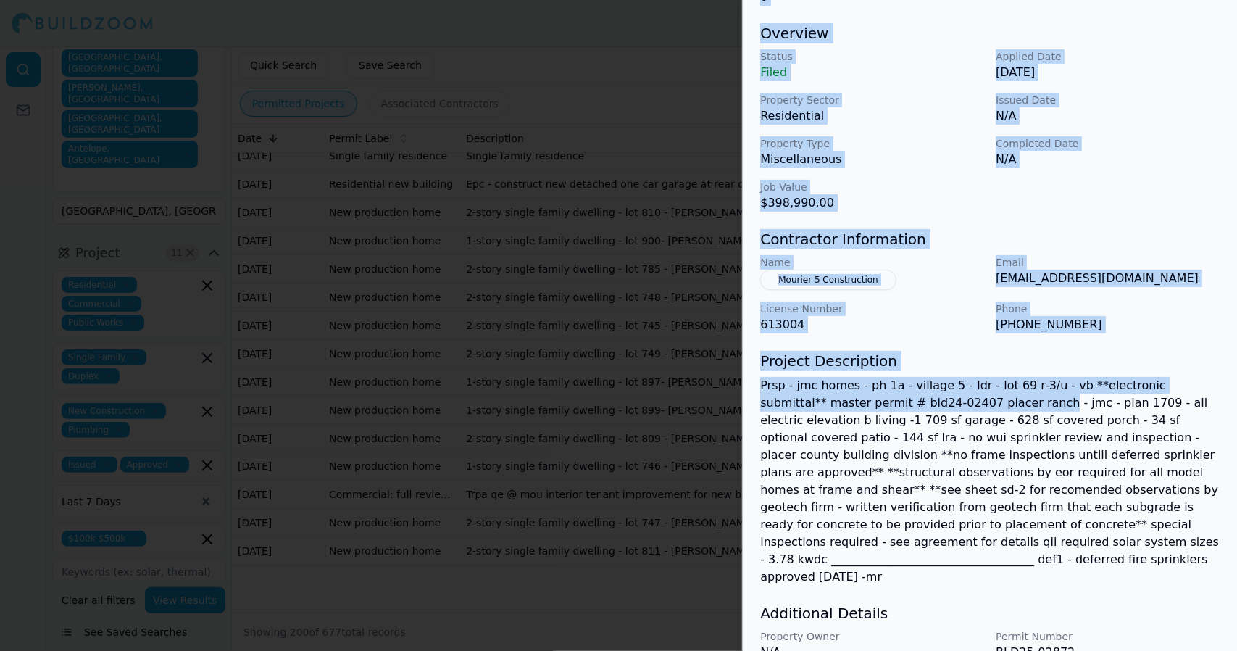
scroll to position [184, 0]
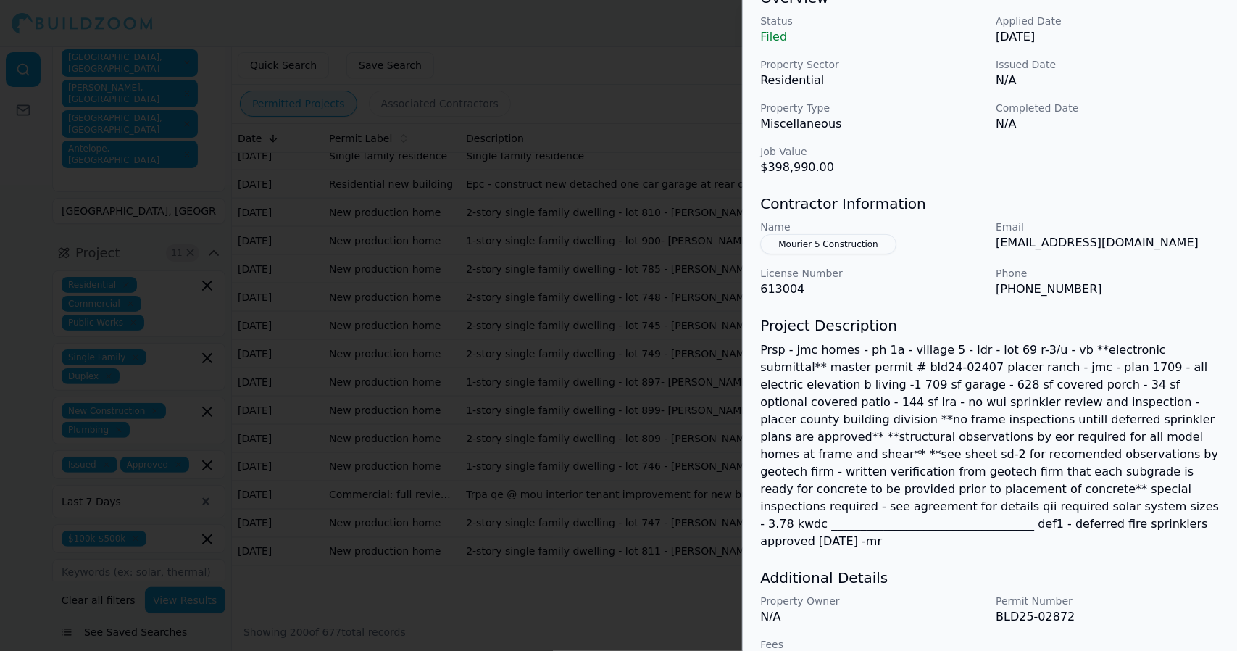
drag, startPoint x: 789, startPoint y: 631, endPoint x: 761, endPoint y: 613, distance: 33.6
drag, startPoint x: 761, startPoint y: 613, endPoint x: 797, endPoint y: 630, distance: 39.9
click at [797, 650] on p "19080" at bounding box center [872, 660] width 224 height 17
drag, startPoint x: 797, startPoint y: 630, endPoint x: 757, endPoint y: 602, distance: 49.1
drag, startPoint x: 757, startPoint y: 602, endPoint x: 789, endPoint y: 629, distance: 41.2
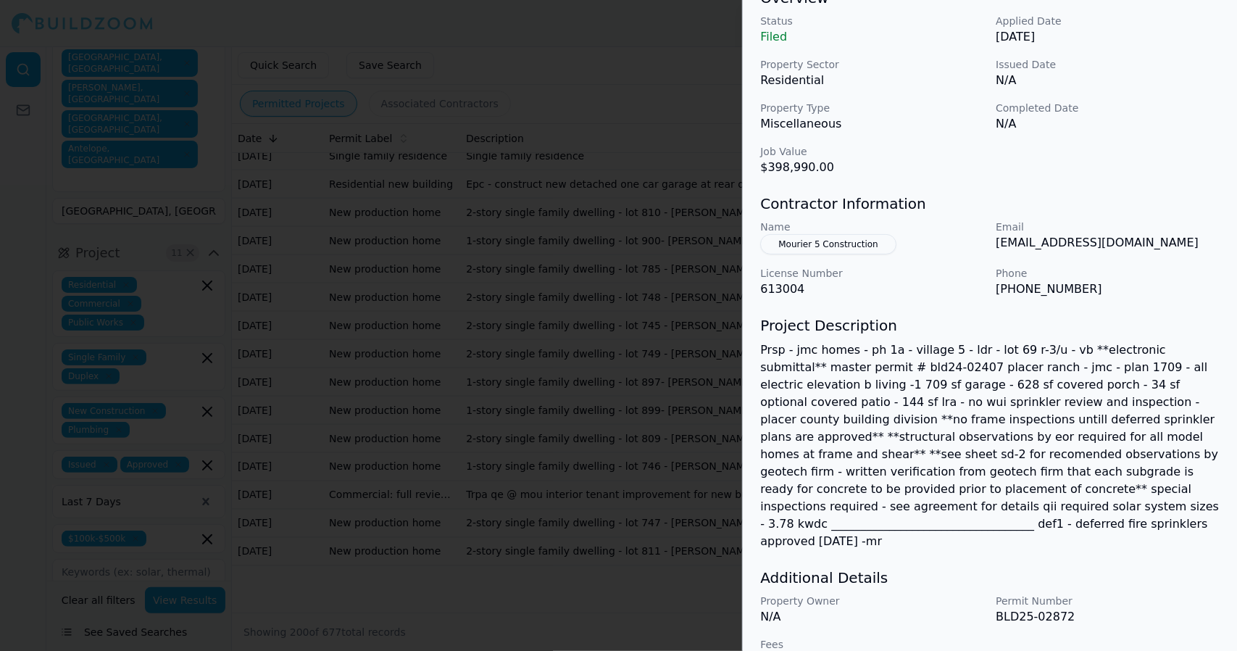
click at [789, 650] on p "19080" at bounding box center [872, 660] width 224 height 17
drag, startPoint x: 789, startPoint y: 629, endPoint x: 758, endPoint y: 615, distance: 33.4
drag, startPoint x: 758, startPoint y: 615, endPoint x: 1120, endPoint y: 542, distance: 369.1
click at [1120, 568] on h3 "Additional Details" at bounding box center [990, 578] width 460 height 20
drag, startPoint x: 809, startPoint y: 620, endPoint x: 769, endPoint y: 565, distance: 67.4
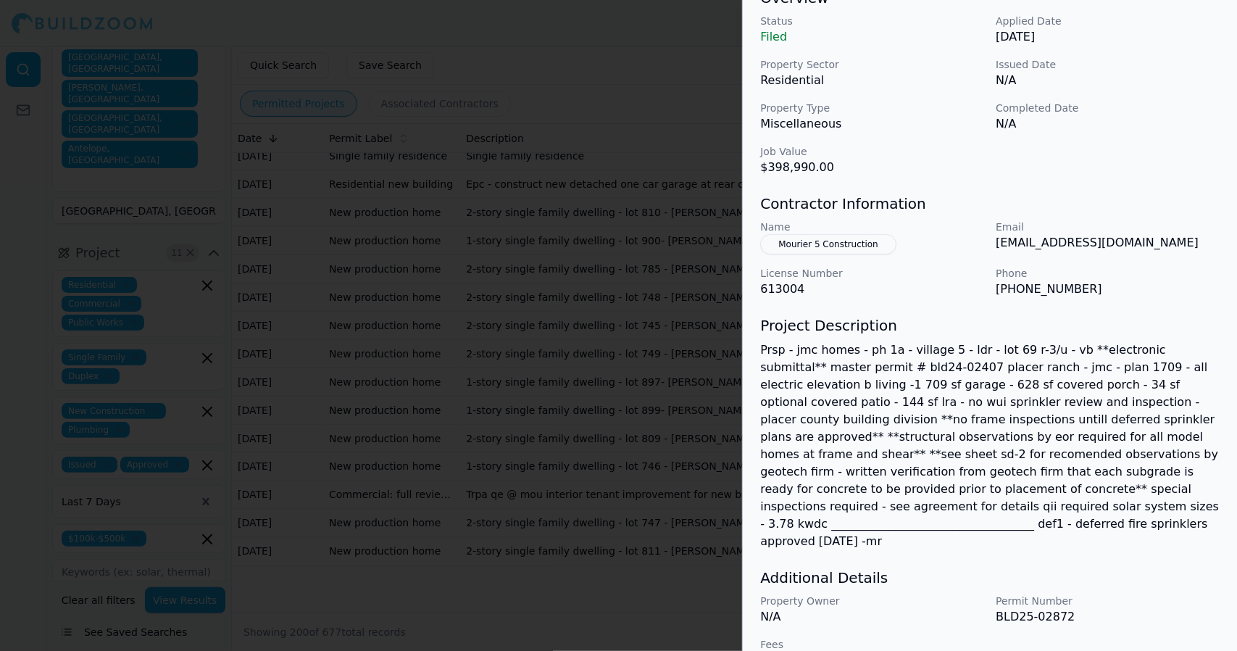
drag, startPoint x: 769, startPoint y: 565, endPoint x: 850, endPoint y: 177, distance: 396.8
click at [850, 177] on div "New Construction Patios Residential Solar Installation Project Location 0 Overv…" at bounding box center [990, 283] width 494 height 808
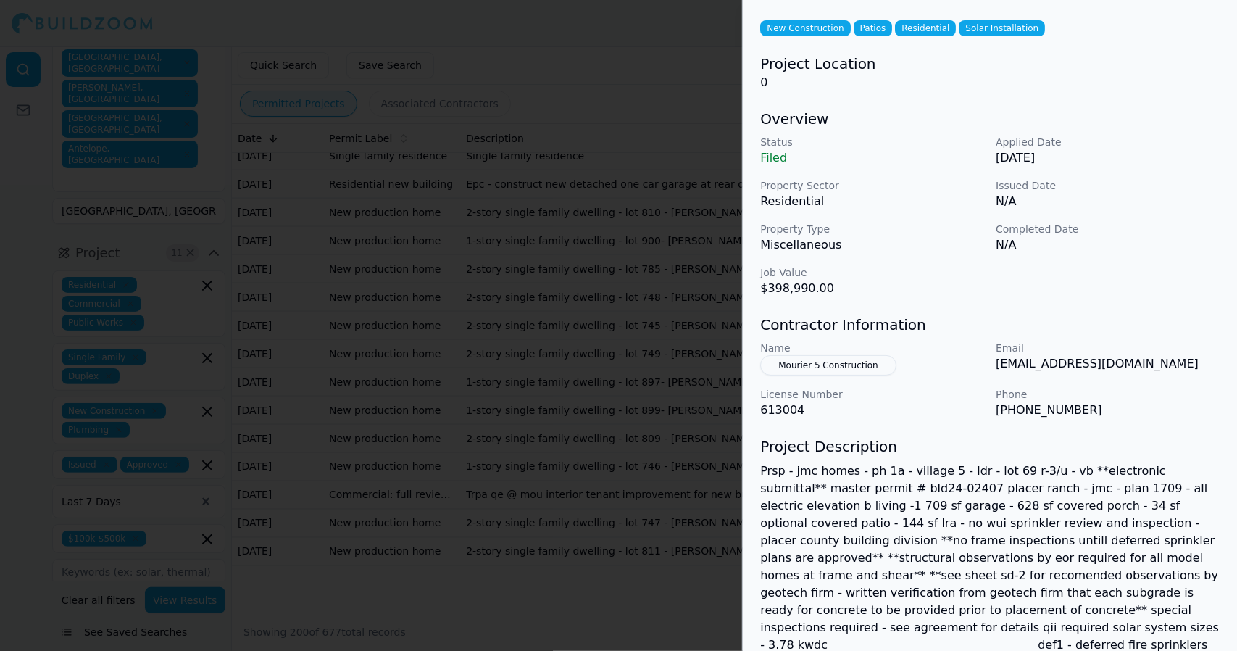
scroll to position [0, 0]
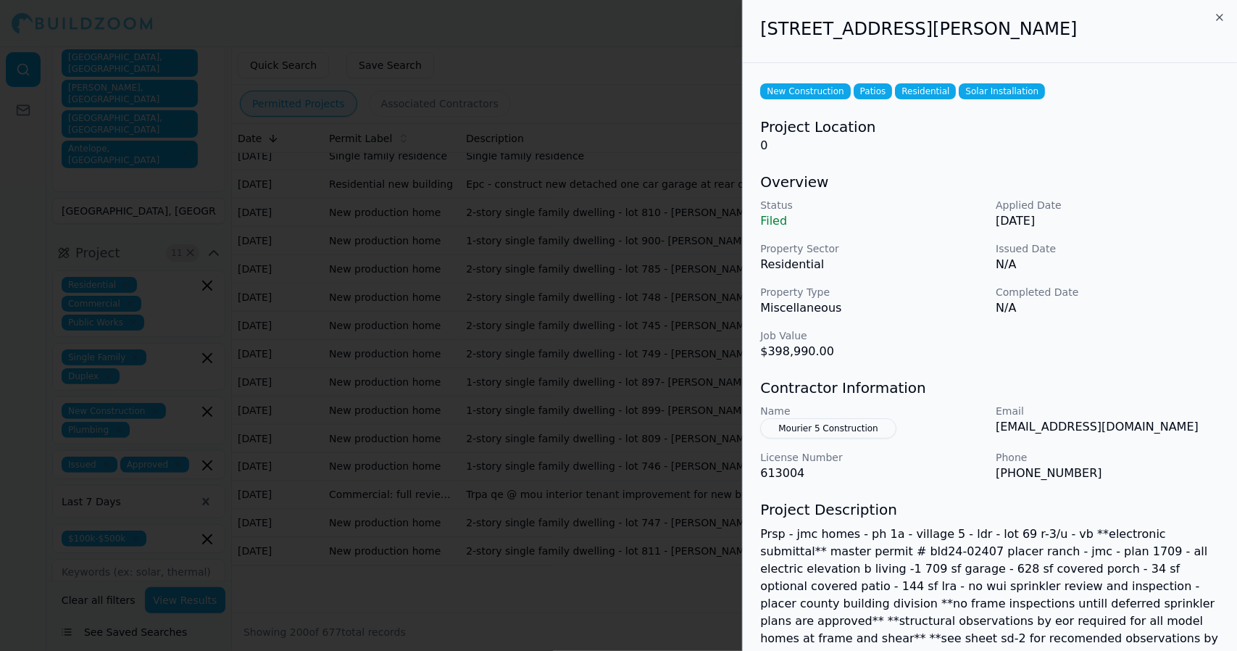
drag, startPoint x: 763, startPoint y: 28, endPoint x: 921, endPoint y: 114, distance: 179.7
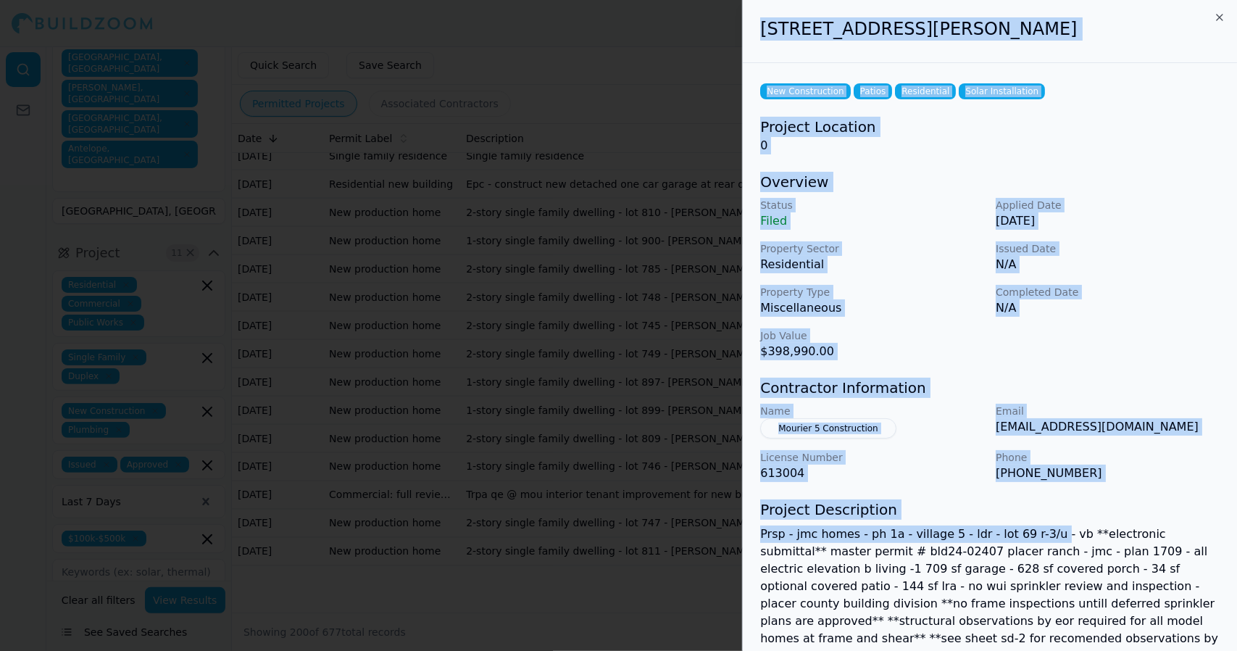
drag, startPoint x: 921, startPoint y: 114, endPoint x: 1039, endPoint y: 523, distance: 426.3
click at [1039, 523] on div "[STREET_ADDRESS][PERSON_NAME] New Construction Patios Residential Solar Install…" at bounding box center [990, 435] width 494 height 871
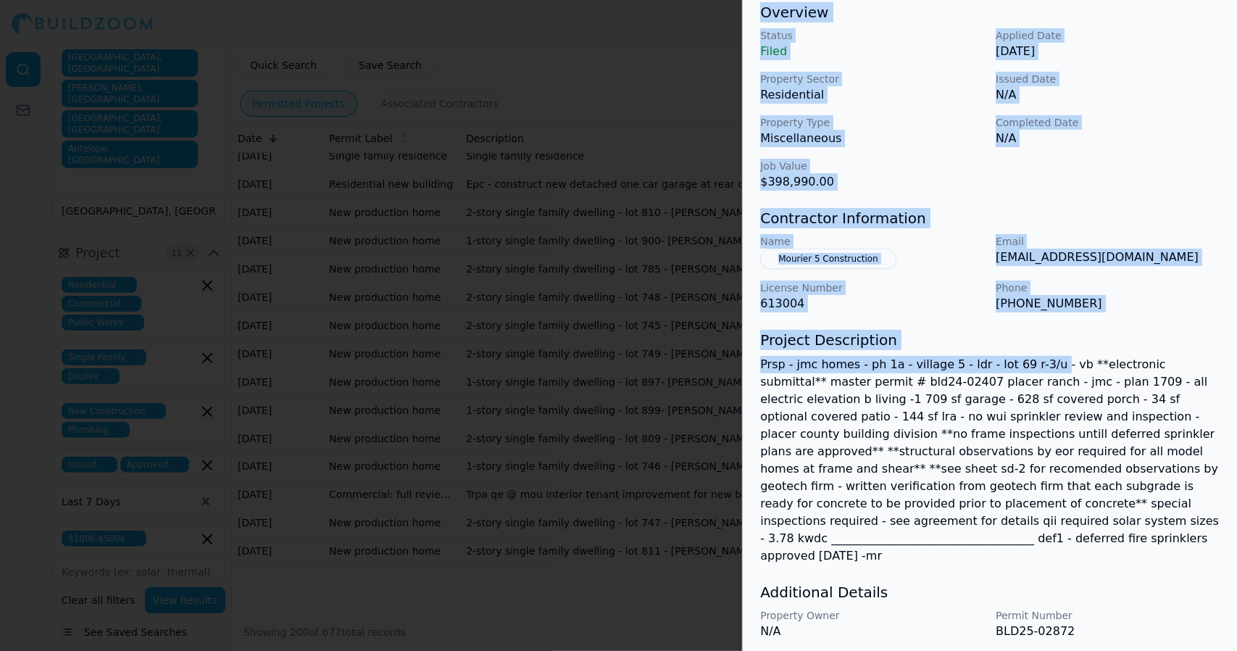
scroll to position [184, 0]
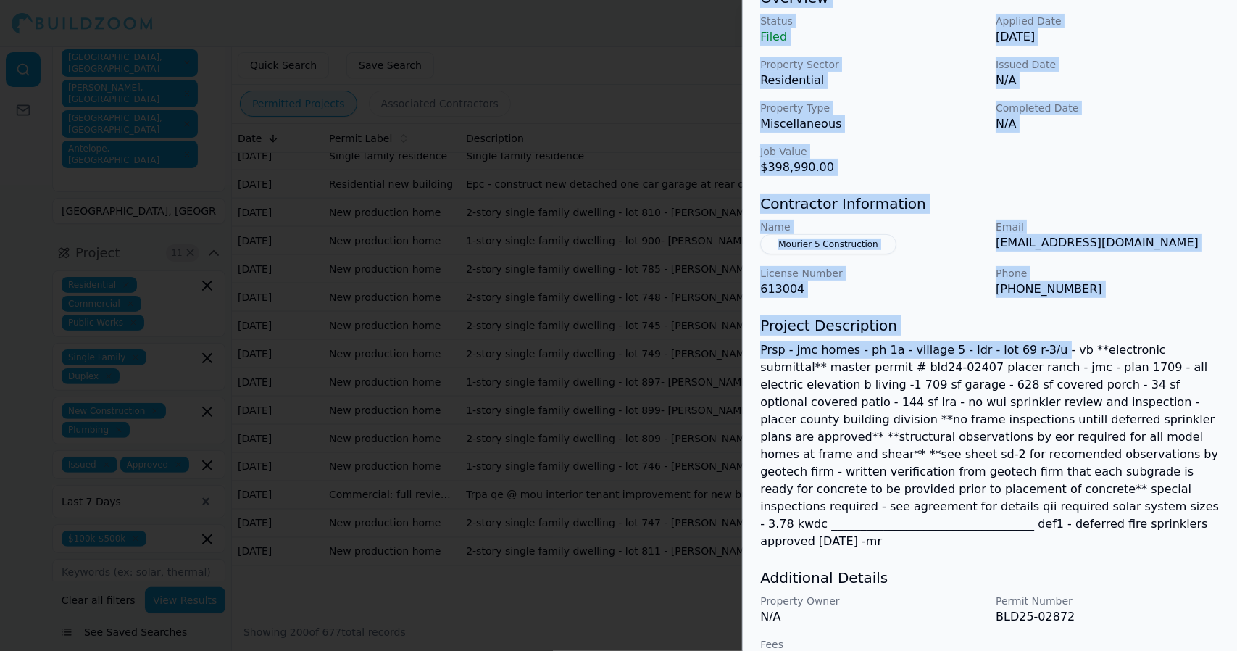
drag, startPoint x: 1025, startPoint y: 351, endPoint x: 1109, endPoint y: 373, distance: 87.0
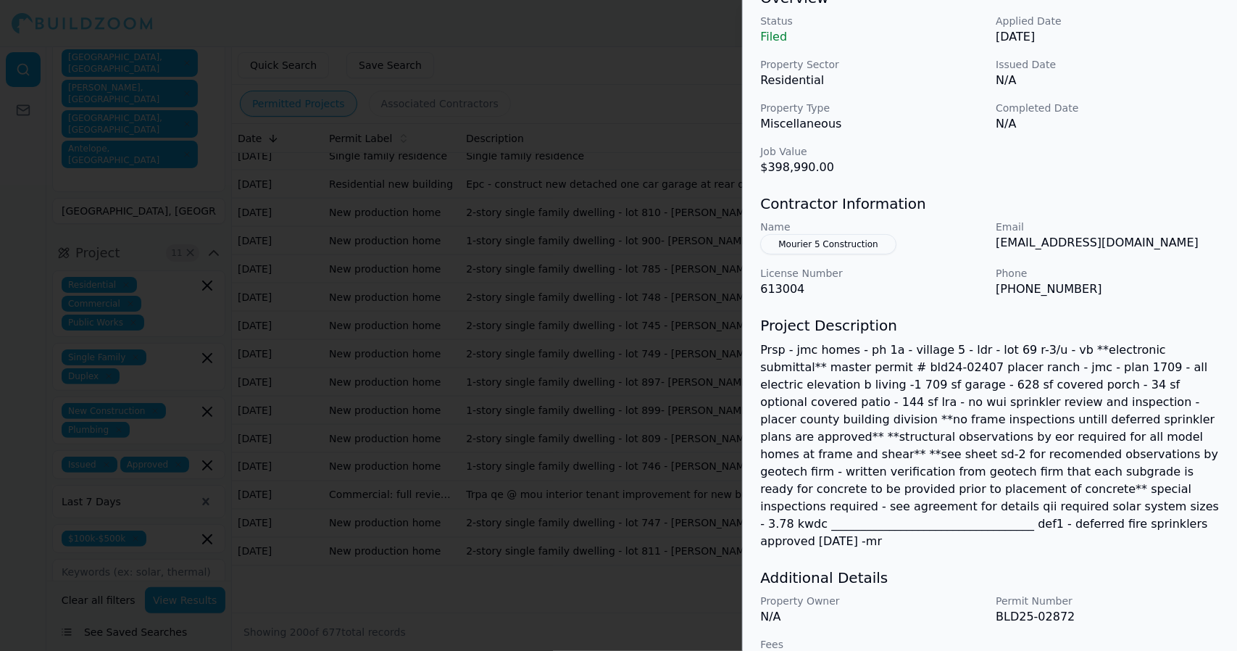
drag, startPoint x: 1109, startPoint y: 373, endPoint x: 866, endPoint y: 618, distance: 345.0
click at [866, 650] on p "19080" at bounding box center [872, 660] width 224 height 17
drag, startPoint x: 800, startPoint y: 628, endPoint x: 776, endPoint y: 589, distance: 45.6
drag, startPoint x: 776, startPoint y: 589, endPoint x: 794, endPoint y: 611, distance: 28.3
drag, startPoint x: 794, startPoint y: 611, endPoint x: 796, endPoint y: 619, distance: 8.3
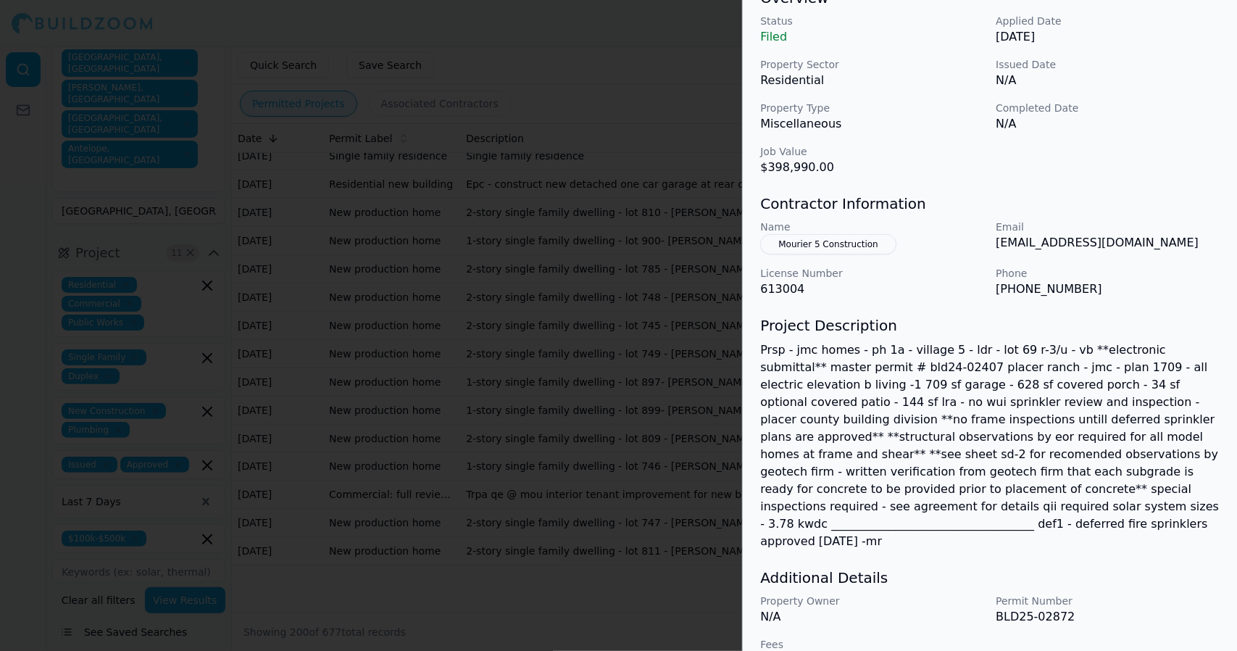
click at [796, 650] on p "19080" at bounding box center [872, 660] width 224 height 17
drag, startPoint x: 796, startPoint y: 630, endPoint x: 776, endPoint y: 621, distance: 22.1
drag, startPoint x: 776, startPoint y: 621, endPoint x: 814, endPoint y: 628, distance: 39.0
click at [814, 650] on p "19080" at bounding box center [872, 660] width 224 height 17
drag, startPoint x: 814, startPoint y: 628, endPoint x: 768, endPoint y: 626, distance: 45.7
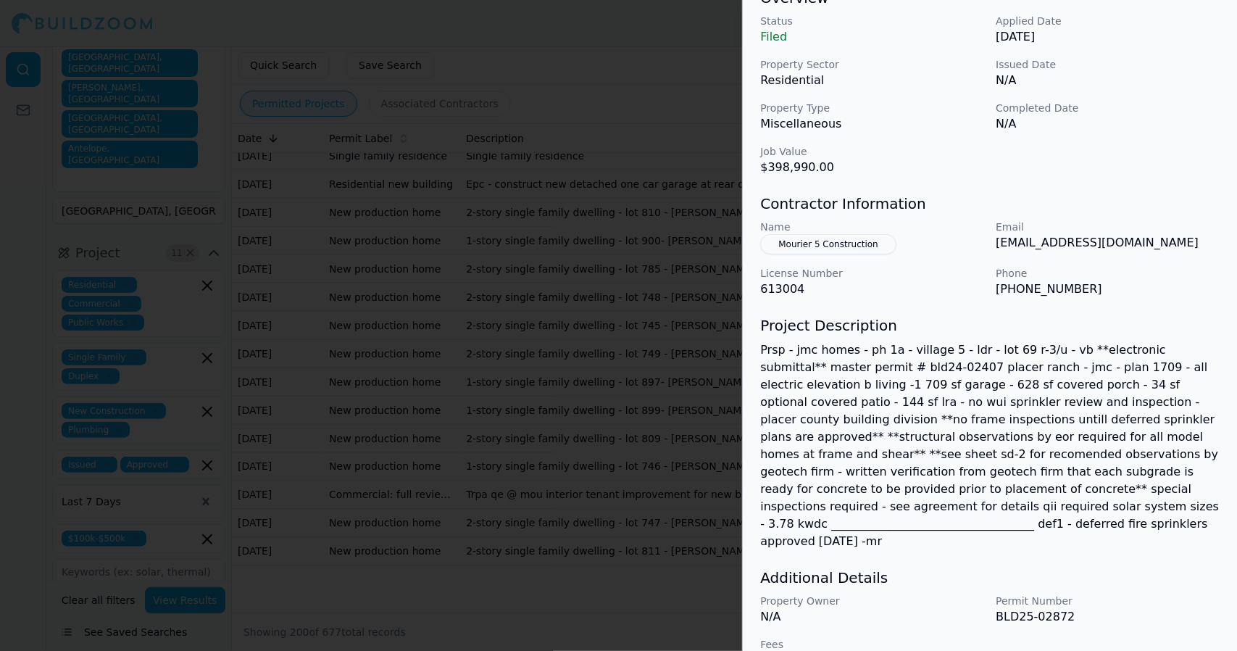
drag, startPoint x: 768, startPoint y: 626, endPoint x: 1164, endPoint y: 107, distance: 652.3
click at [1164, 107] on p "Completed Date" at bounding box center [1108, 108] width 224 height 14
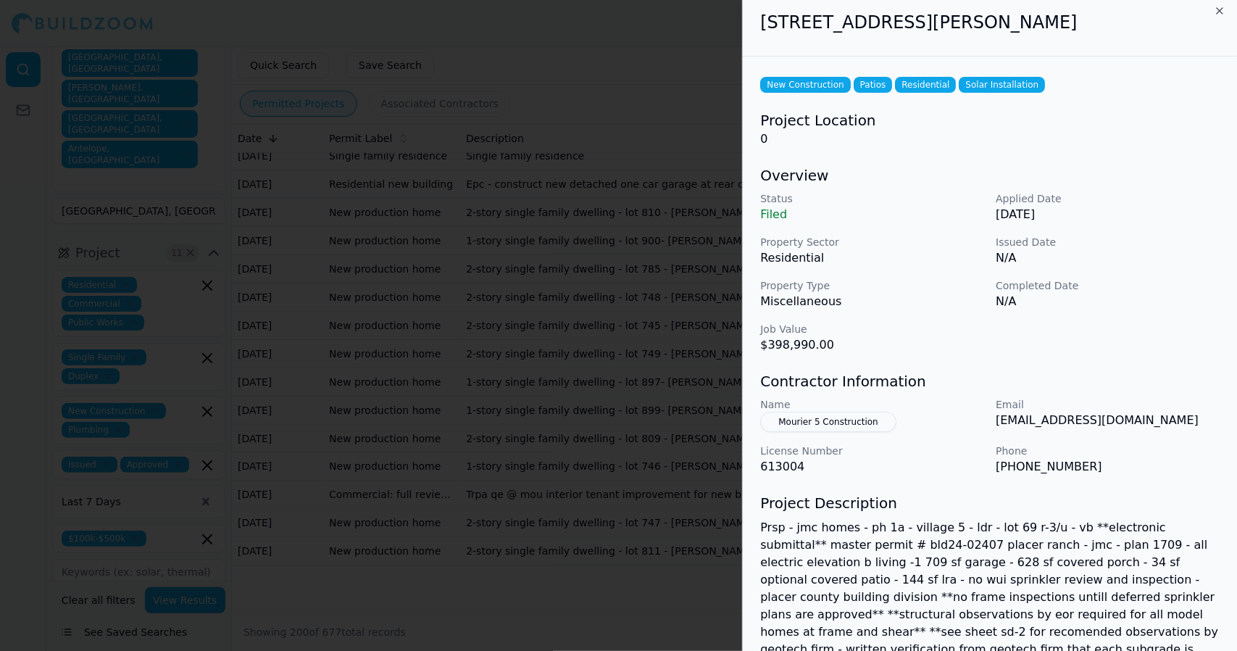
scroll to position [9, 0]
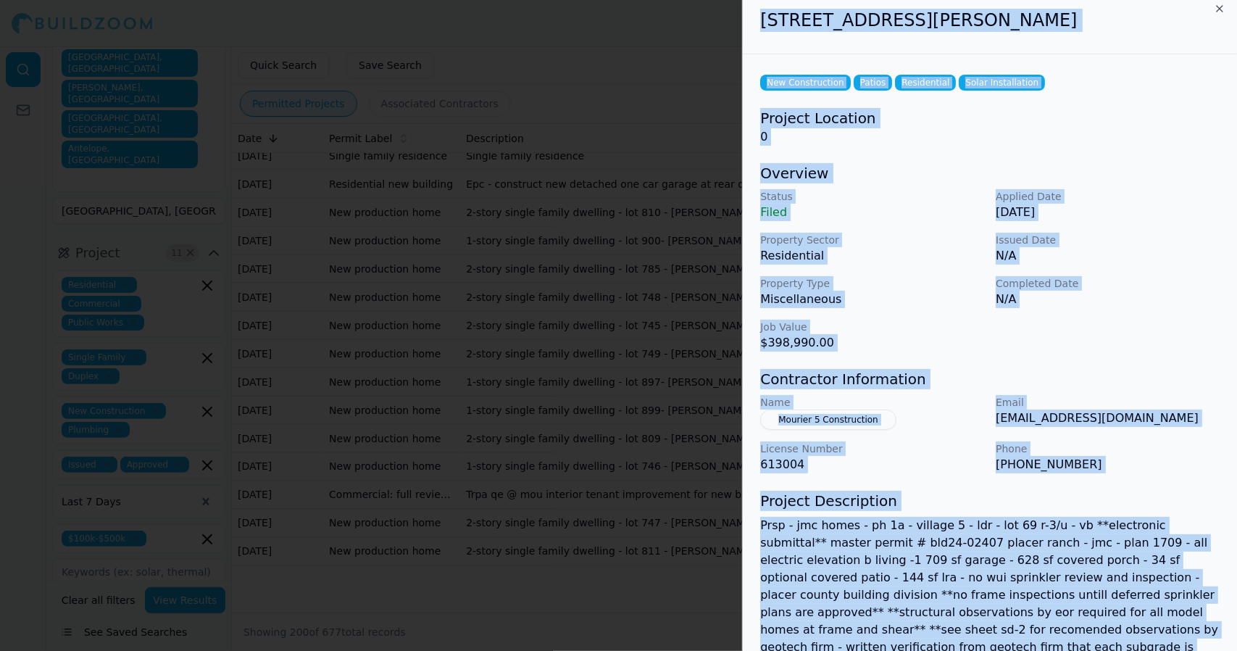
drag, startPoint x: 758, startPoint y: 21, endPoint x: 1084, endPoint y: 639, distance: 698.2
click at [1084, 639] on div "[STREET_ADDRESS][PERSON_NAME] New Construction Patios Residential Solar Install…" at bounding box center [990, 426] width 494 height 871
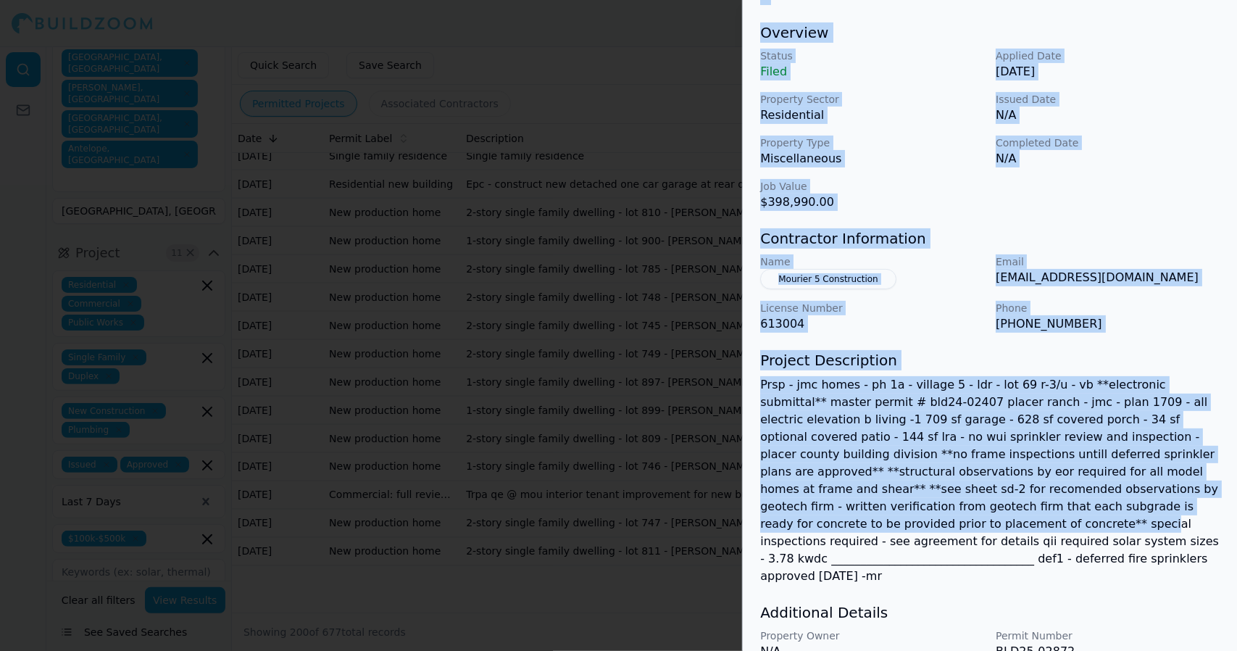
scroll to position [184, 0]
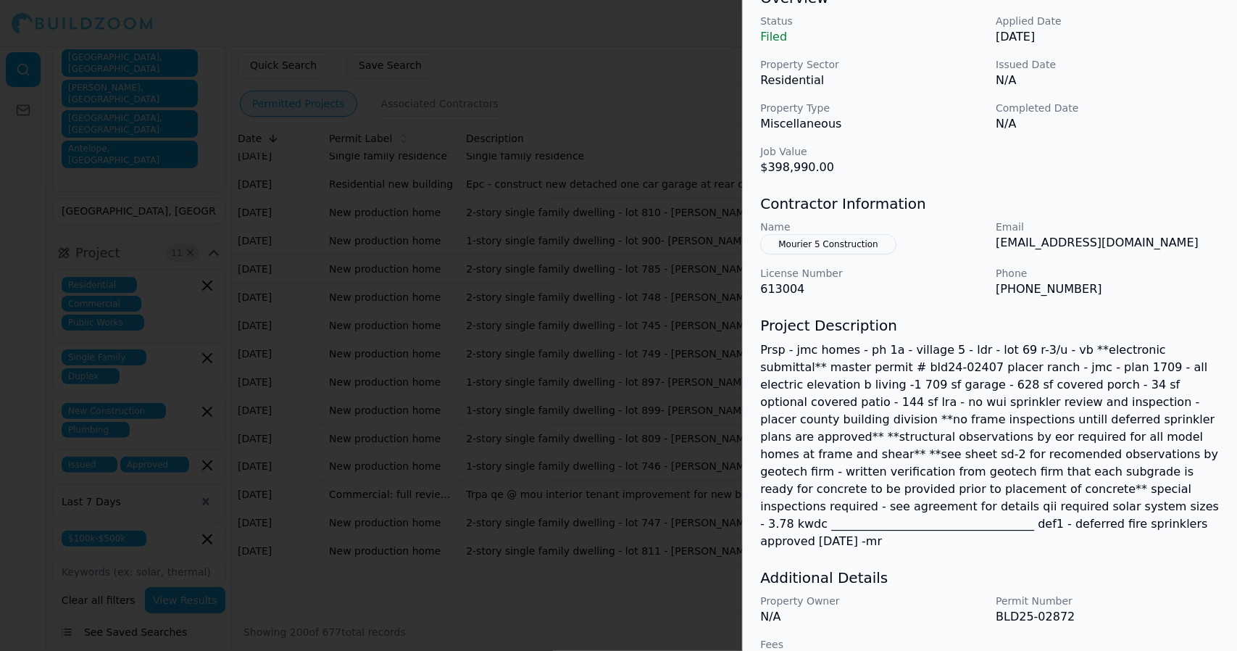
click at [805, 650] on p "19080" at bounding box center [872, 660] width 224 height 17
drag, startPoint x: 805, startPoint y: 629, endPoint x: 784, endPoint y: 579, distance: 54.0
drag, startPoint x: 784, startPoint y: 579, endPoint x: 791, endPoint y: 628, distance: 49.0
drag, startPoint x: 791, startPoint y: 628, endPoint x: 787, endPoint y: 615, distance: 13.1
click at [787, 637] on div "Fees 19080" at bounding box center [872, 653] width 224 height 32
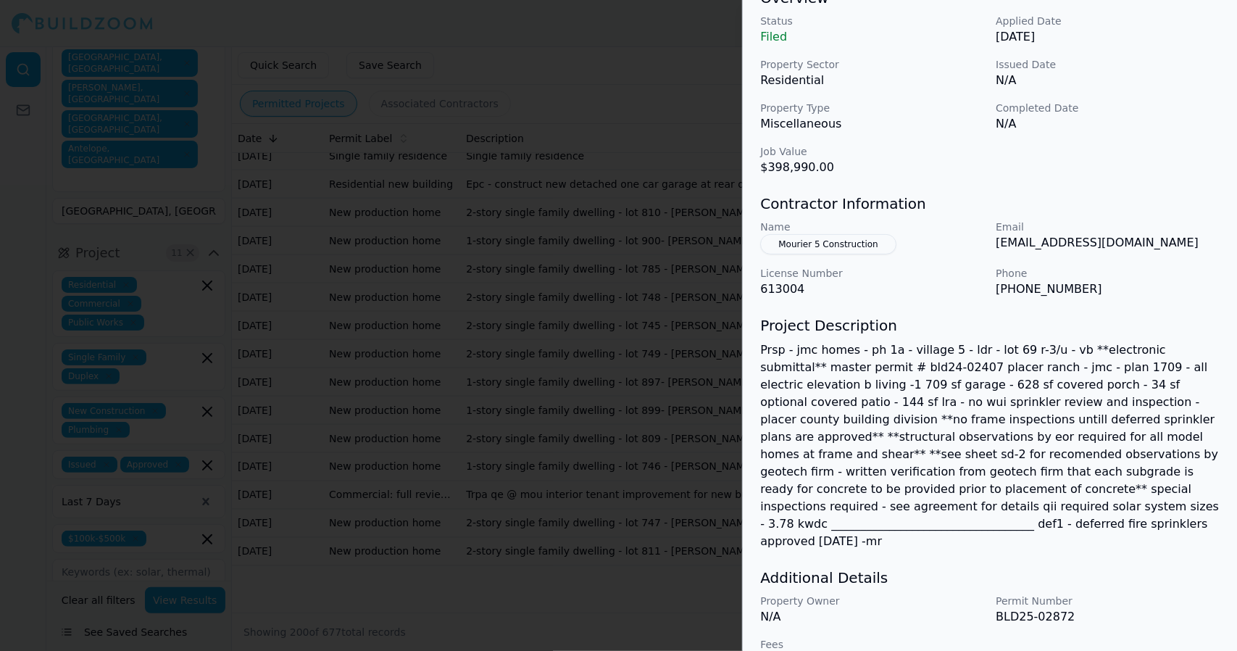
drag, startPoint x: 799, startPoint y: 629, endPoint x: 757, endPoint y: 626, distance: 42.1
drag, startPoint x: 757, startPoint y: 626, endPoint x: 1027, endPoint y: 617, distance: 270.5
click at [1027, 617] on div "Property Owner N/A Permit Number BLD25-02872 Fees 19080" at bounding box center [990, 631] width 460 height 75
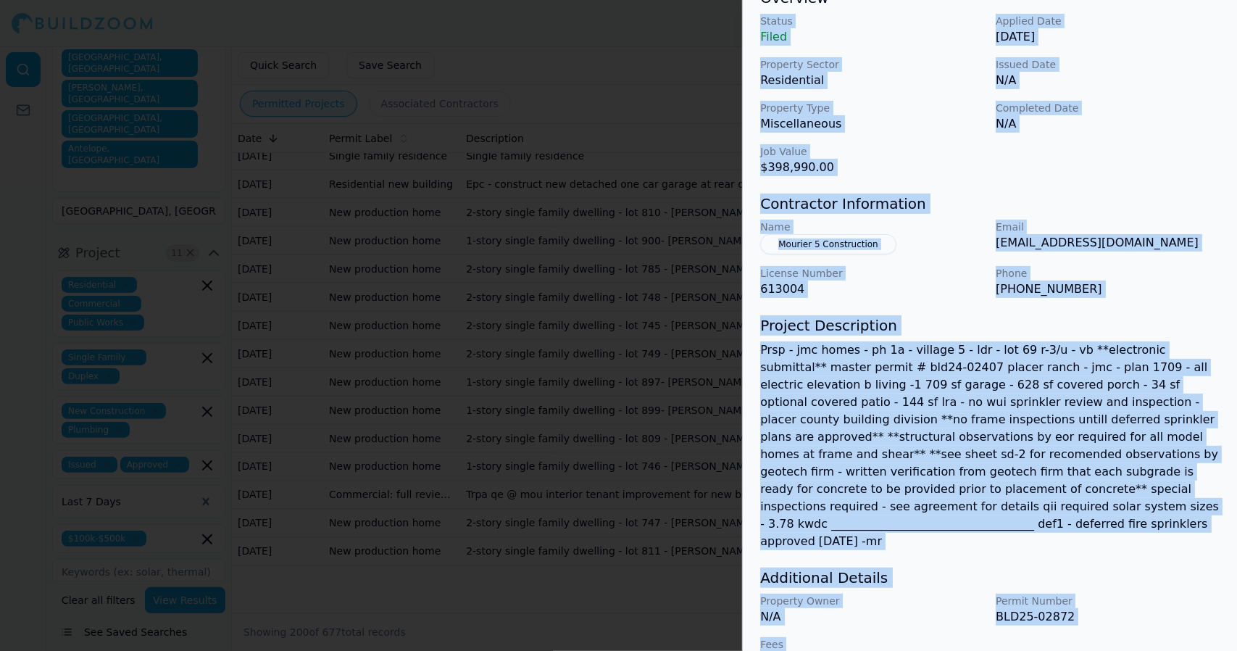
drag, startPoint x: 806, startPoint y: 620, endPoint x: 755, endPoint y: 21, distance: 600.9
click at [755, 21] on div "New Construction Patios Residential Solar Installation Project Location 0 Overv…" at bounding box center [990, 283] width 494 height 808
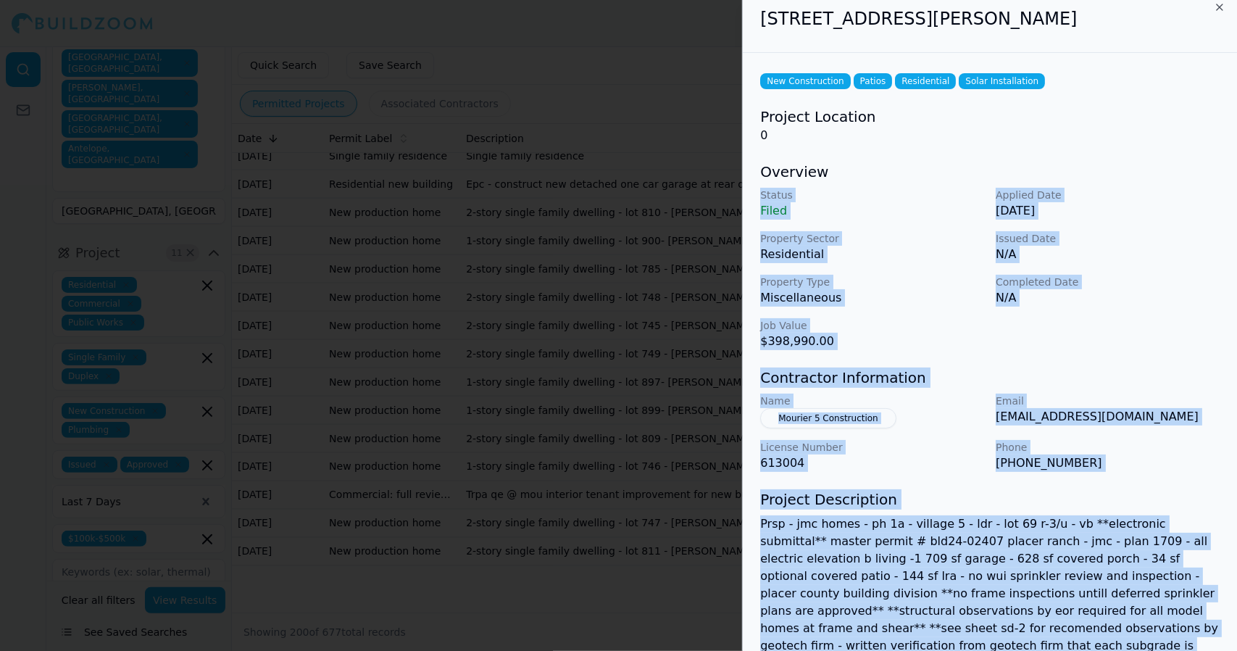
scroll to position [0, 0]
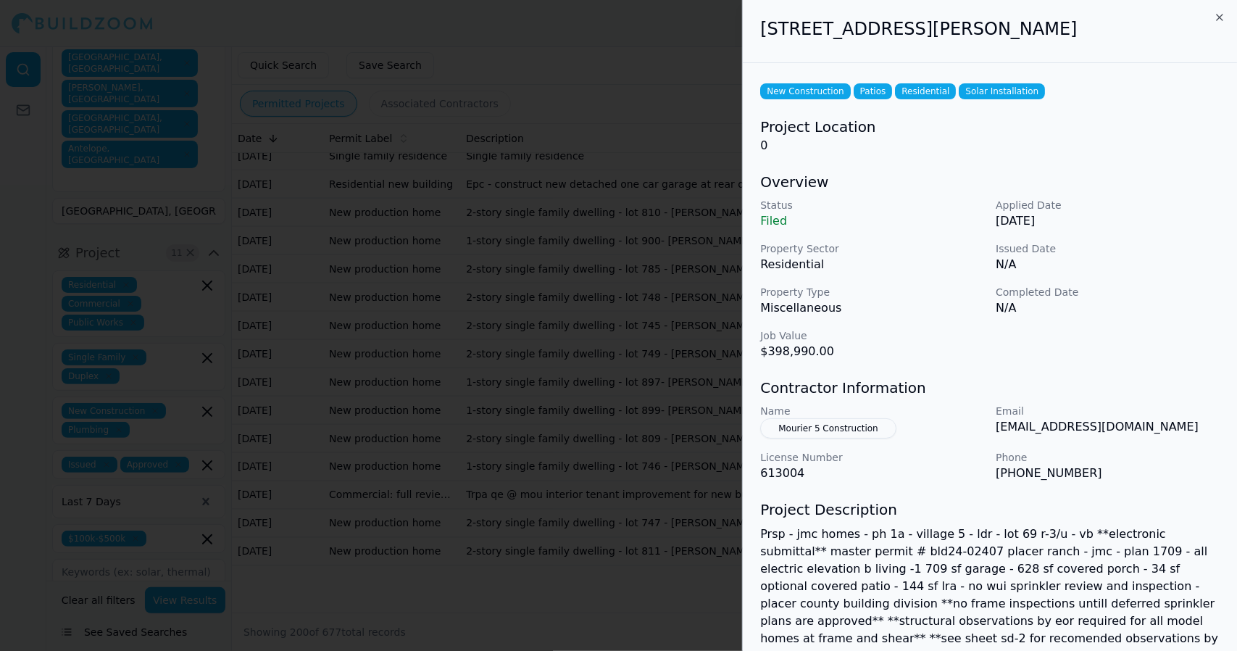
drag, startPoint x: 757, startPoint y: 32, endPoint x: 810, endPoint y: 33, distance: 53.7
drag, startPoint x: 810, startPoint y: 33, endPoint x: 777, endPoint y: 74, distance: 52.5
drag, startPoint x: 777, startPoint y: 74, endPoint x: 758, endPoint y: 32, distance: 46.1
click at [758, 32] on div "[STREET_ADDRESS][PERSON_NAME]" at bounding box center [990, 31] width 494 height 63
drag, startPoint x: 758, startPoint y: 32, endPoint x: 843, endPoint y: 31, distance: 84.8
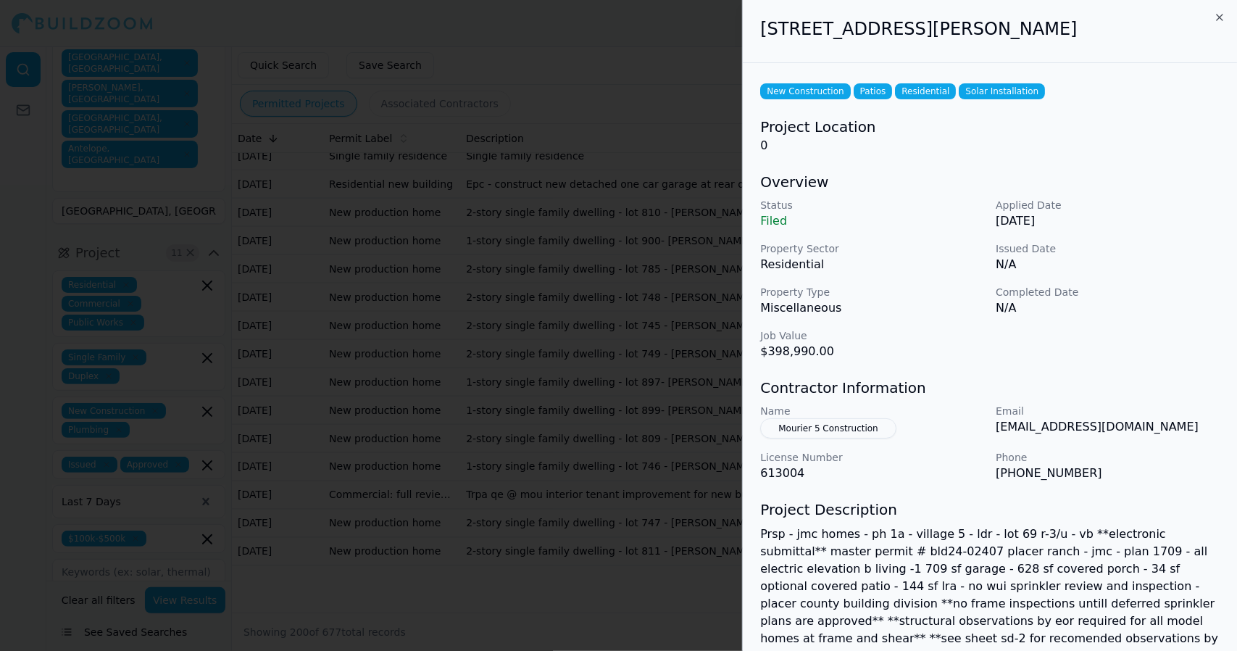
drag, startPoint x: 843, startPoint y: 31, endPoint x: 763, endPoint y: 30, distance: 80.5
click at [763, 30] on h2 "[STREET_ADDRESS][PERSON_NAME]" at bounding box center [990, 28] width 460 height 23
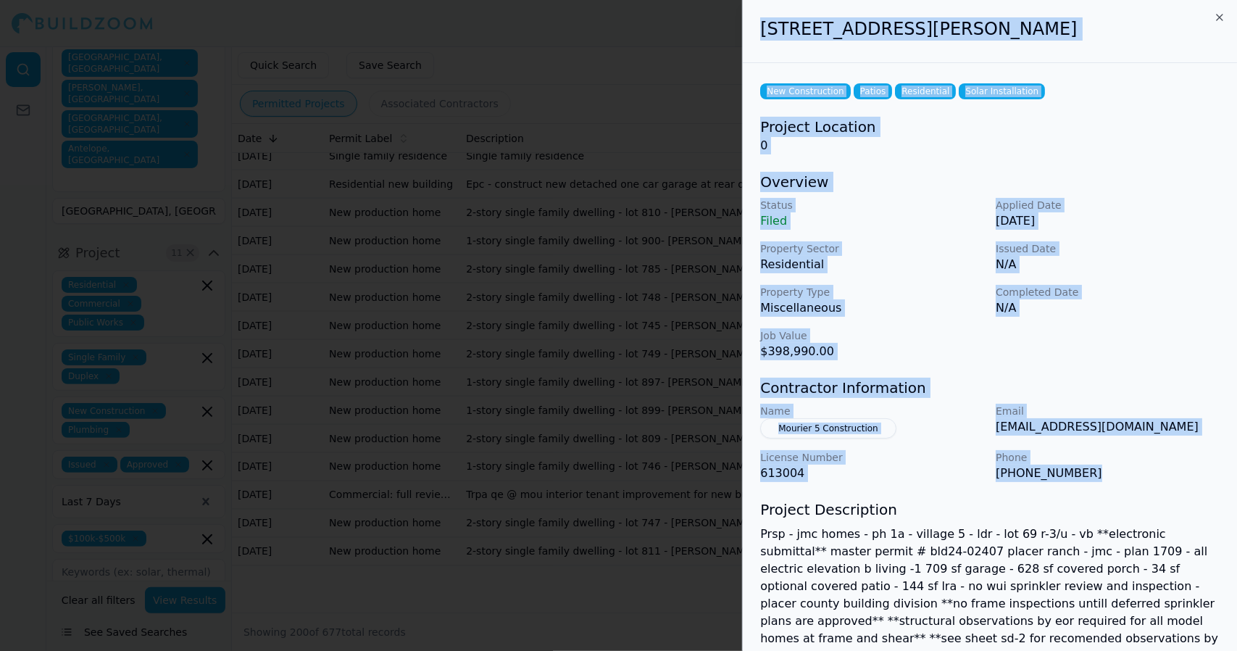
drag, startPoint x: 763, startPoint y: 30, endPoint x: 1140, endPoint y: 476, distance: 584.4
click at [1140, 476] on div "[STREET_ADDRESS][PERSON_NAME] New Construction Patios Residential Solar Install…" at bounding box center [990, 435] width 494 height 871
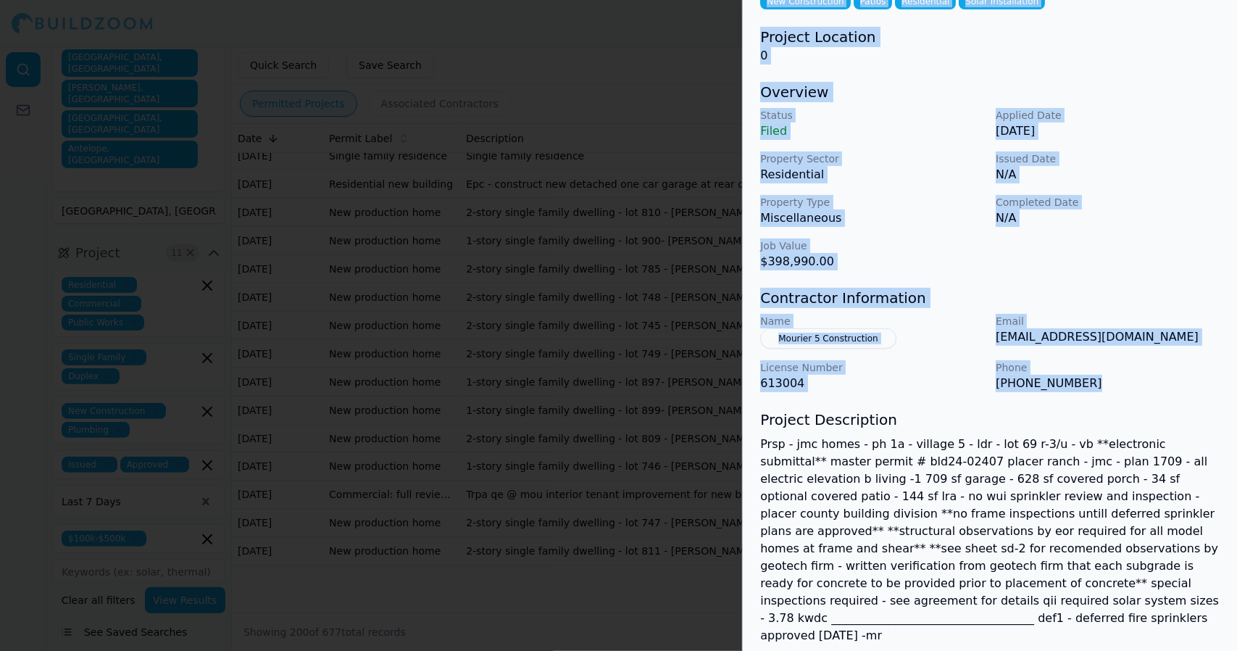
scroll to position [91, 0]
copy div "[STREET_ADDRESS][PERSON_NAME] New Construction Patios Residential Solar Install…"
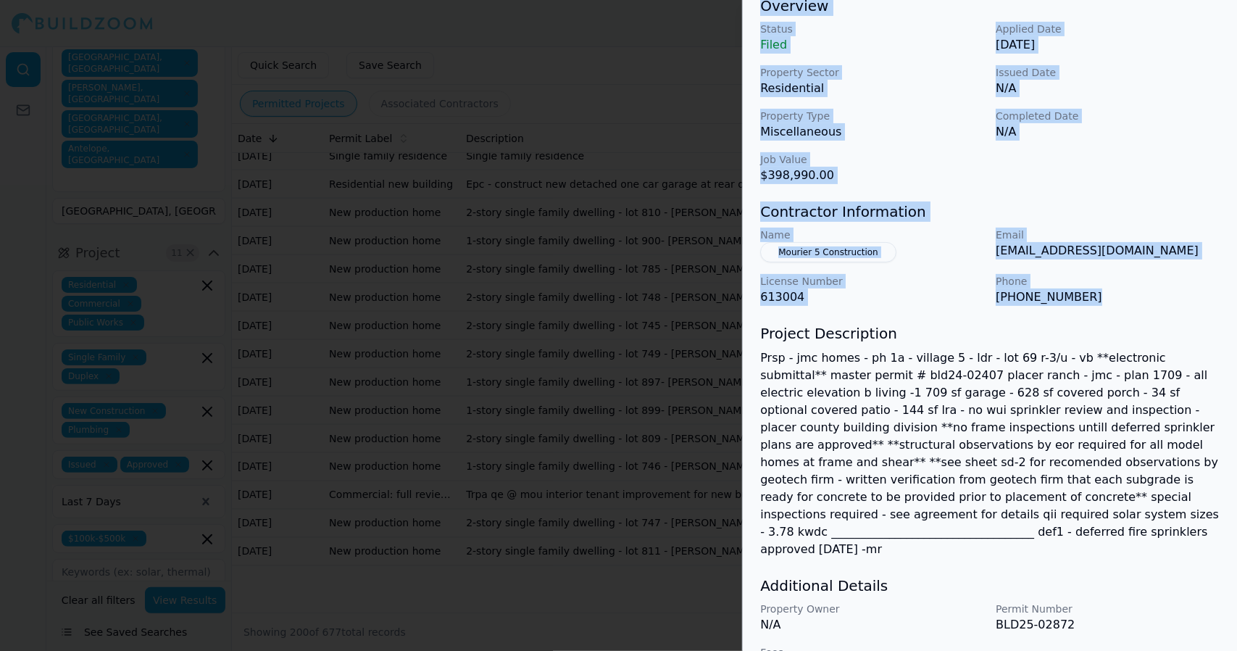
scroll to position [184, 0]
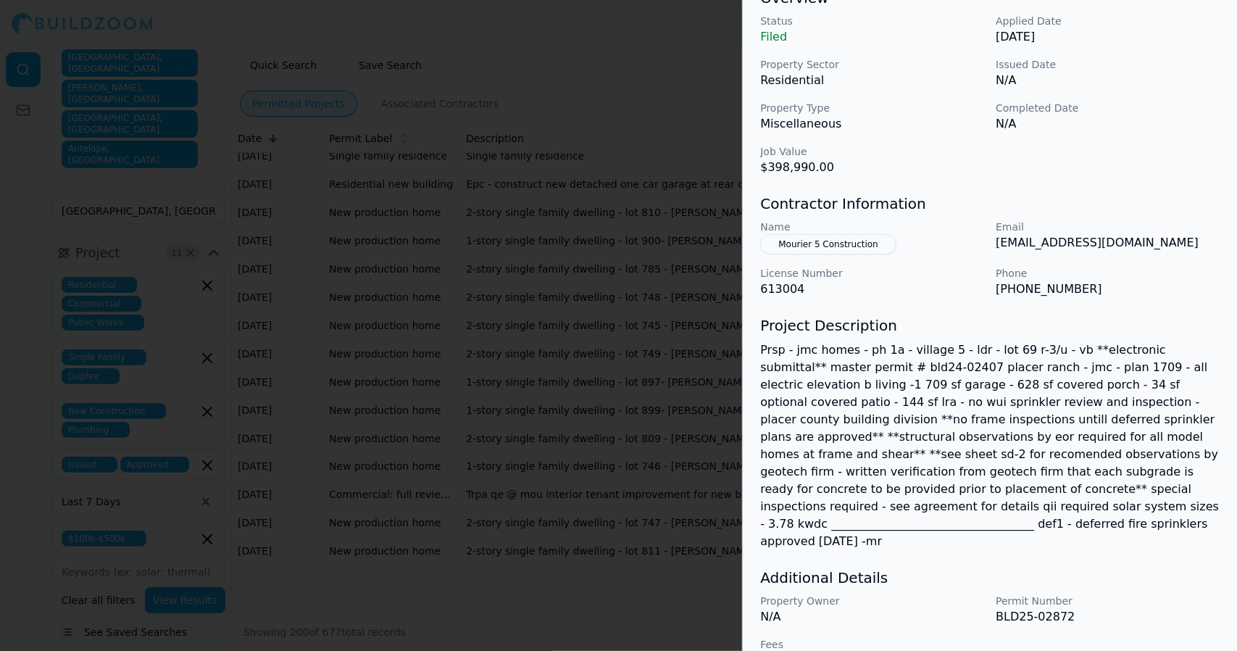
drag, startPoint x: 805, startPoint y: 630, endPoint x: 764, endPoint y: 629, distance: 41.3
drag, startPoint x: 764, startPoint y: 629, endPoint x: 1079, endPoint y: 574, distance: 320.0
click at [1079, 608] on p "BLD25-02872" at bounding box center [1108, 616] width 224 height 17
drag, startPoint x: 792, startPoint y: 618, endPoint x: 770, endPoint y: 586, distance: 38.6
drag, startPoint x: 770, startPoint y: 586, endPoint x: 1124, endPoint y: 552, distance: 355.4
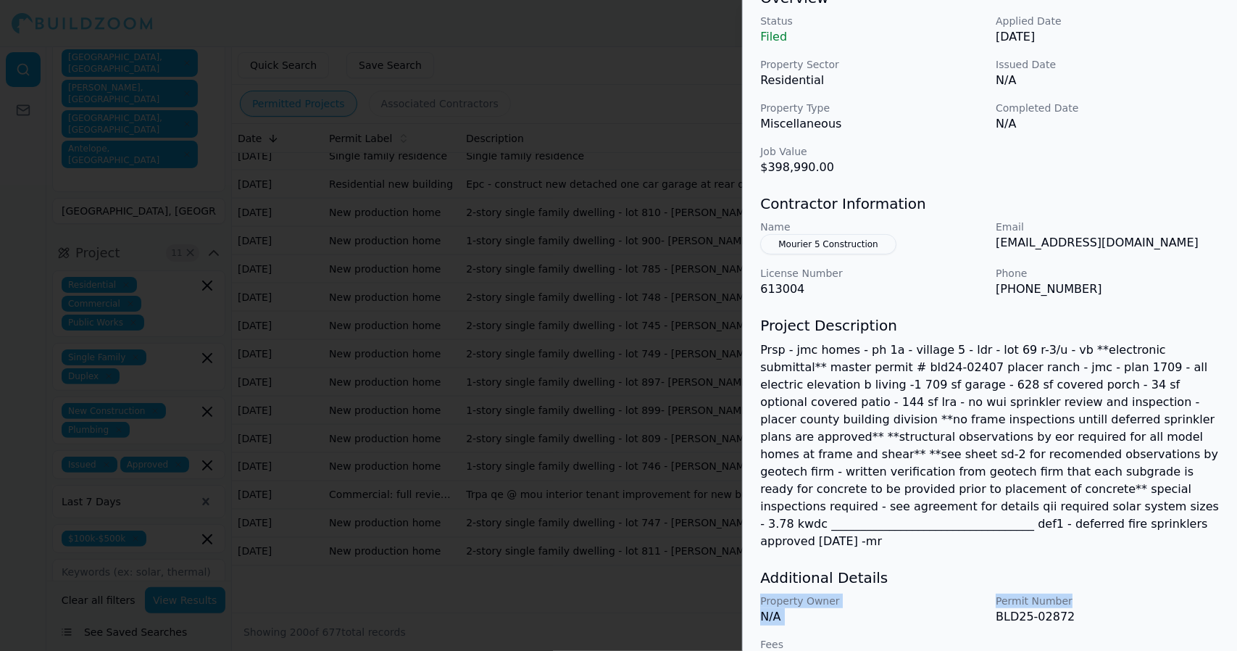
click at [1124, 568] on div "Additional Details Property Owner N/A Permit Number BLD25-02872 Fees 19080" at bounding box center [990, 618] width 460 height 101
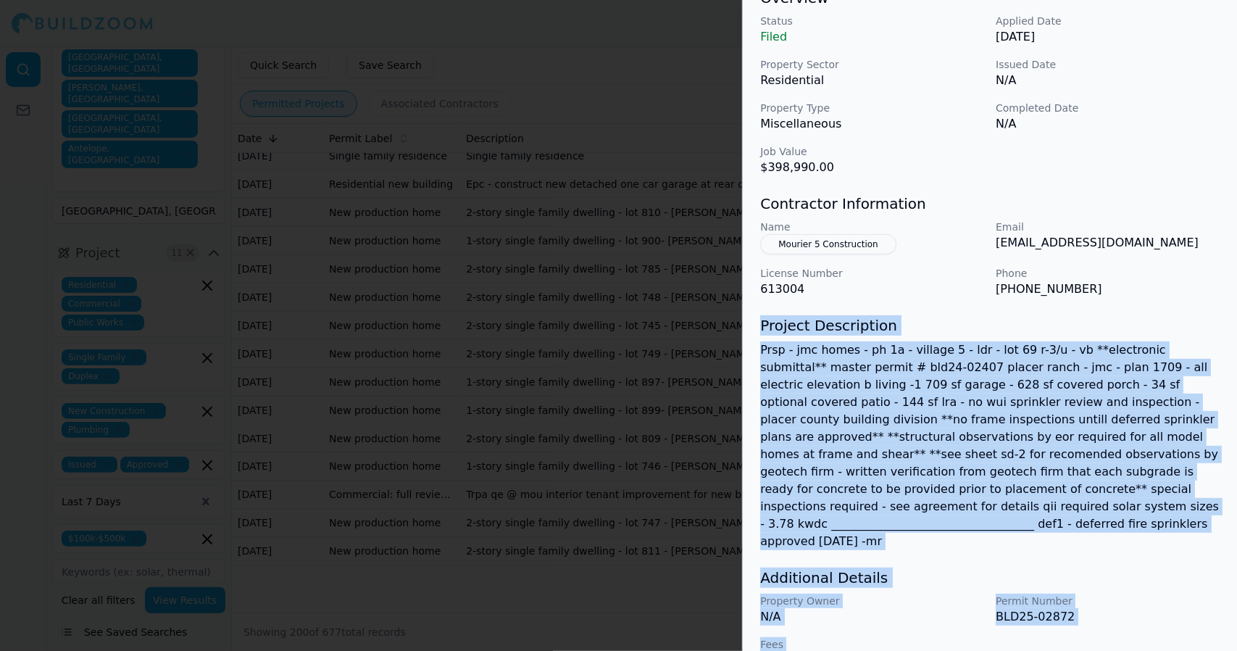
drag, startPoint x: 764, startPoint y: 328, endPoint x: 1019, endPoint y: 627, distance: 392.4
click at [1019, 627] on div "New Construction Patios Residential Solar Installation Project Location 0 Overv…" at bounding box center [990, 283] width 494 height 808
copy div "Project Description Prsp - jmc homes - ph 1a - village 5 - ldr - lot 69 r-3/u -…"
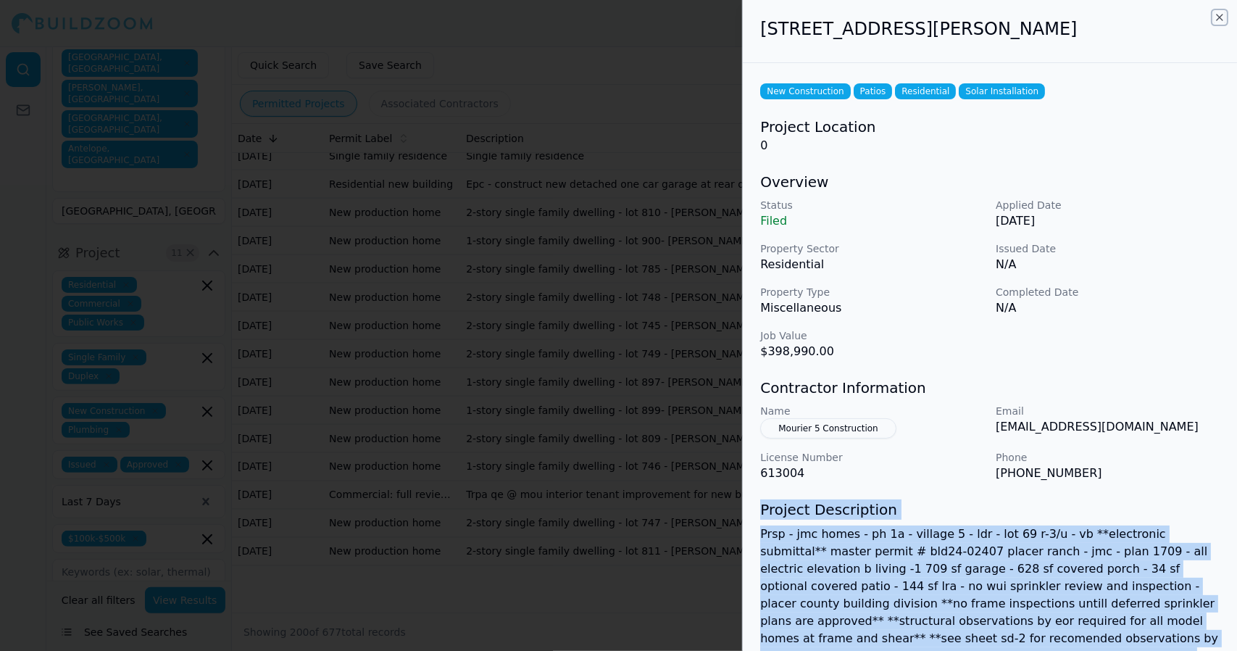
click at [1221, 14] on icon "button" at bounding box center [1220, 18] width 12 height 12
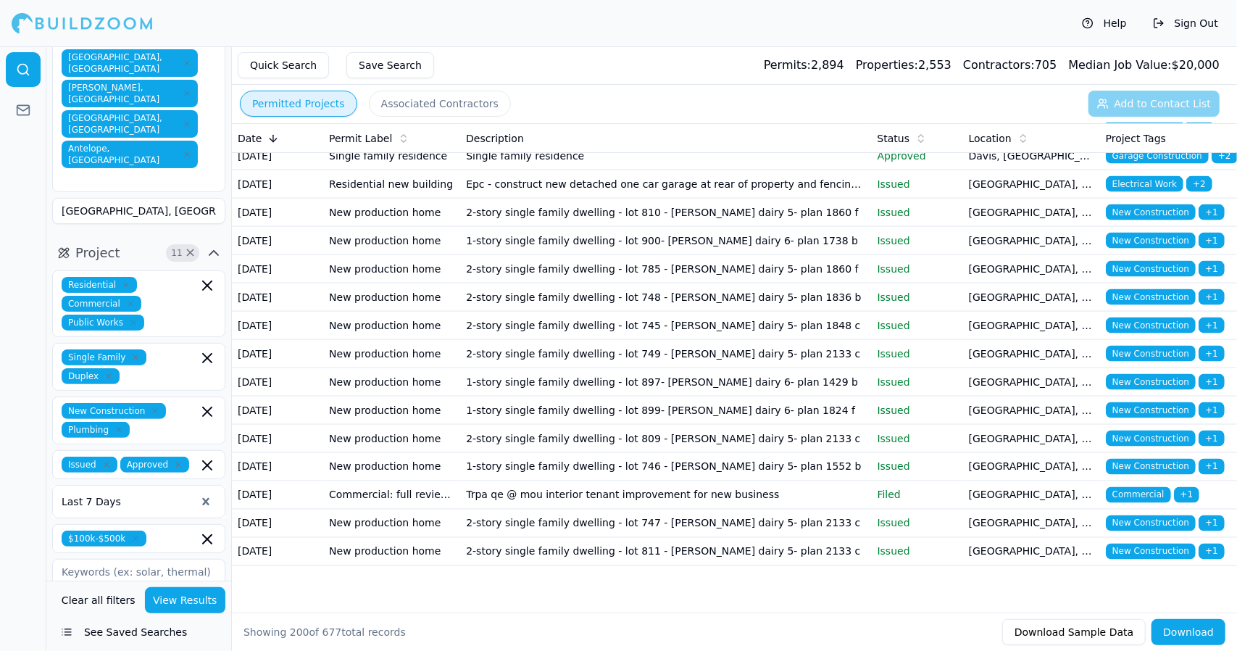
scroll to position [6467, 0]
drag, startPoint x: 1147, startPoint y: 318, endPoint x: 1158, endPoint y: 307, distance: 16.4
drag, startPoint x: 1158, startPoint y: 307, endPoint x: 1172, endPoint y: 314, distance: 15.6
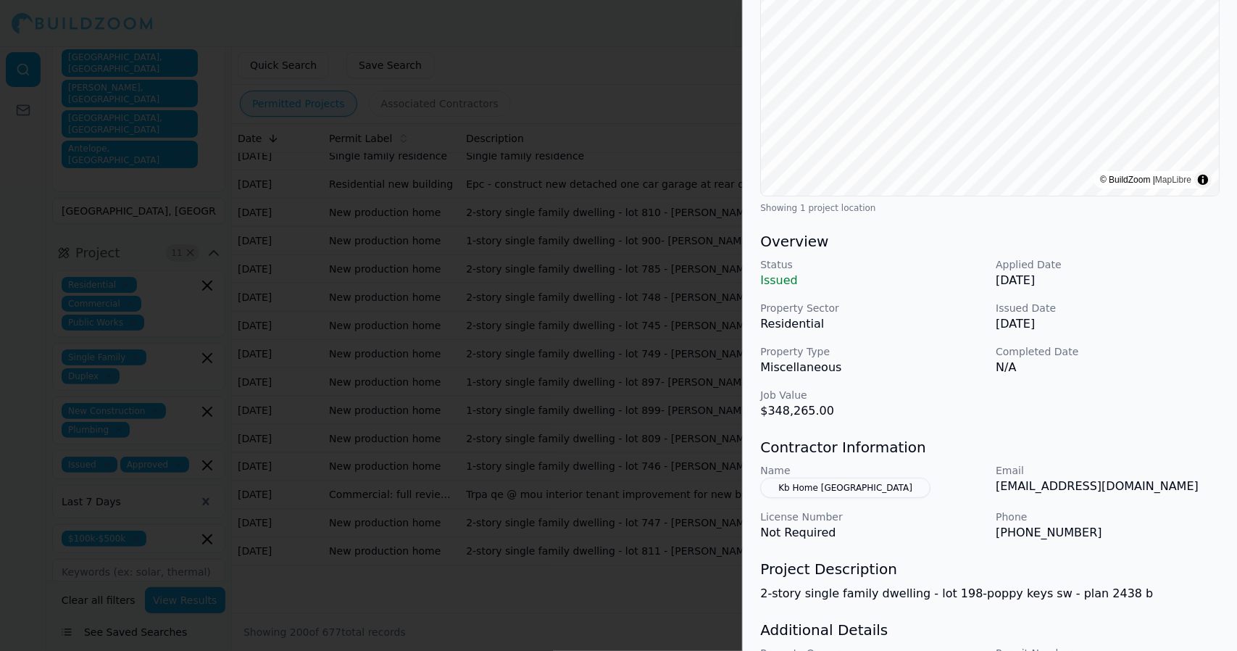
scroll to position [0, 0]
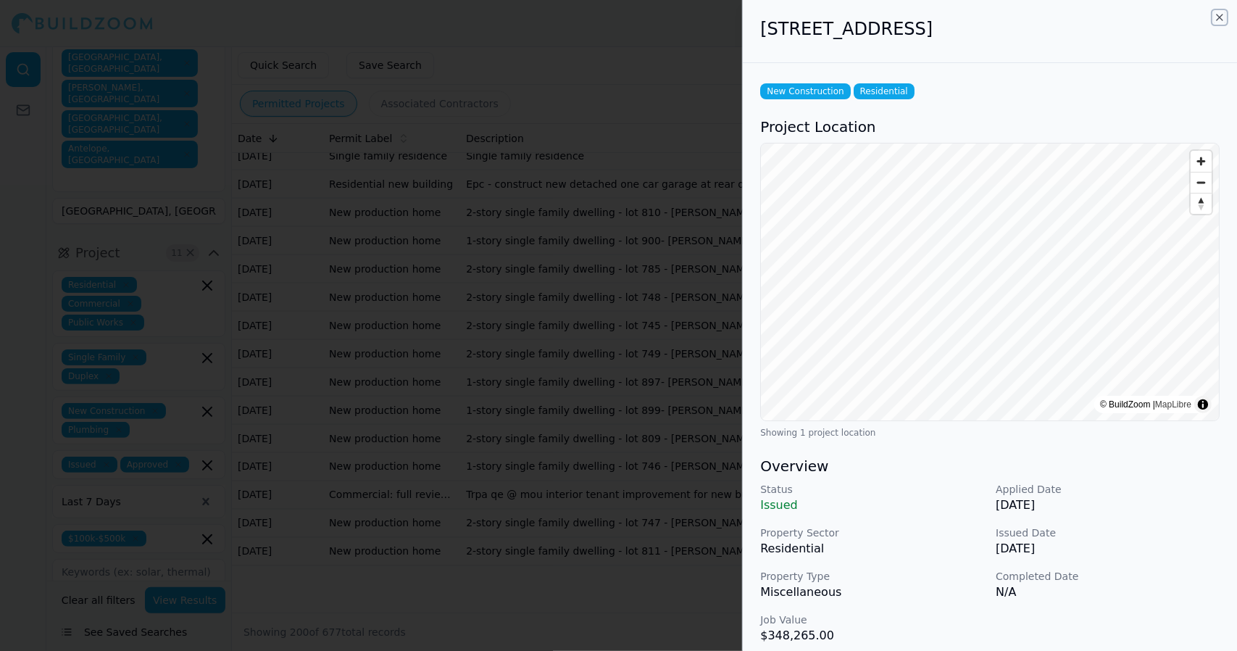
click at [1219, 19] on icon "button" at bounding box center [1220, 17] width 6 height 6
